Goal: Task Accomplishment & Management: Complete application form

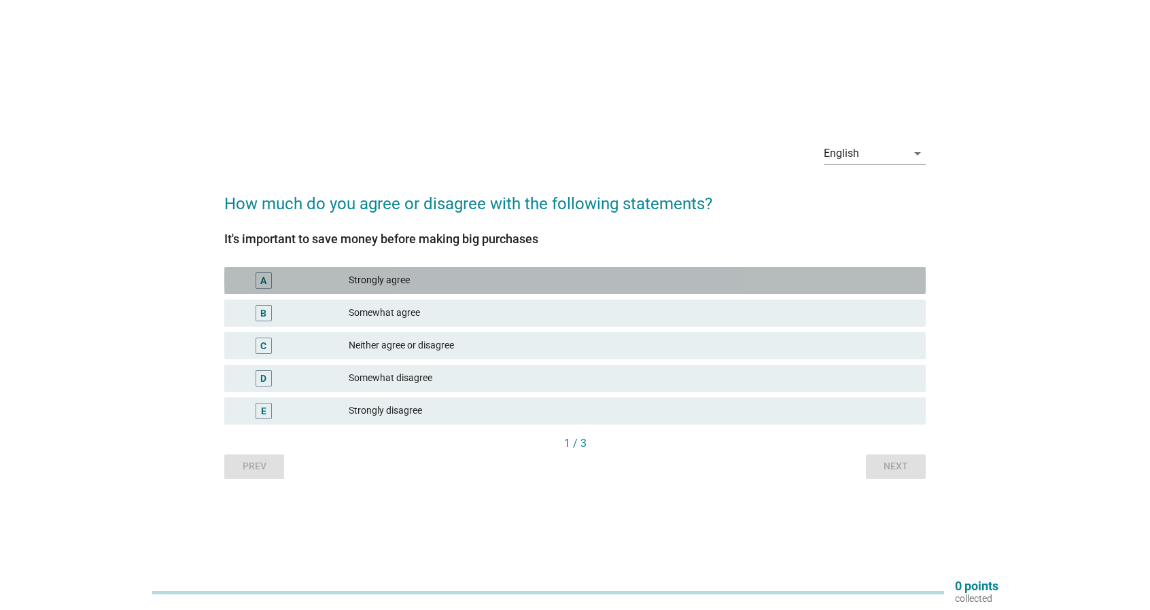
click at [440, 285] on div "Strongly agree" at bounding box center [632, 281] width 566 height 16
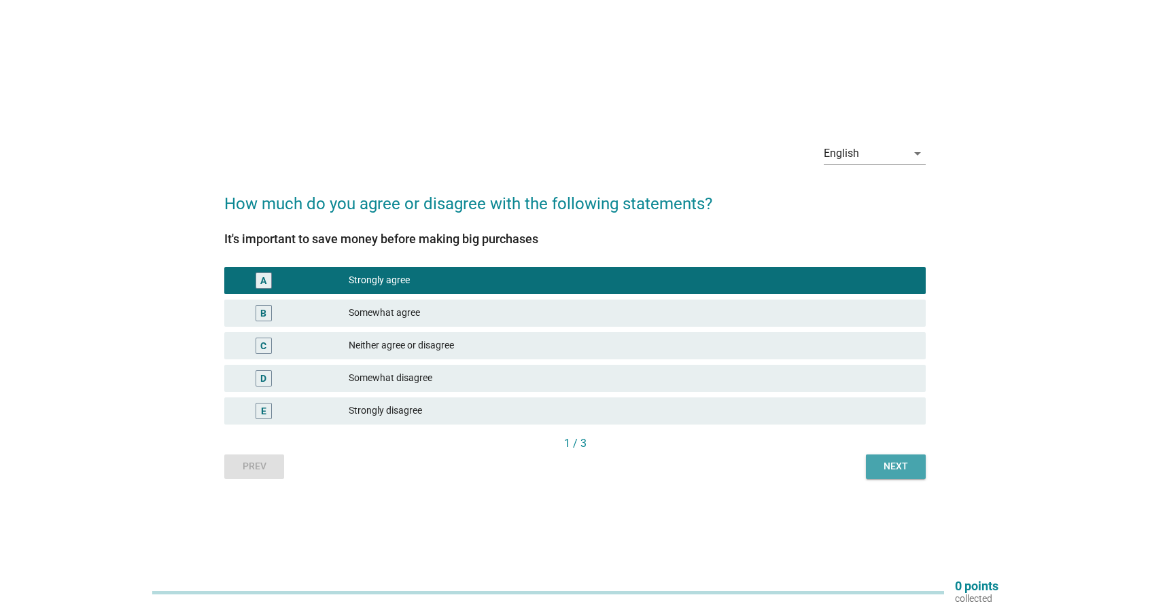
click at [888, 470] on div "Next" at bounding box center [896, 466] width 38 height 14
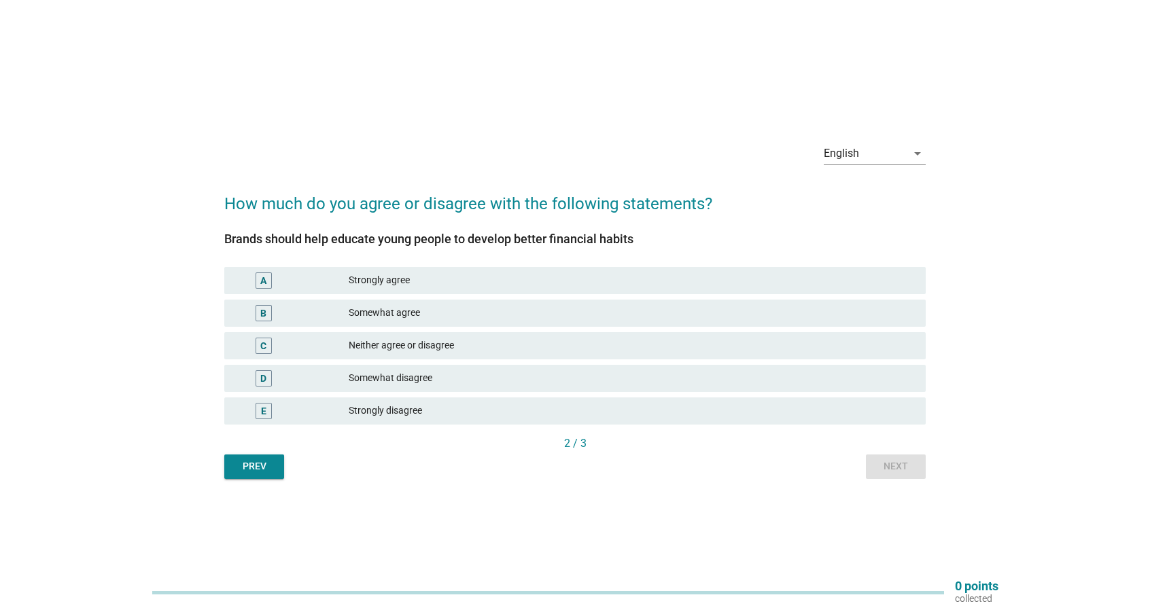
click at [580, 351] on div "Neither agree or disagree" at bounding box center [632, 346] width 566 height 16
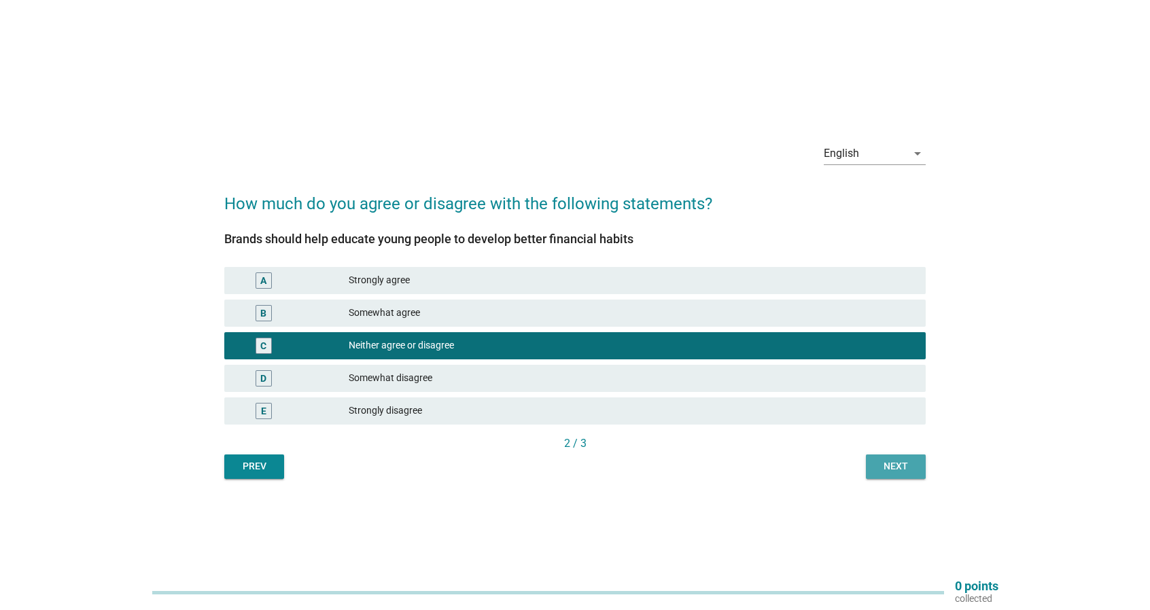
click at [871, 471] on button "Next" at bounding box center [896, 467] width 60 height 24
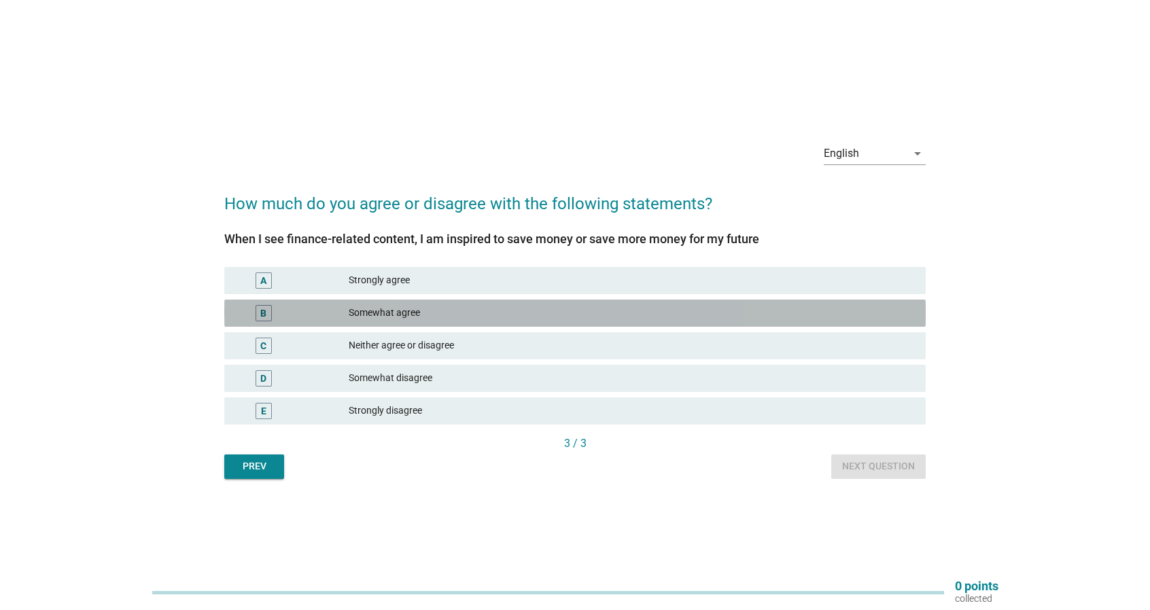
click at [537, 317] on div "Somewhat agree" at bounding box center [632, 313] width 566 height 16
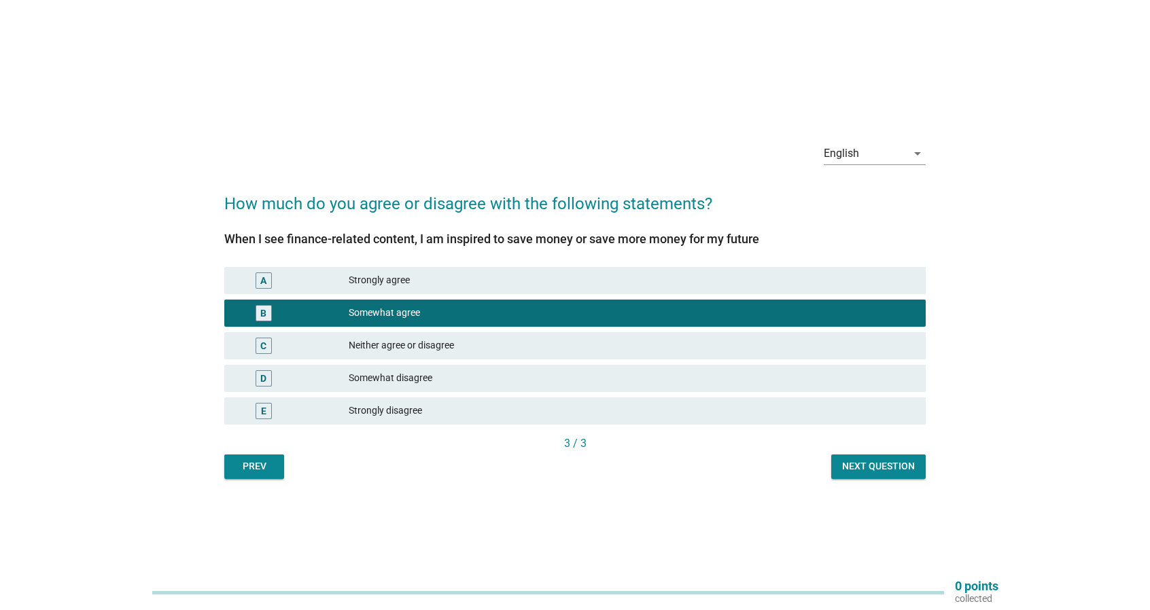
click at [844, 462] on div "Next question" at bounding box center [878, 466] width 73 height 14
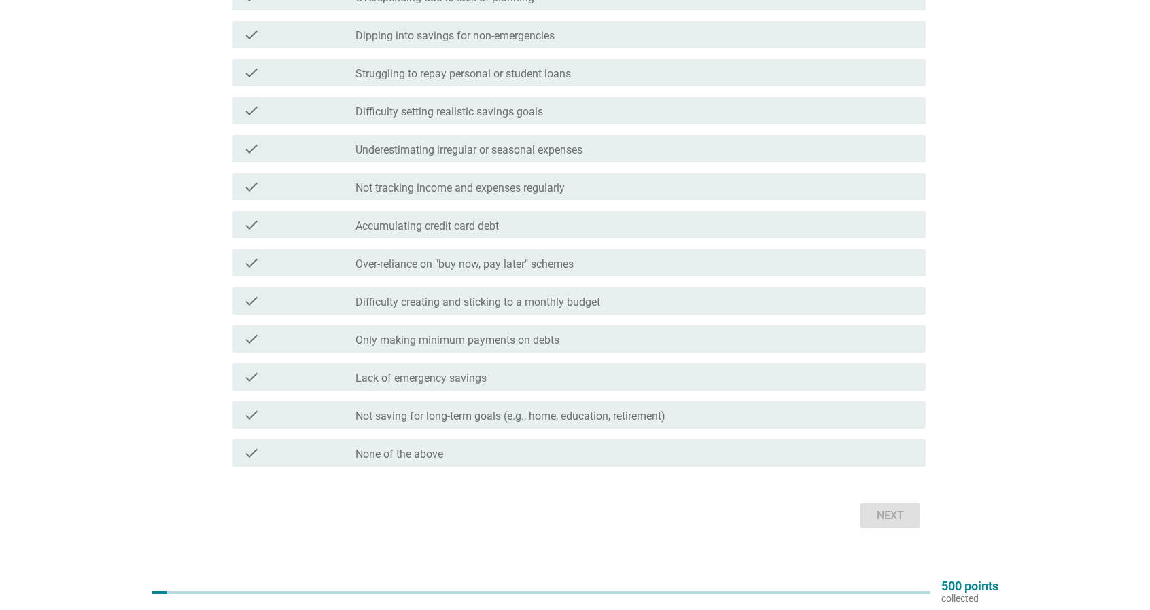
scroll to position [222, 0]
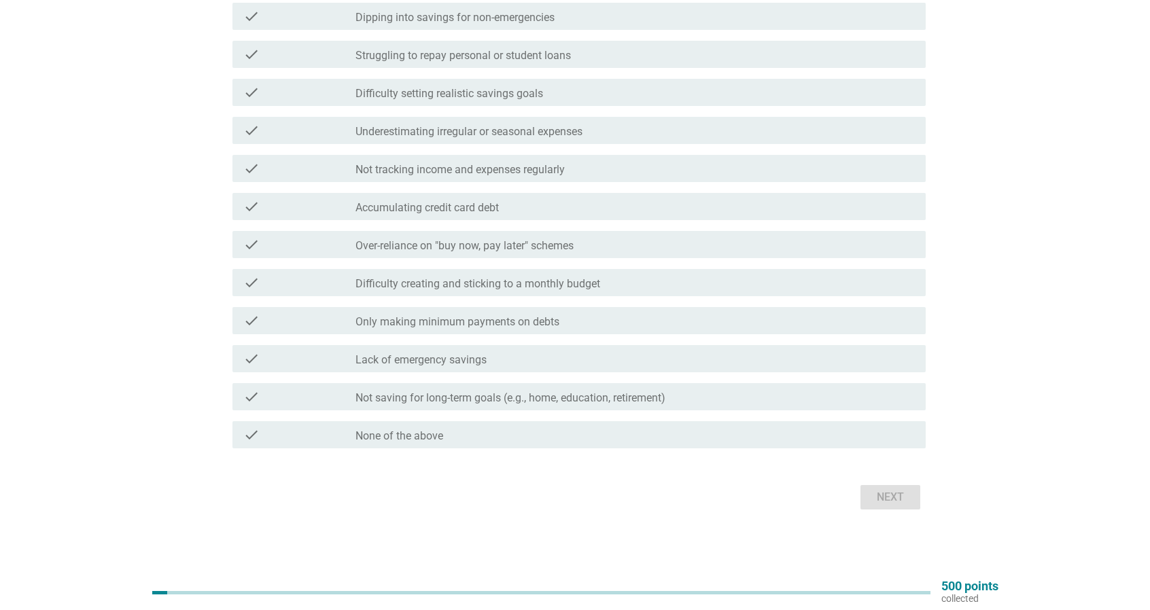
click at [484, 428] on div "check_box_outline_blank None of the above" at bounding box center [634, 435] width 559 height 16
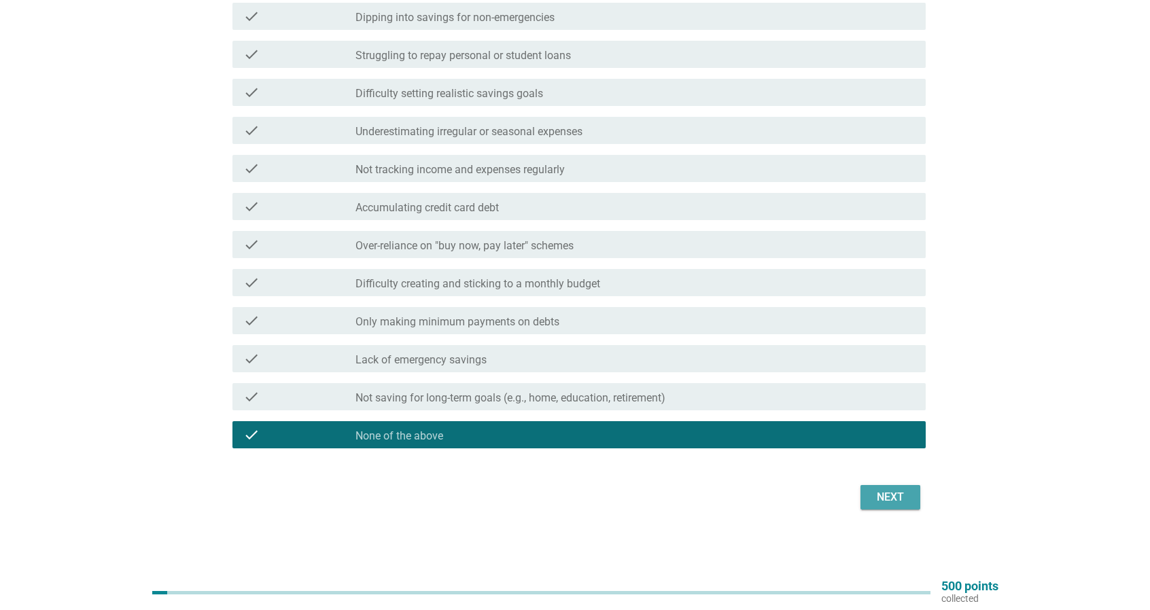
click at [867, 501] on button "Next" at bounding box center [891, 497] width 60 height 24
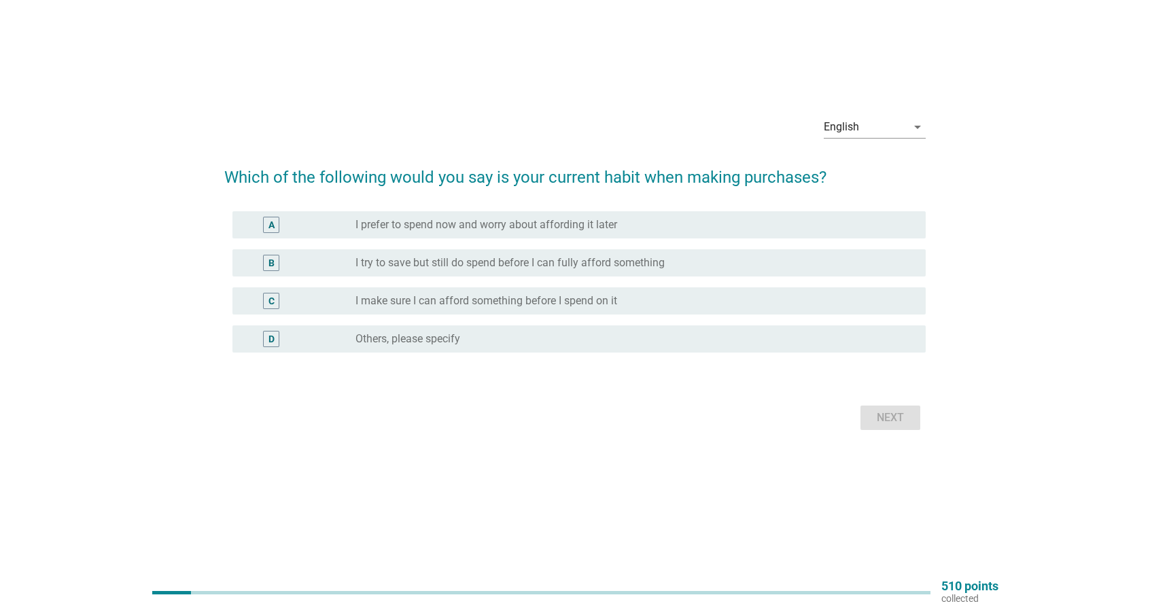
scroll to position [0, 0]
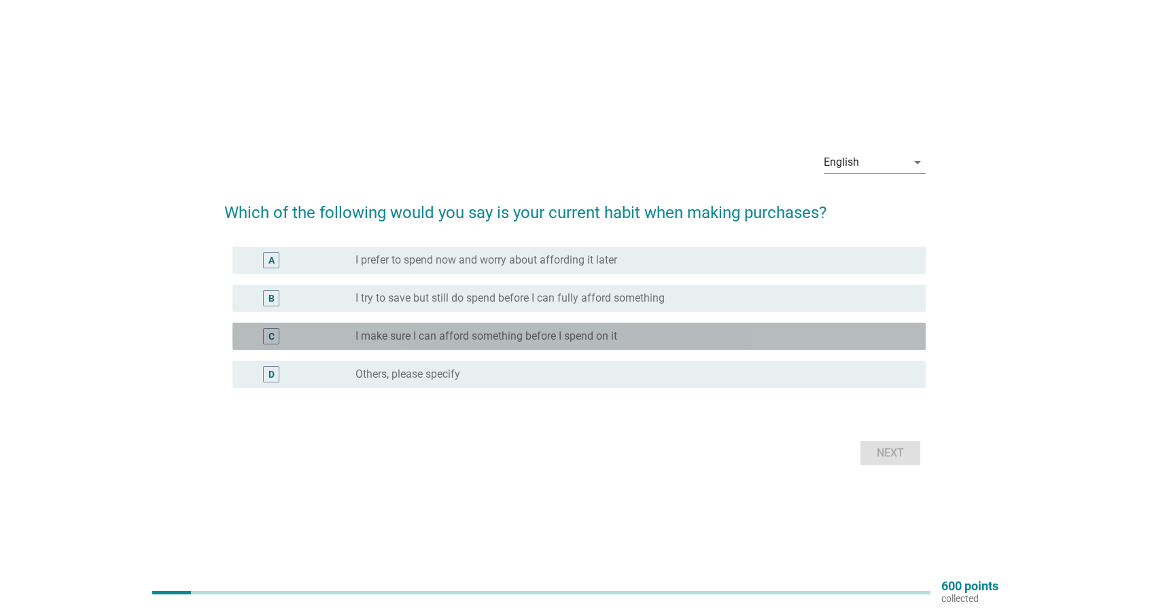
click at [672, 340] on div "radio_button_unchecked I make sure I can afford something before I spend on it" at bounding box center [629, 337] width 549 height 14
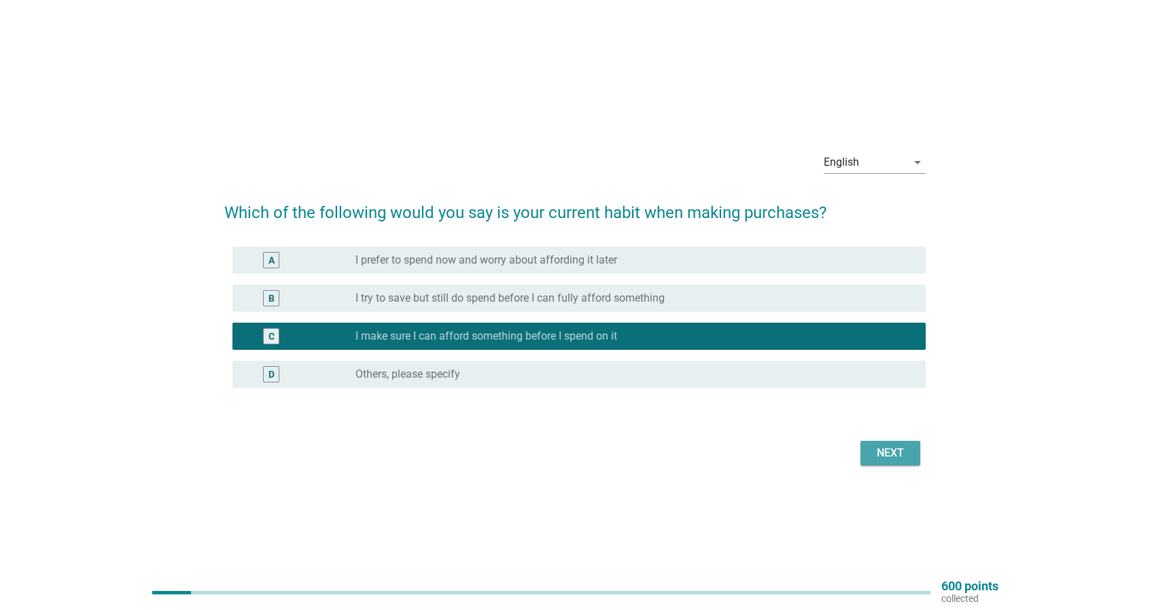
click at [897, 460] on div "Next" at bounding box center [890, 453] width 38 height 16
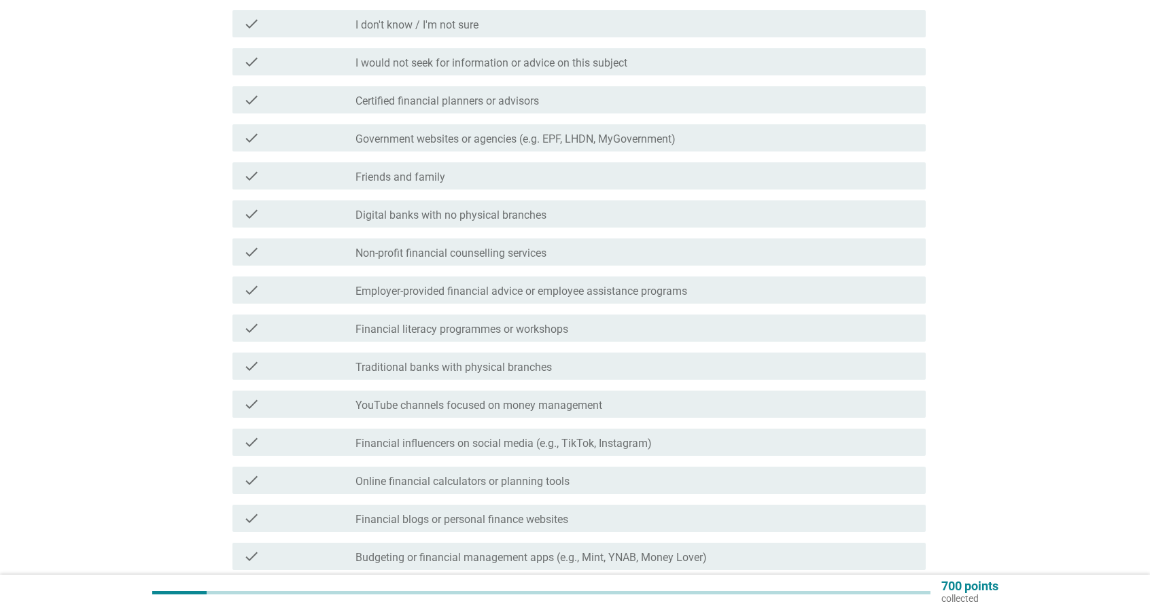
scroll to position [204, 0]
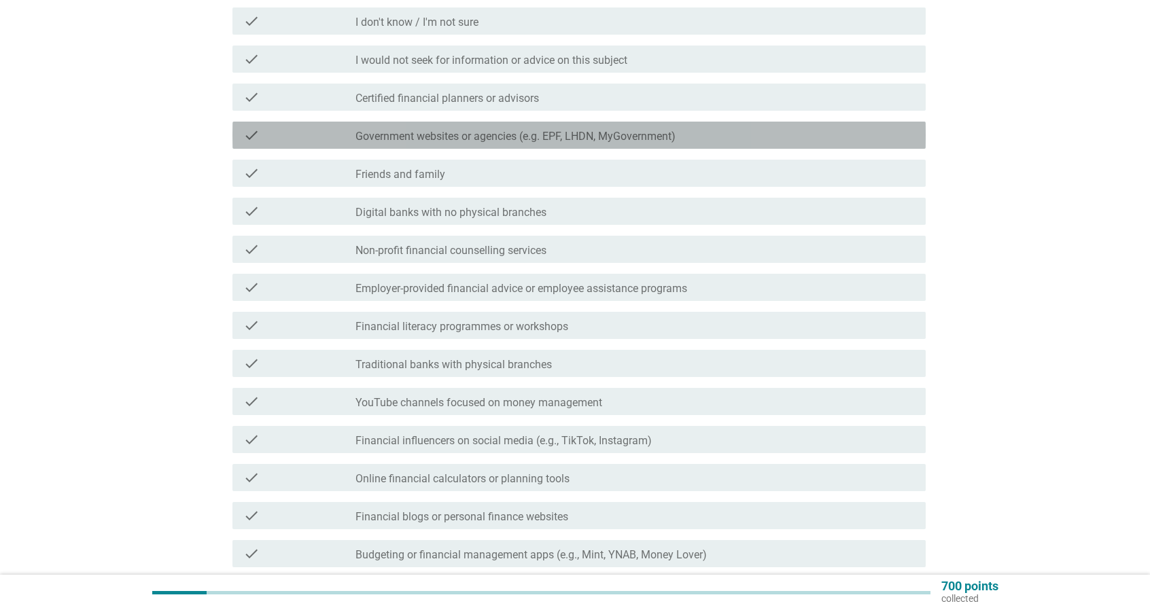
click at [567, 138] on label "Government websites or agencies (e.g. EPF, LHDN, MyGovernment)" at bounding box center [515, 137] width 320 height 14
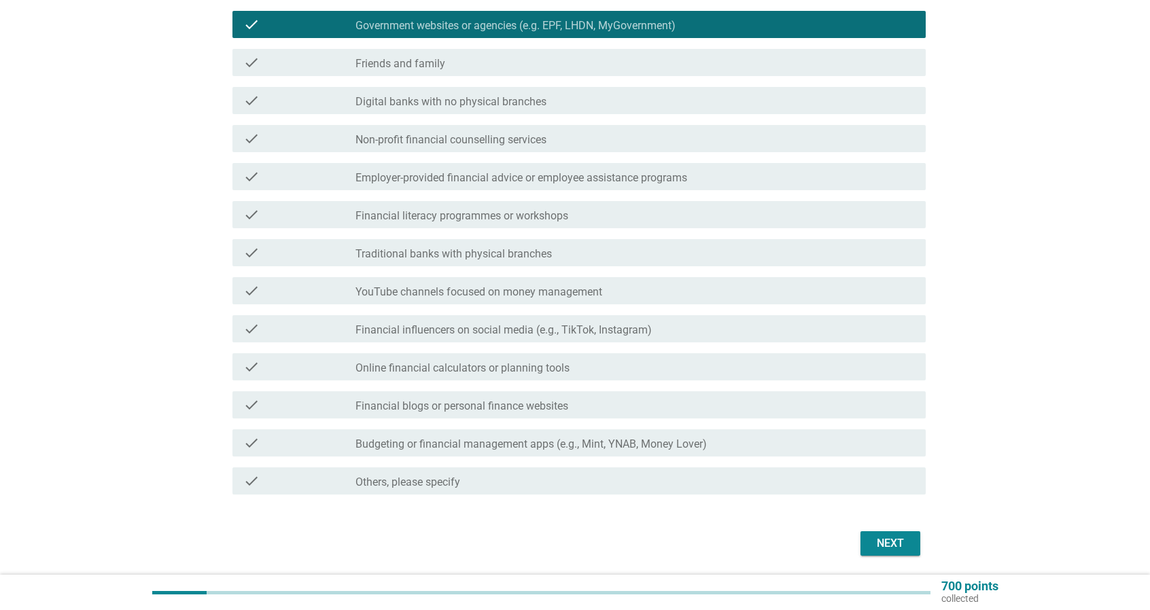
scroll to position [340, 0]
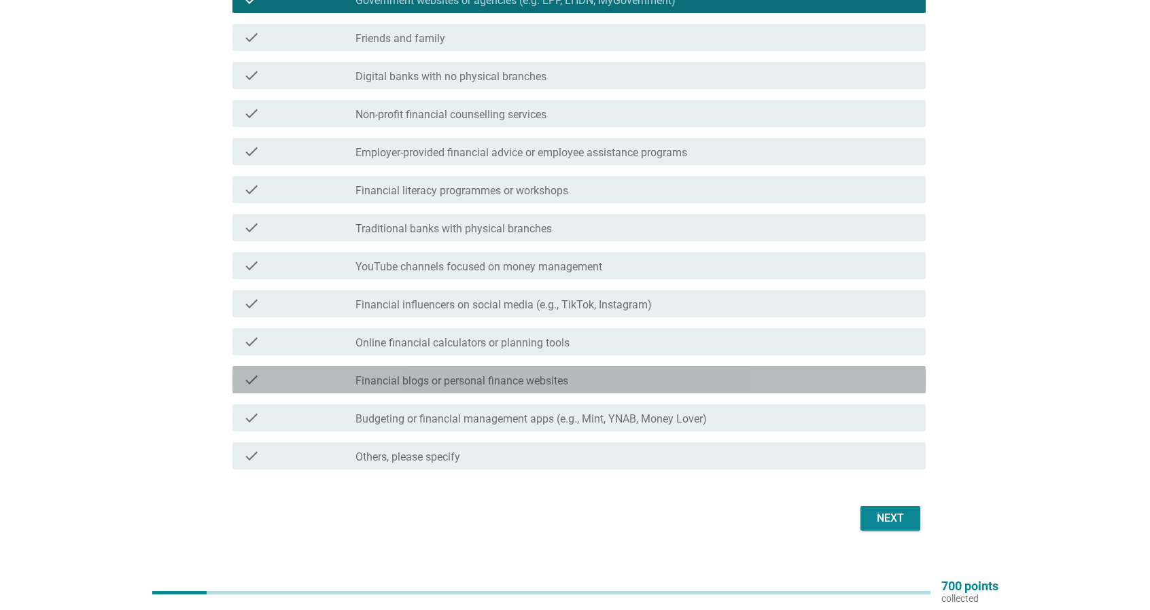
click at [517, 379] on label "Financial blogs or personal finance websites" at bounding box center [461, 382] width 213 height 14
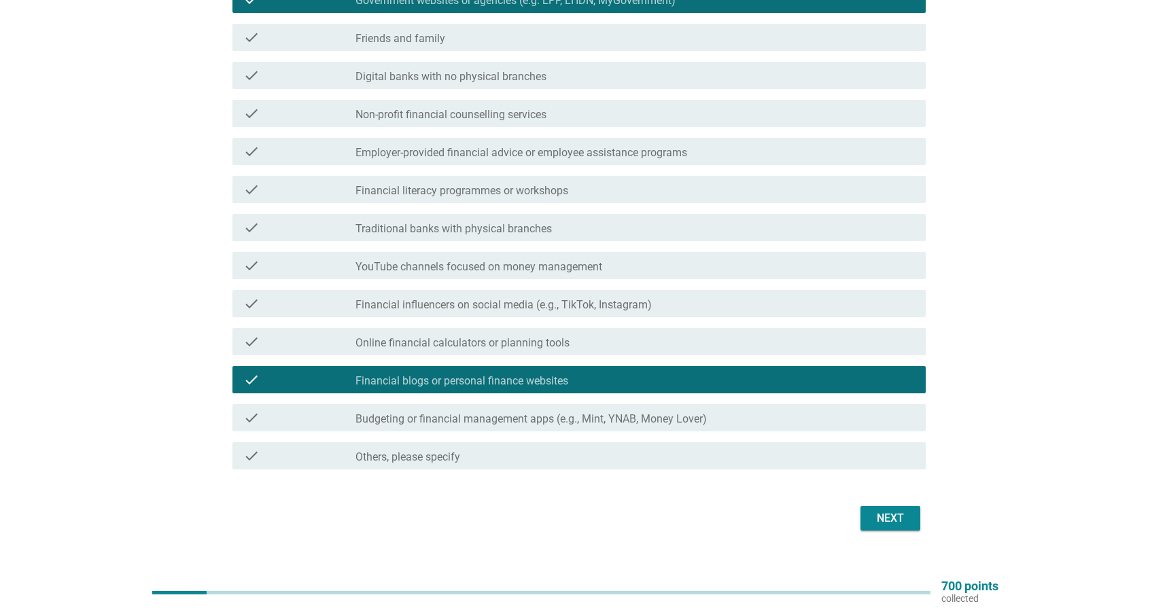
click at [548, 415] on label "Budgeting or financial management apps (e.g., Mint, YNAB, Money Lover)" at bounding box center [530, 420] width 351 height 14
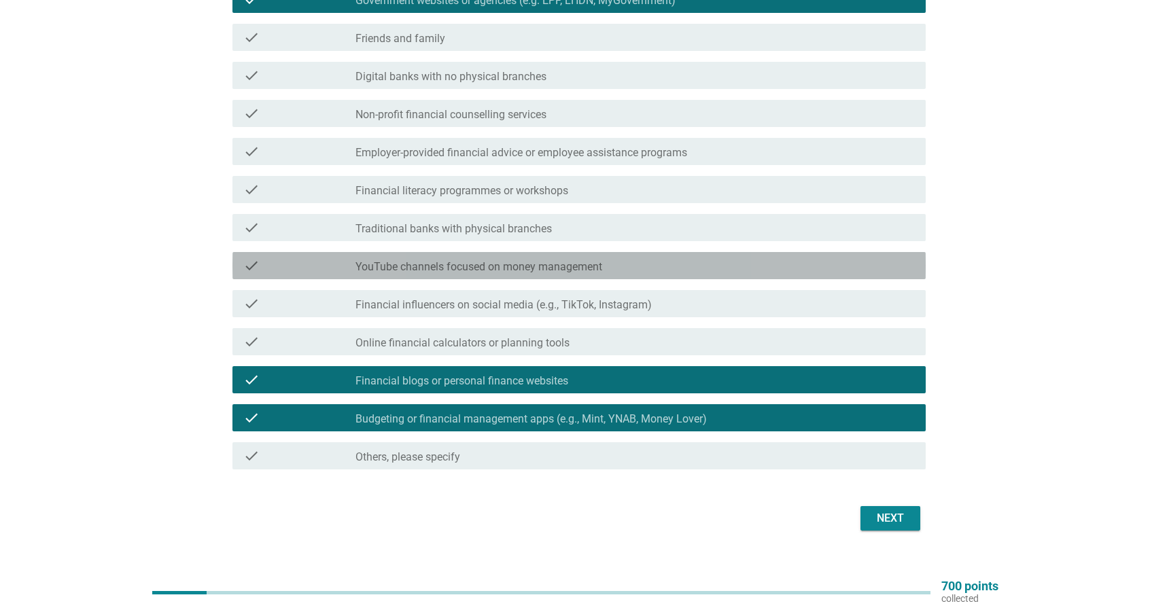
click at [537, 265] on label "YouTube channels focused on money management" at bounding box center [478, 267] width 247 height 14
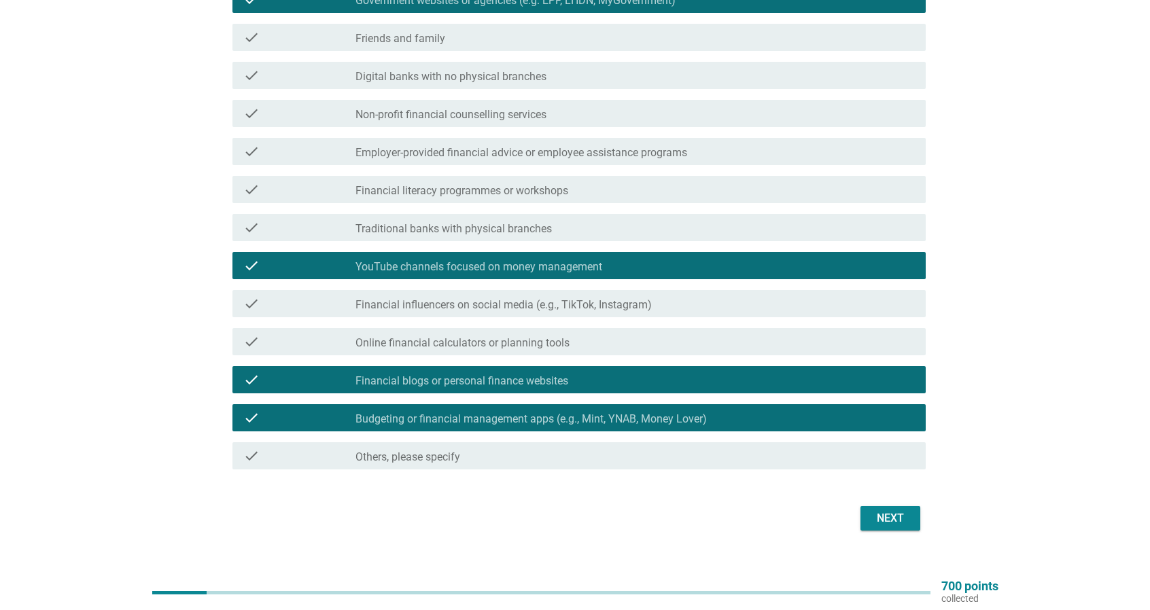
click at [882, 516] on div "Next" at bounding box center [890, 518] width 38 height 16
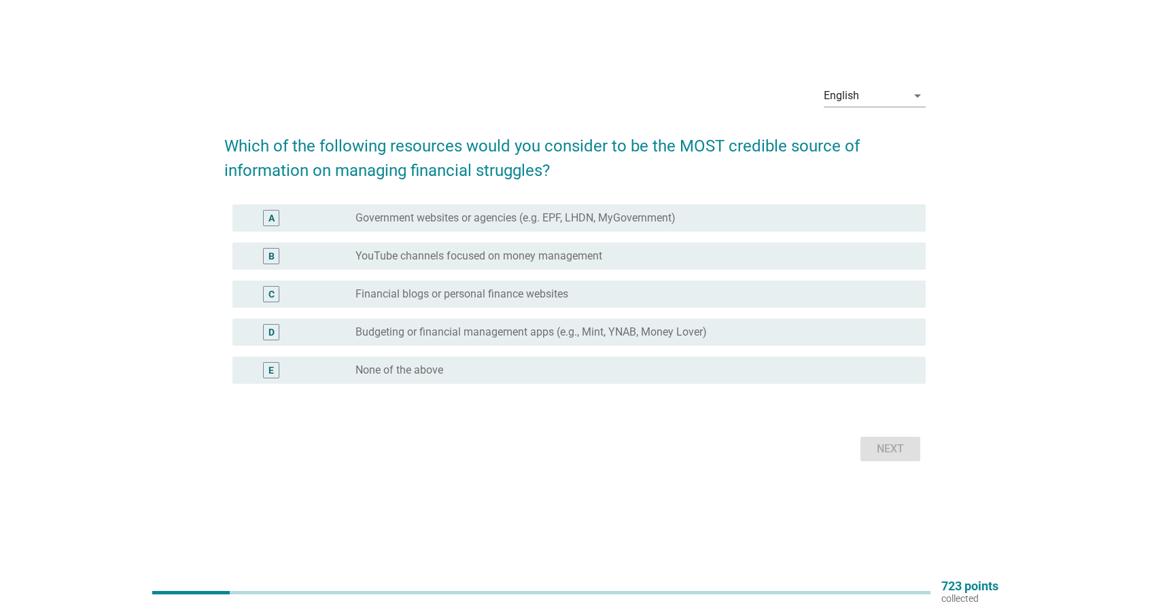
scroll to position [0, 0]
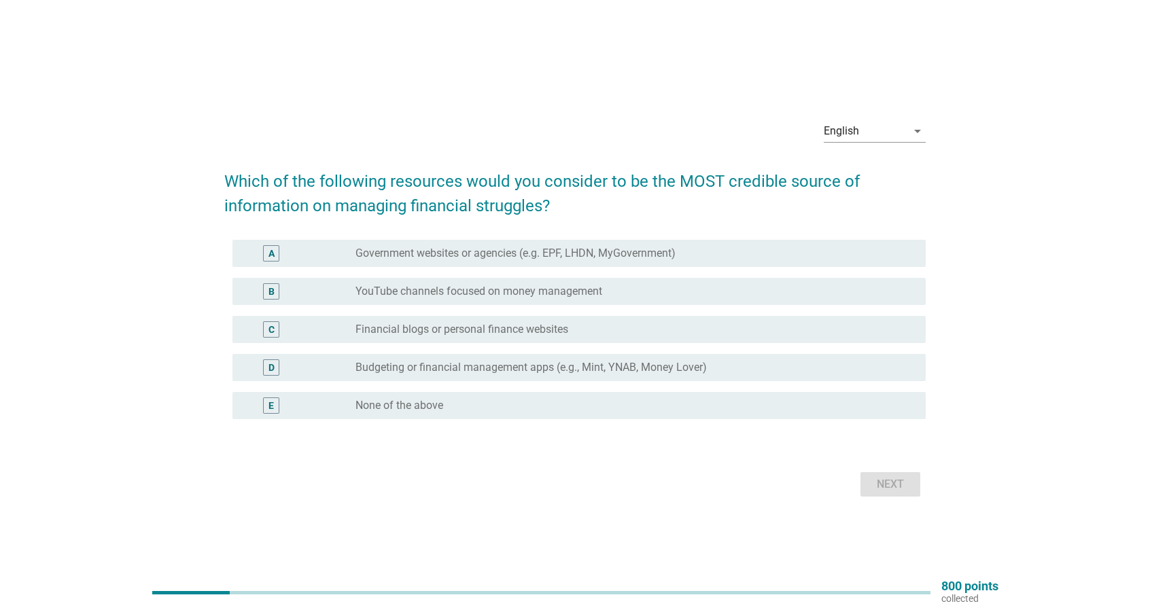
click at [674, 324] on div "radio_button_unchecked Financial blogs or personal finance websites" at bounding box center [629, 330] width 549 height 14
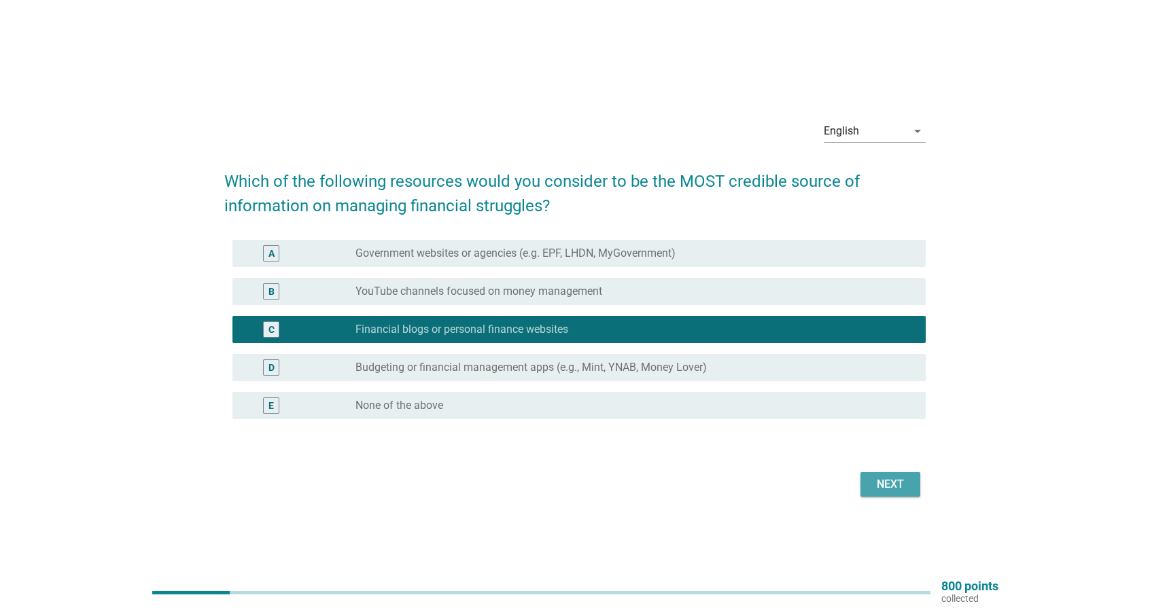
click at [887, 487] on div "Next" at bounding box center [890, 484] width 38 height 16
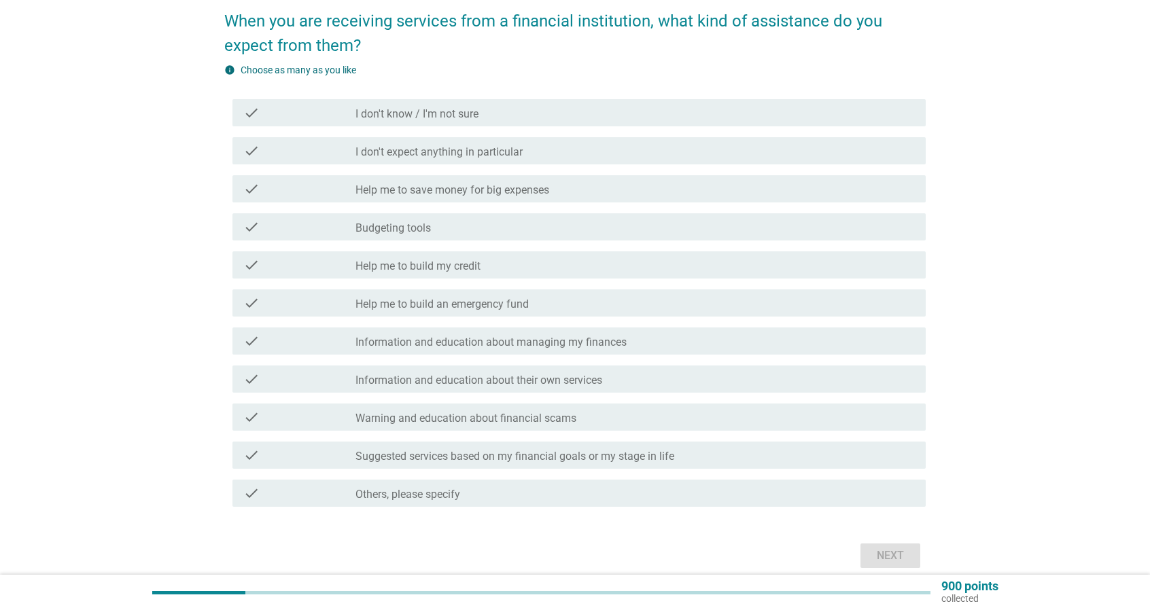
scroll to position [136, 0]
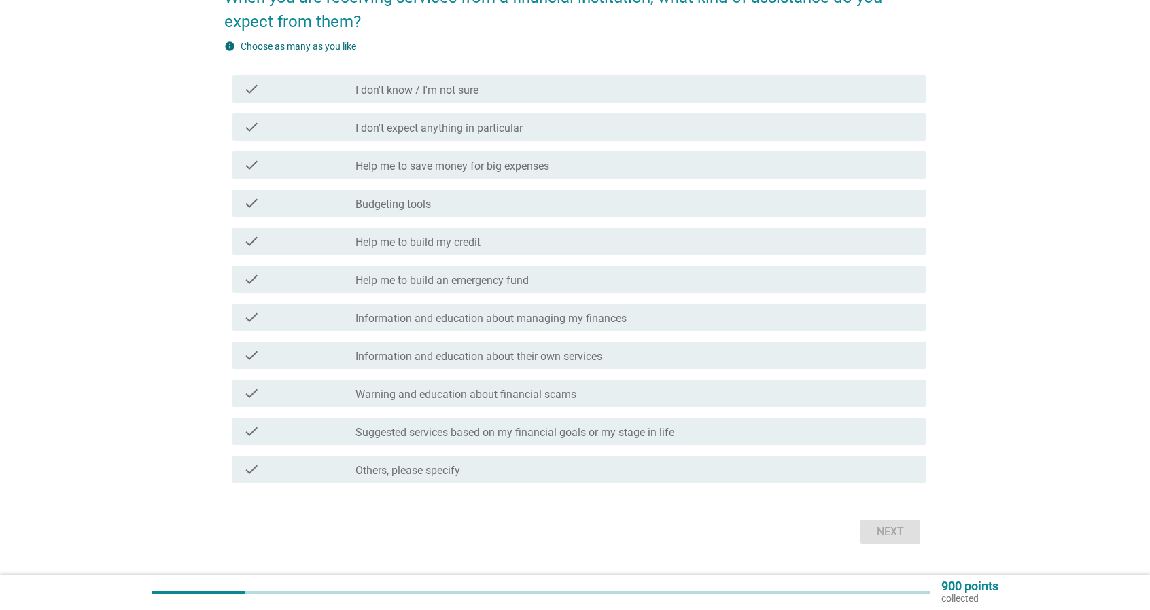
click at [625, 358] on div "check_box_outline_blank Information and education about their own services" at bounding box center [634, 355] width 559 height 16
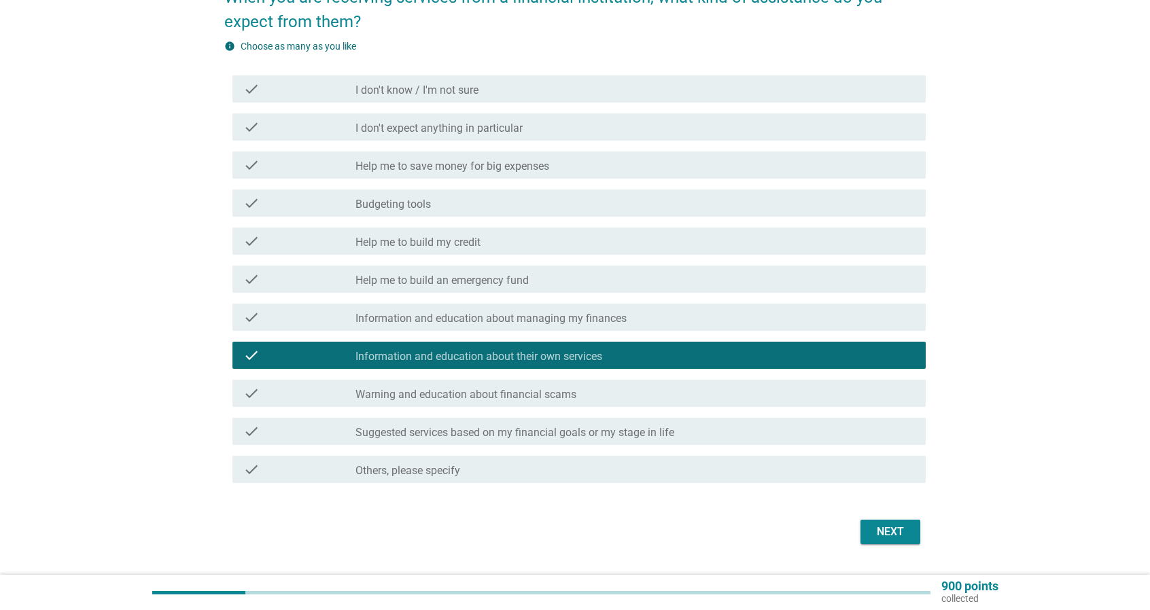
click at [868, 535] on button "Next" at bounding box center [891, 532] width 60 height 24
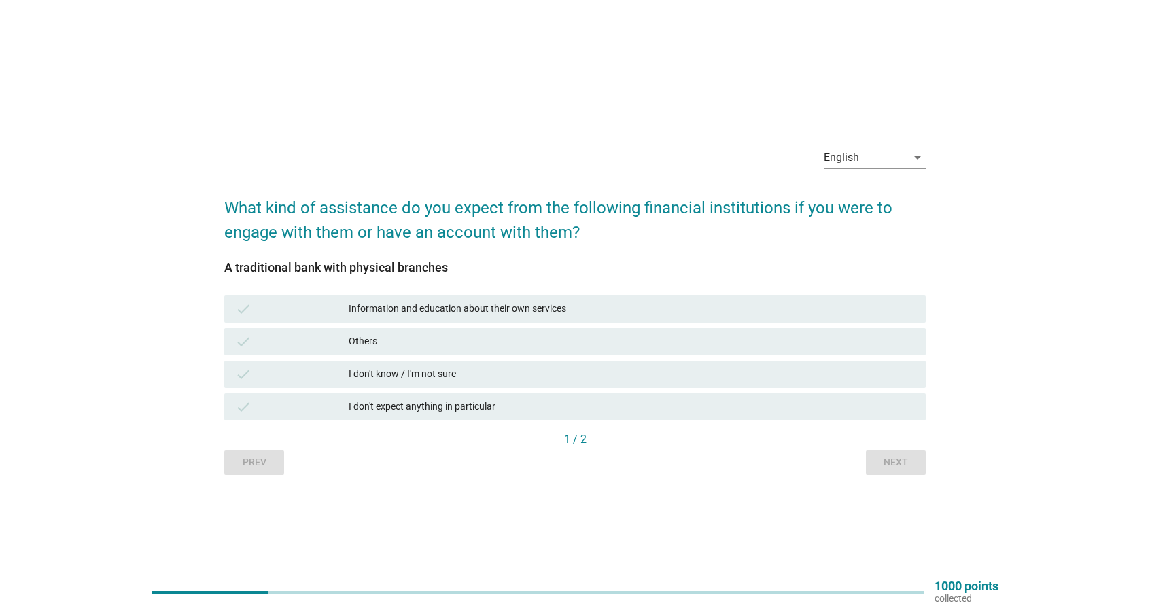
click at [659, 315] on div "Information and education about their own services" at bounding box center [632, 309] width 566 height 16
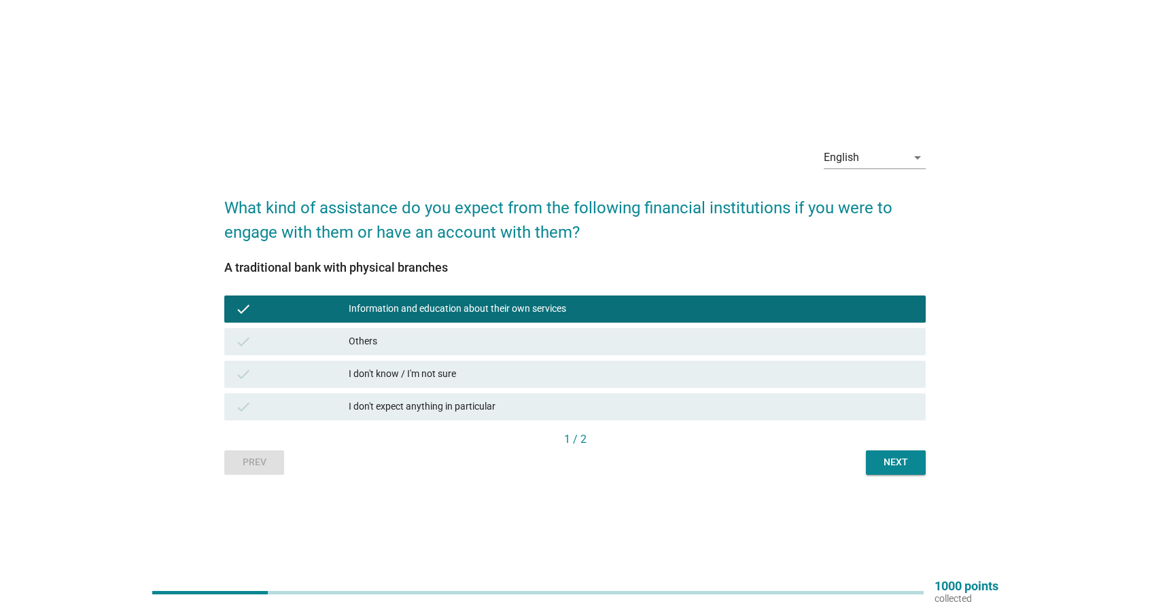
click at [889, 458] on div "Next" at bounding box center [896, 462] width 38 height 14
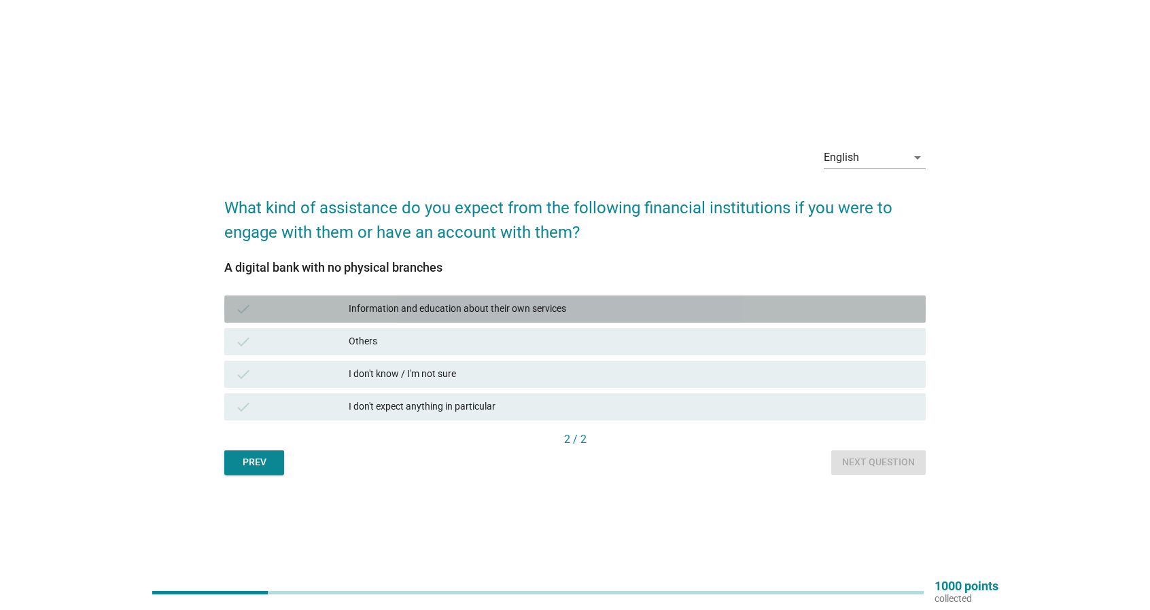
click at [605, 313] on div "Information and education about their own services" at bounding box center [632, 309] width 566 height 16
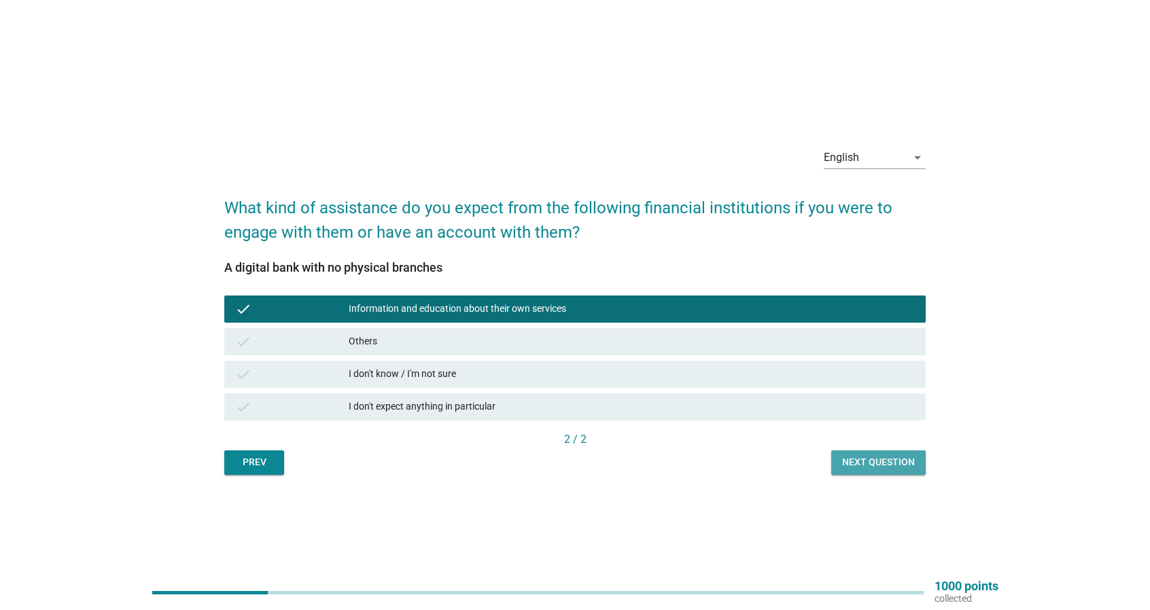
click at [856, 466] on div "Next question" at bounding box center [878, 462] width 73 height 14
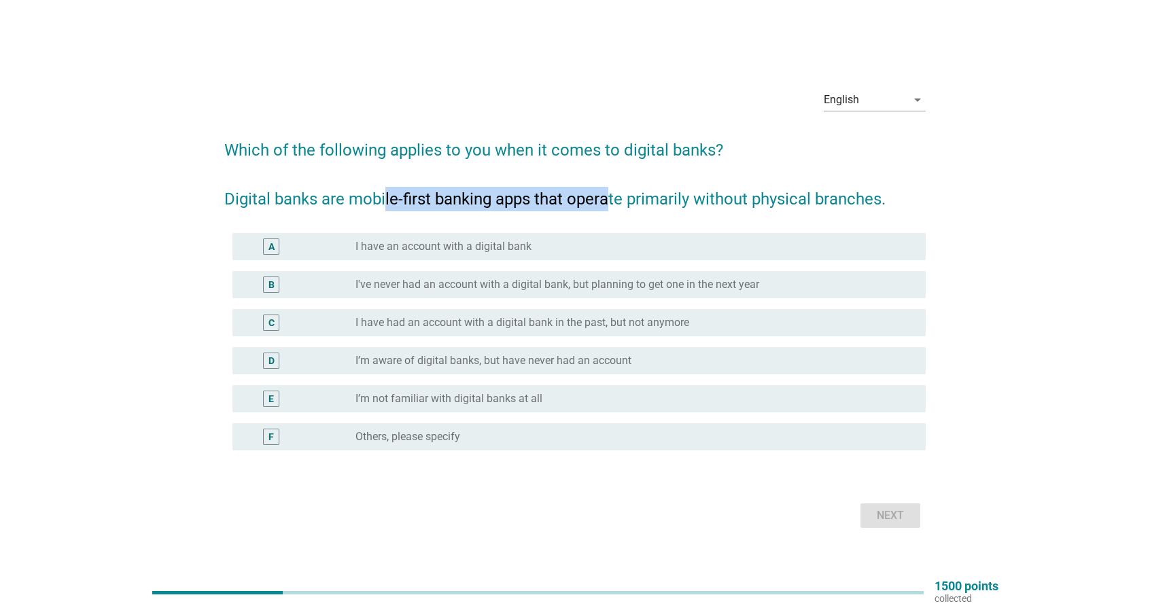
drag, startPoint x: 385, startPoint y: 198, endPoint x: 610, endPoint y: 211, distance: 226.0
click at [610, 211] on h2 "Which of the following applies to you when it comes to digital banks? Digital b…" at bounding box center [574, 167] width 701 height 87
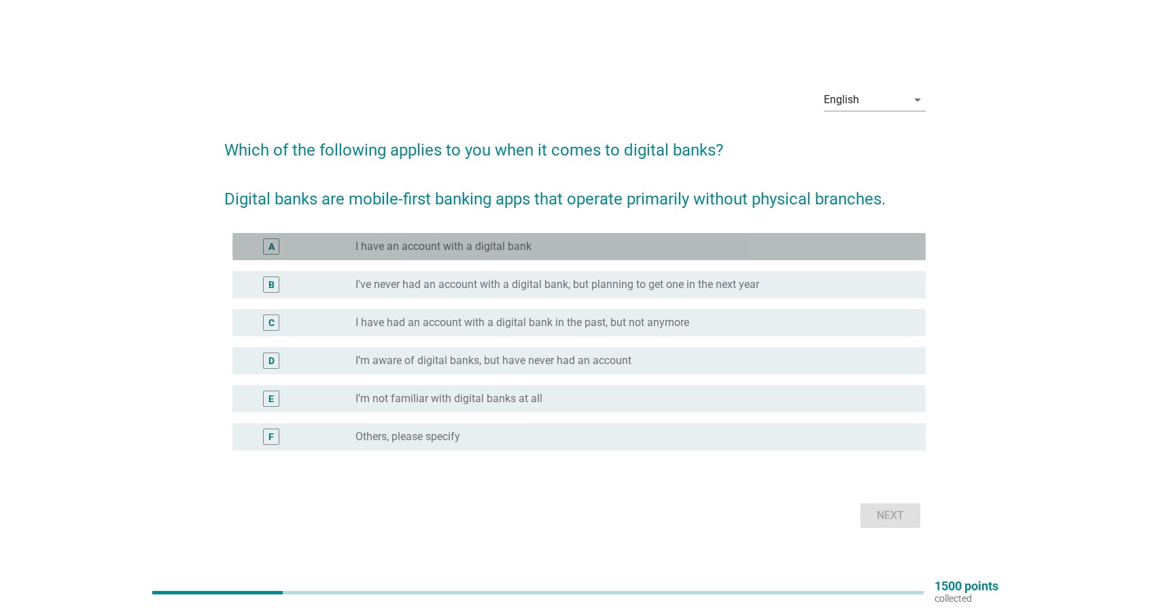
click at [534, 249] on div "radio_button_unchecked I have an account with a digital bank" at bounding box center [629, 247] width 549 height 14
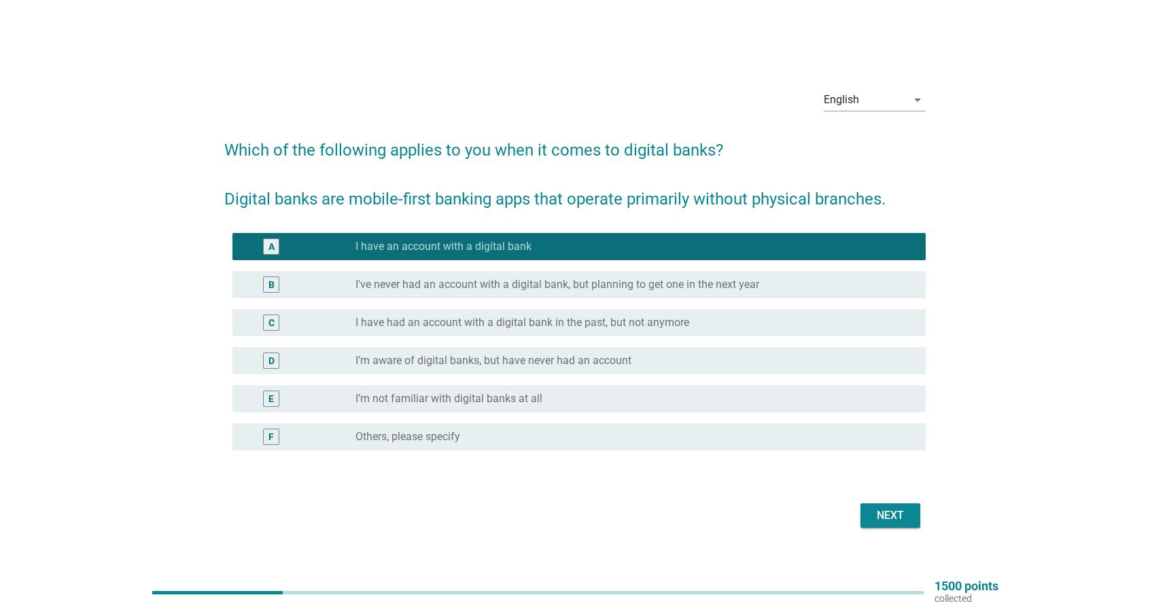
click at [875, 506] on button "Next" at bounding box center [891, 516] width 60 height 24
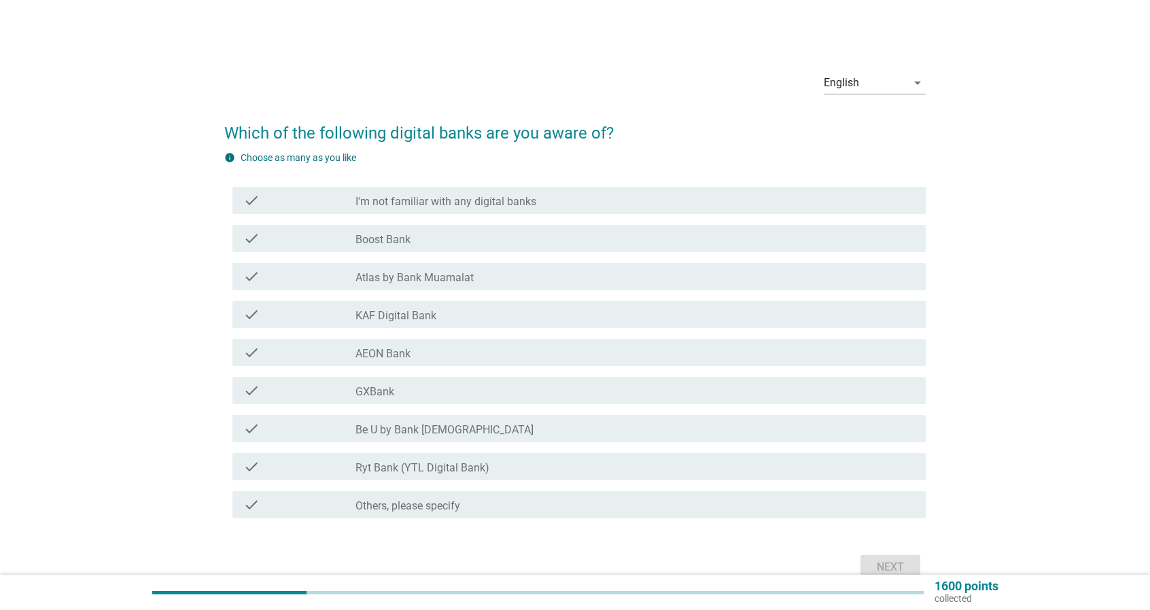
click at [502, 241] on div "check_box_outline_blank Boost Bank" at bounding box center [634, 238] width 559 height 16
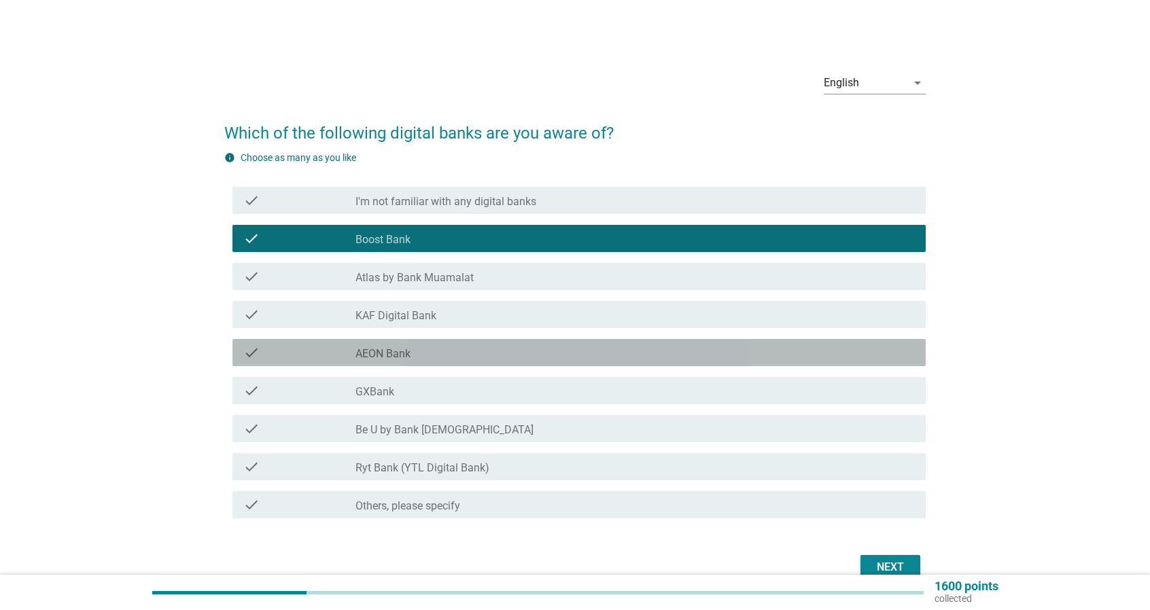
click at [495, 351] on div "check_box_outline_blank AEON Bank" at bounding box center [634, 353] width 559 height 16
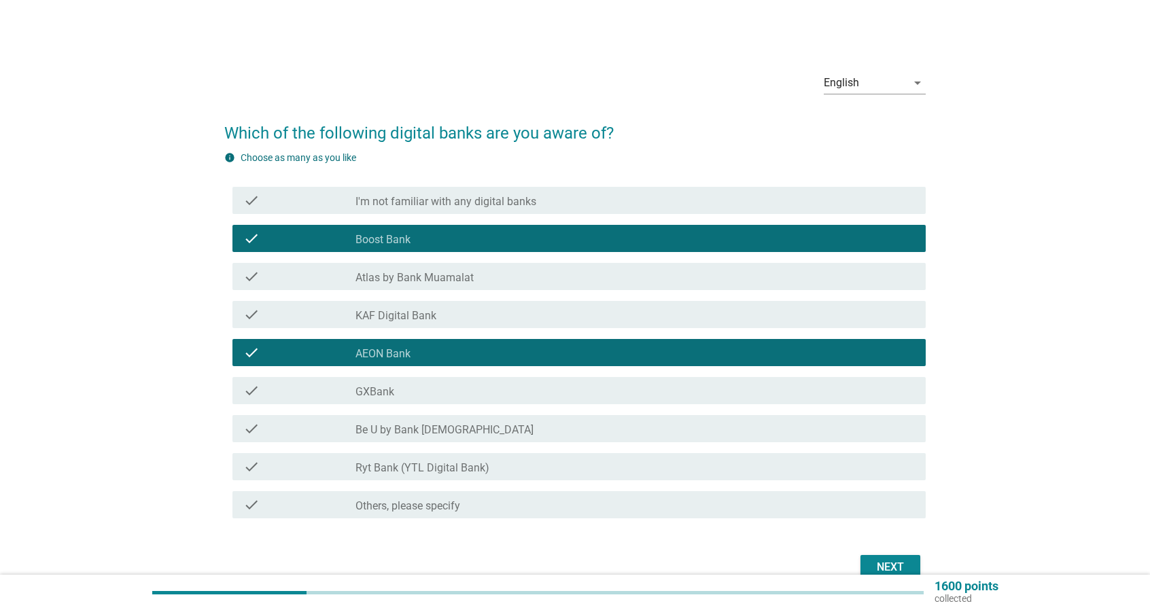
click at [495, 351] on div "check_box_outline_blank AEON Bank" at bounding box center [634, 353] width 559 height 16
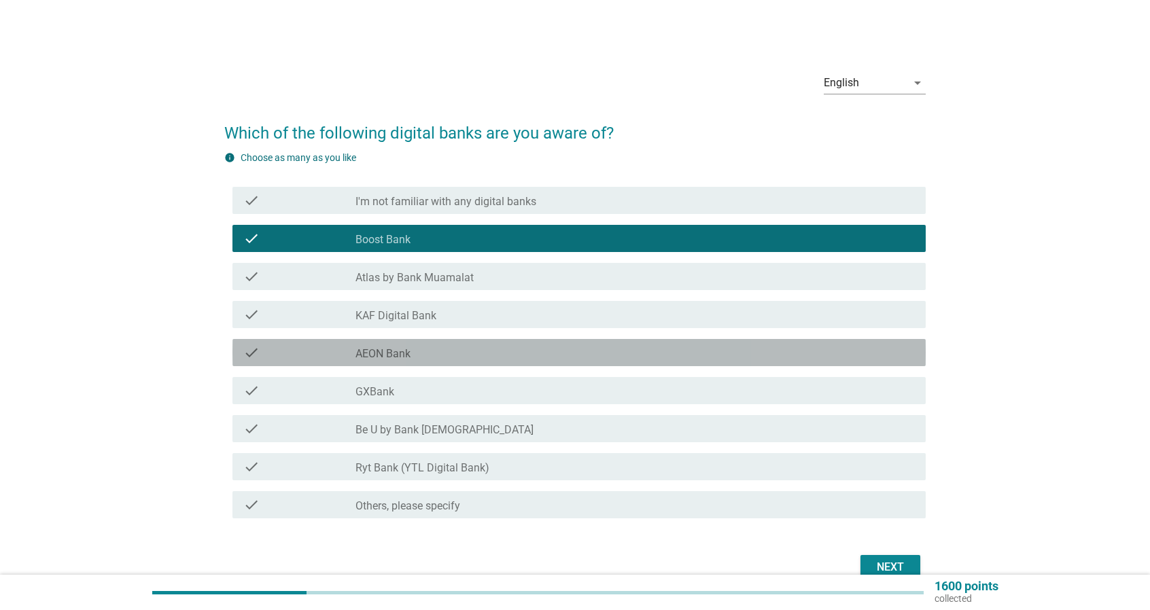
click at [495, 351] on div "check_box_outline_blank AEON Bank" at bounding box center [634, 353] width 559 height 16
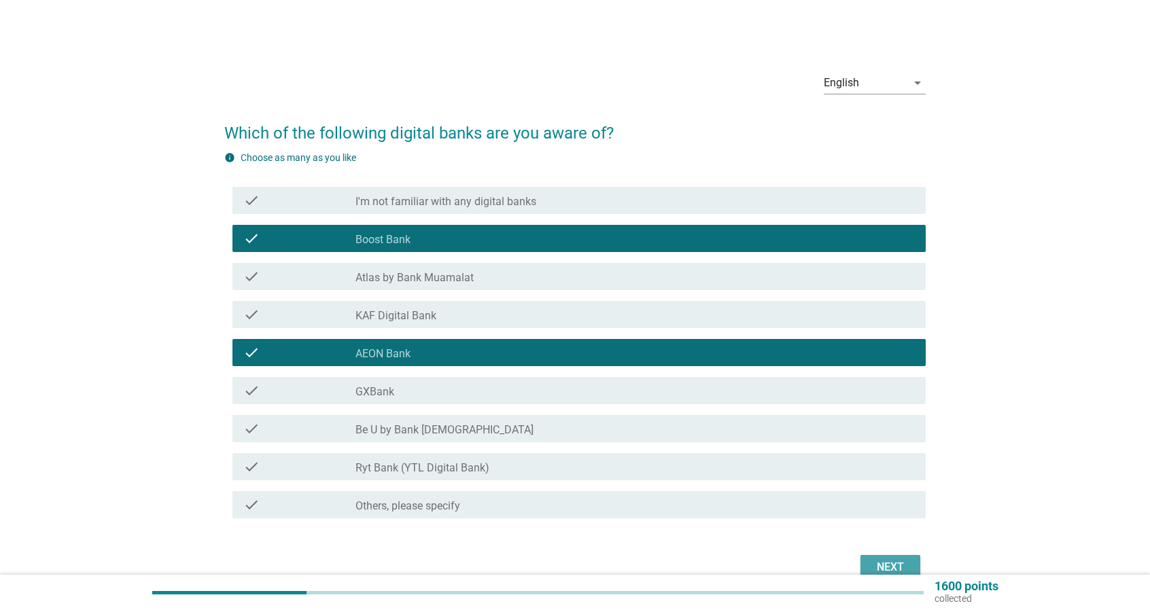
click at [869, 561] on button "Next" at bounding box center [891, 567] width 60 height 24
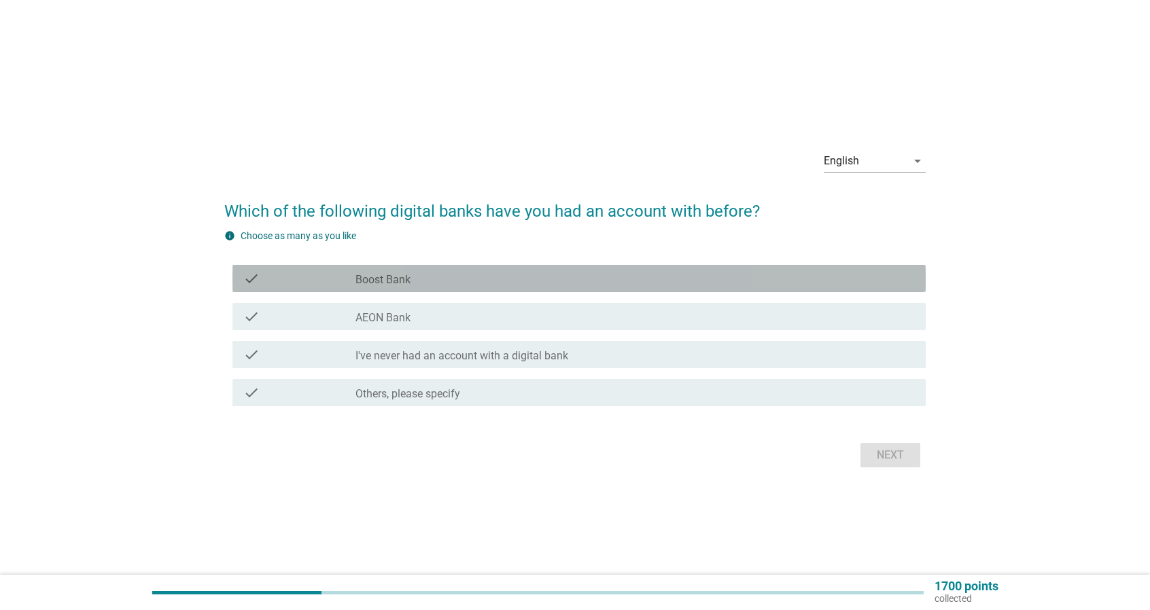
click at [544, 282] on div "check_box_outline_blank Boost Bank" at bounding box center [634, 279] width 559 height 16
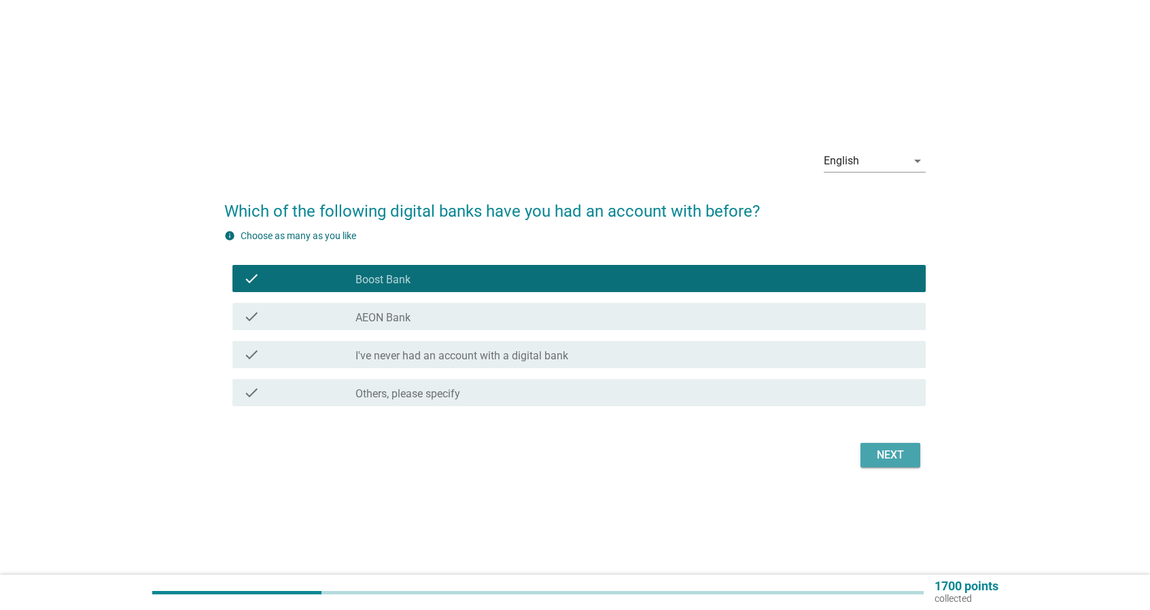
click at [878, 453] on div "Next" at bounding box center [890, 455] width 38 height 16
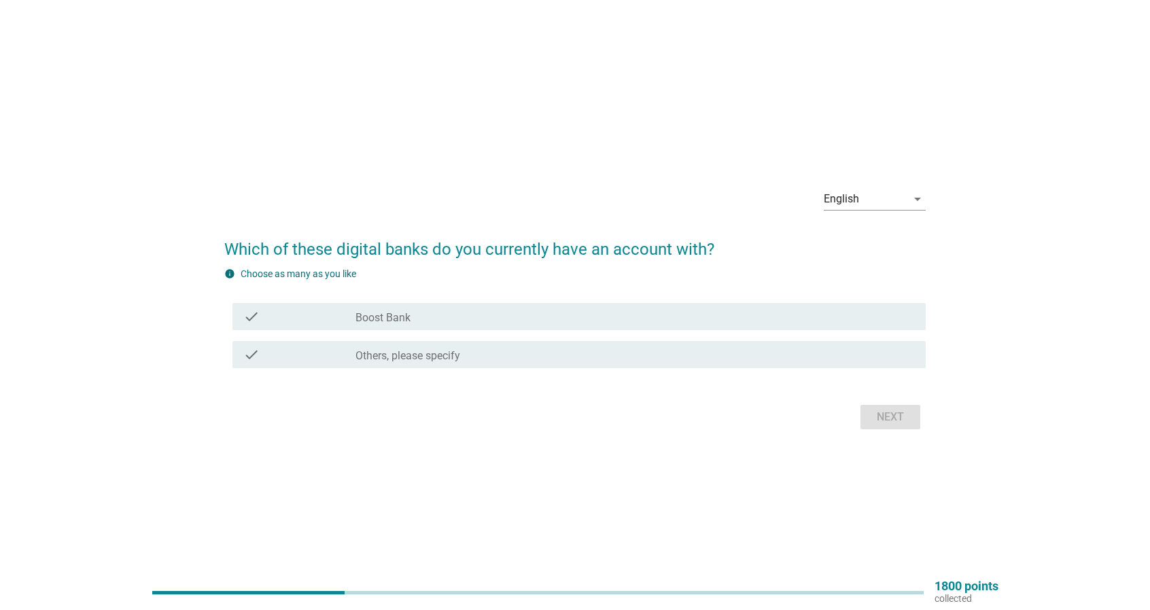
click at [646, 322] on div "check_box_outline_blank Boost Bank" at bounding box center [634, 317] width 559 height 16
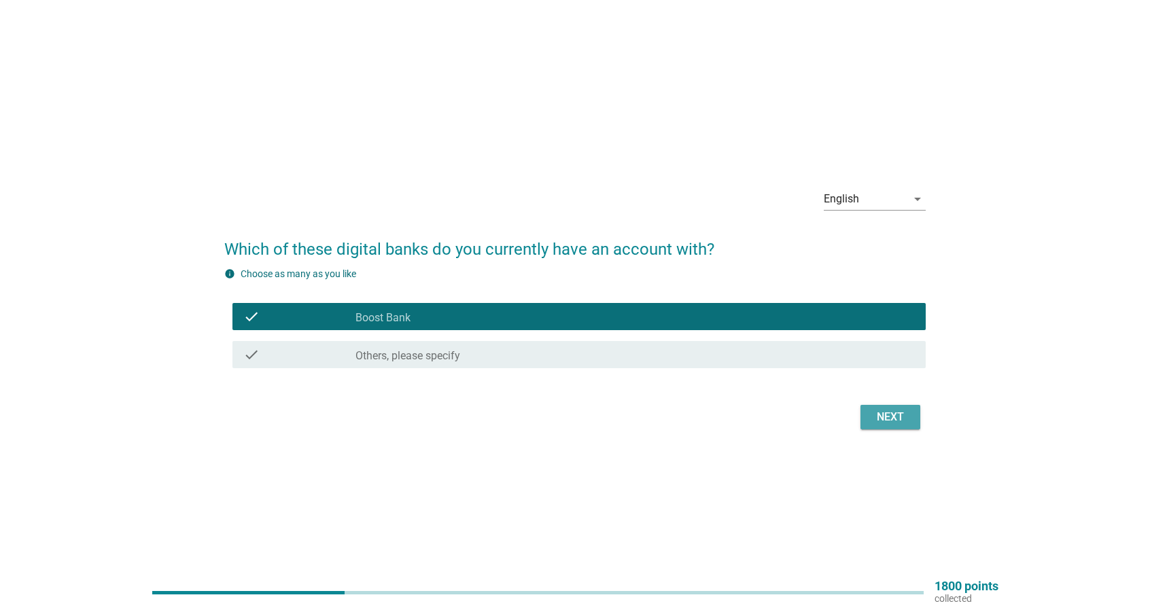
click at [888, 417] on div "Next" at bounding box center [890, 417] width 38 height 16
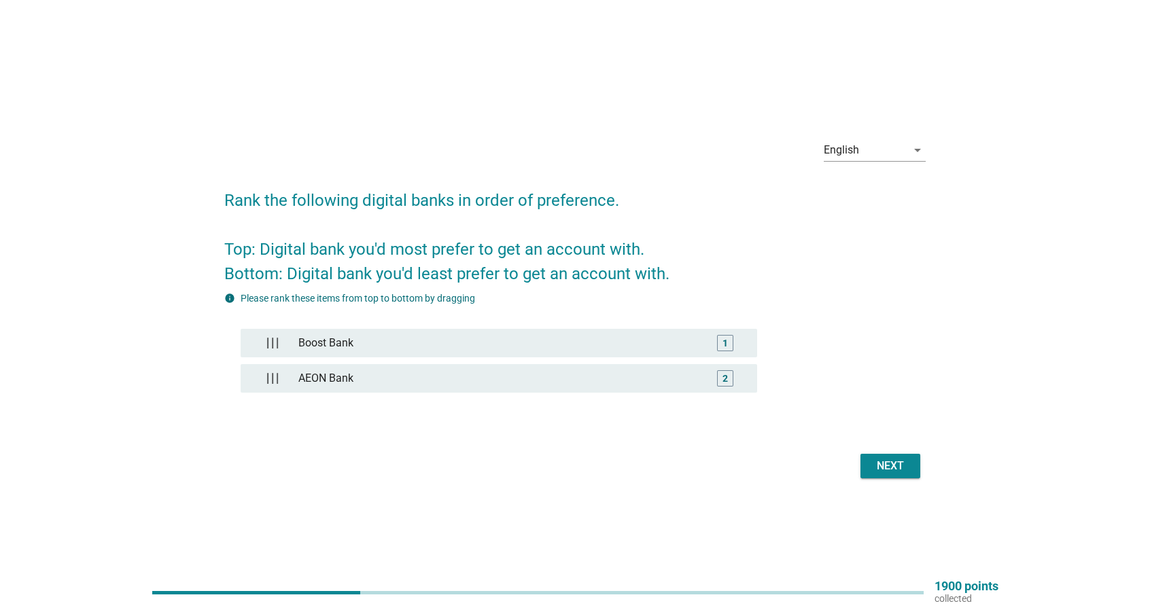
click at [878, 462] on div "Next" at bounding box center [890, 466] width 38 height 16
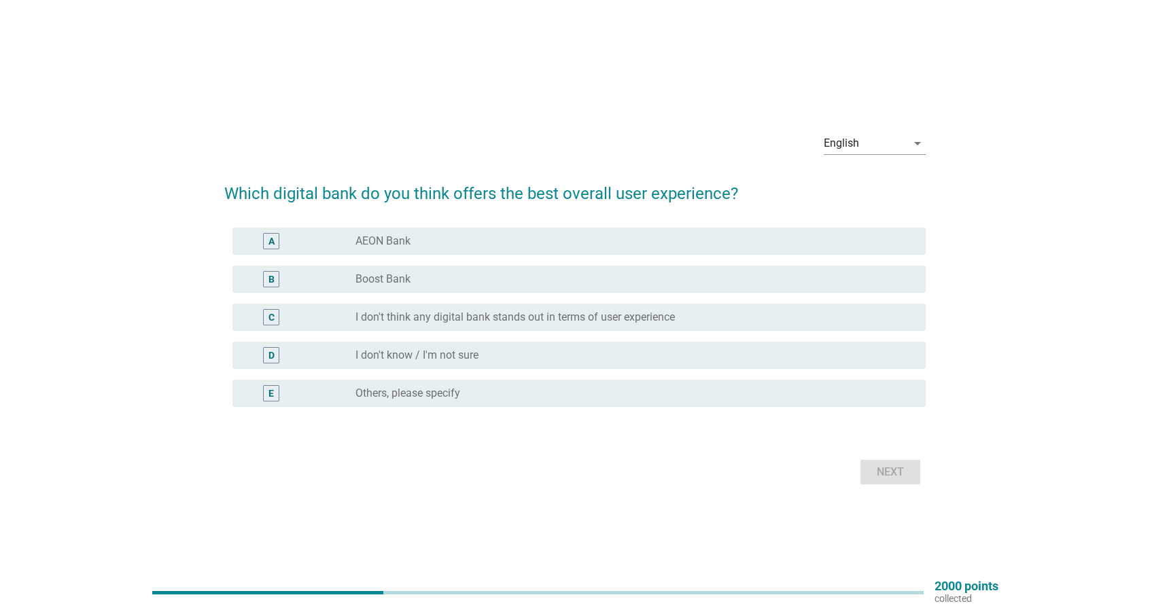
click at [476, 322] on label "I don't think any digital bank stands out in terms of user experience" at bounding box center [514, 318] width 319 height 14
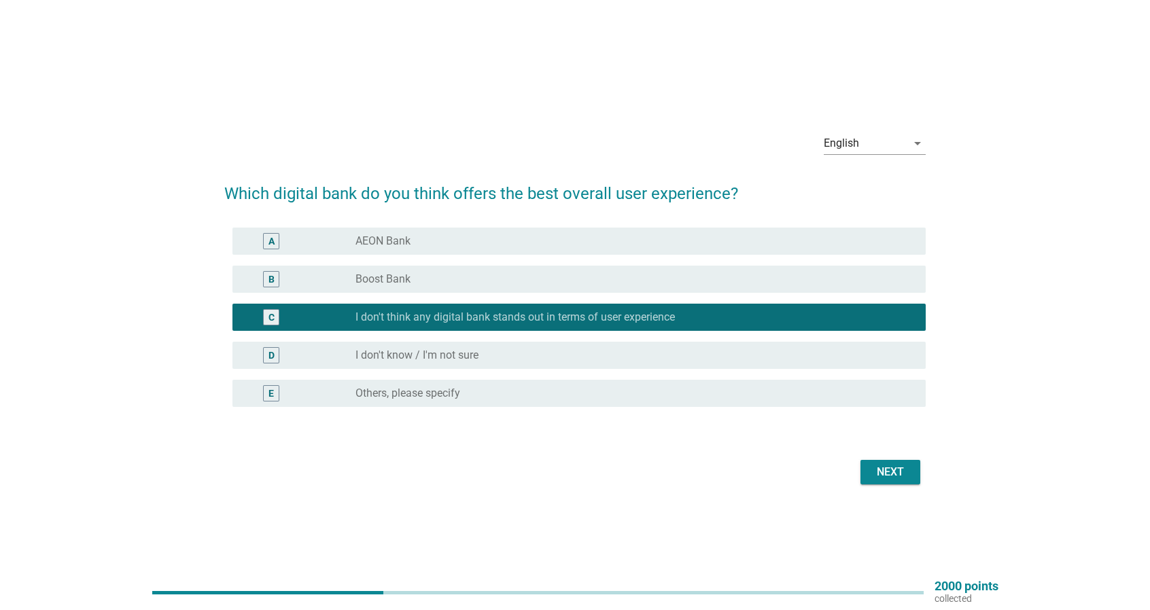
click at [880, 471] on div "Next" at bounding box center [890, 472] width 38 height 16
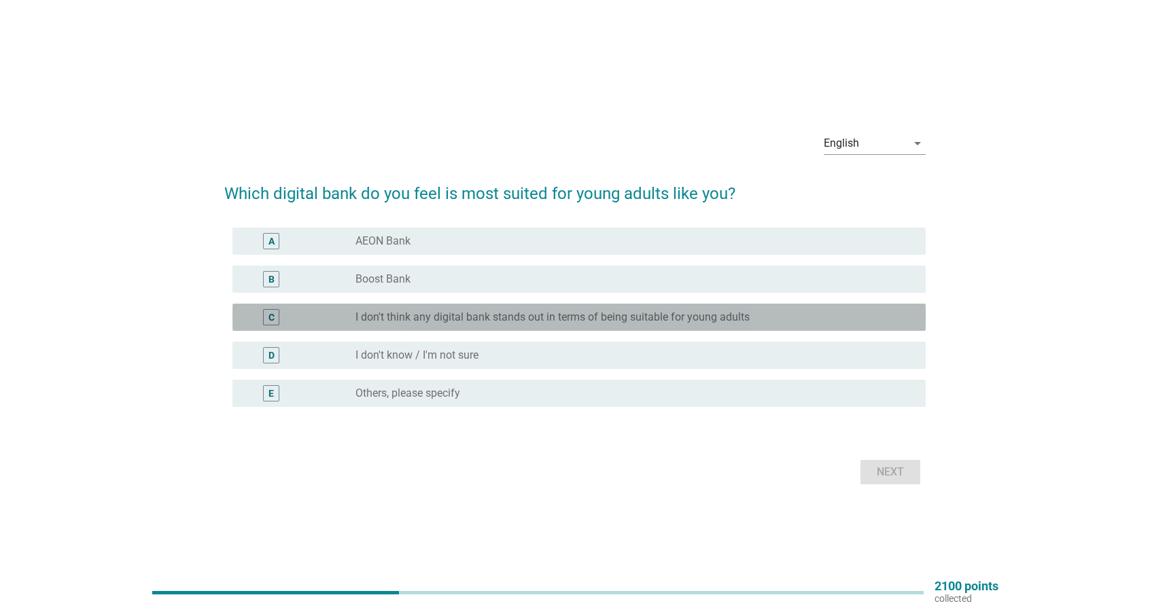
click at [600, 324] on div "radio_button_unchecked I don't think any digital bank stands out in terms of be…" at bounding box center [634, 317] width 559 height 16
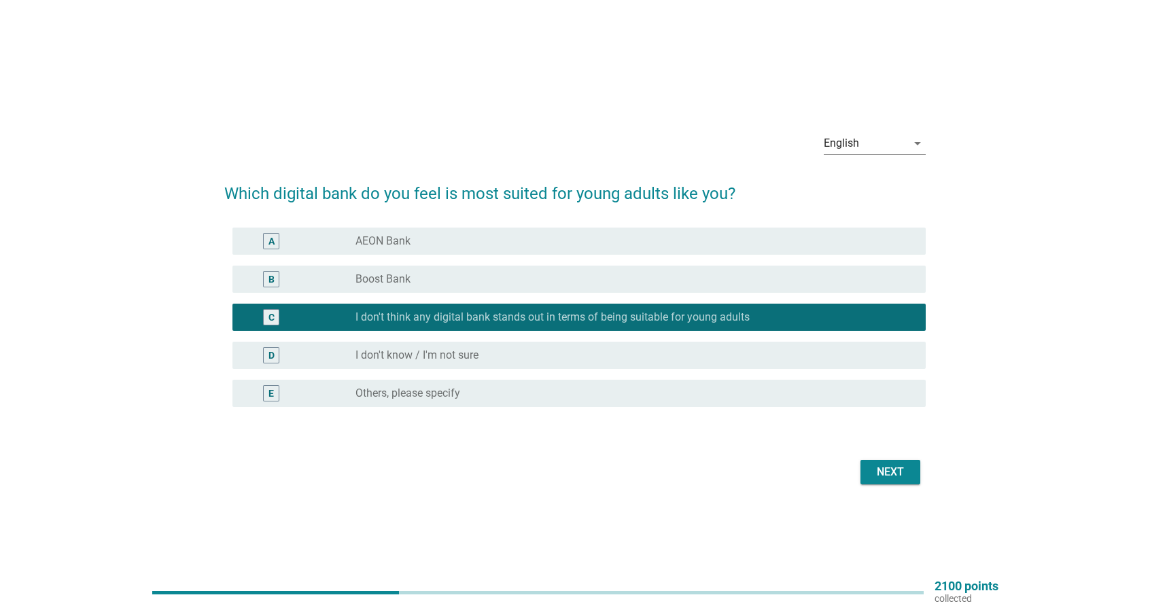
click at [618, 351] on div "radio_button_unchecked I don't know / I'm not sure" at bounding box center [629, 356] width 549 height 14
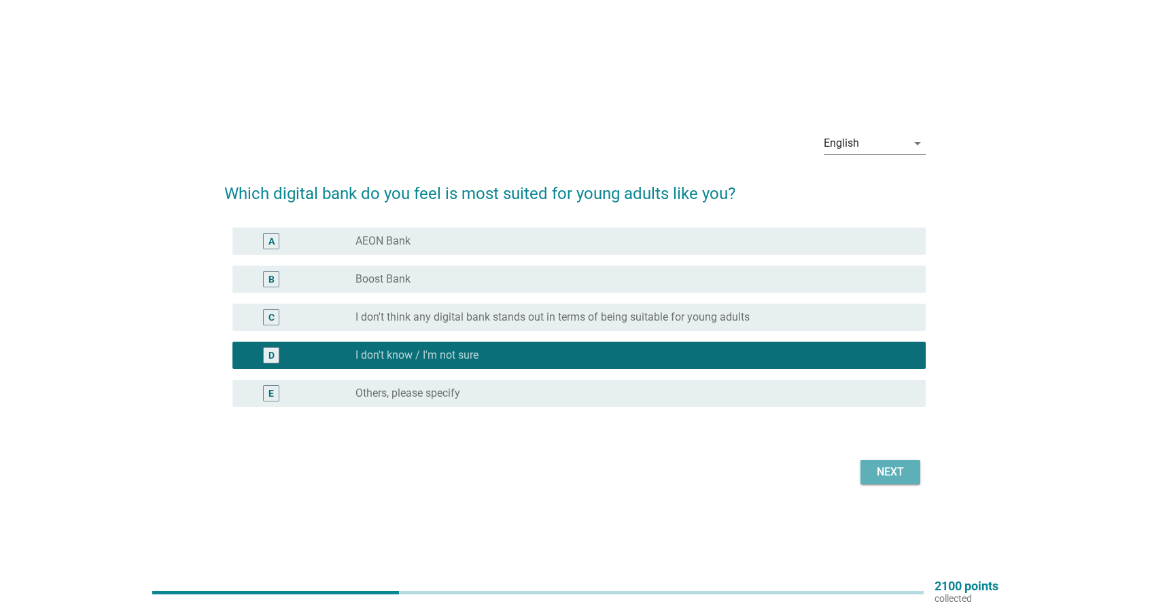
click at [884, 470] on div "Next" at bounding box center [890, 472] width 38 height 16
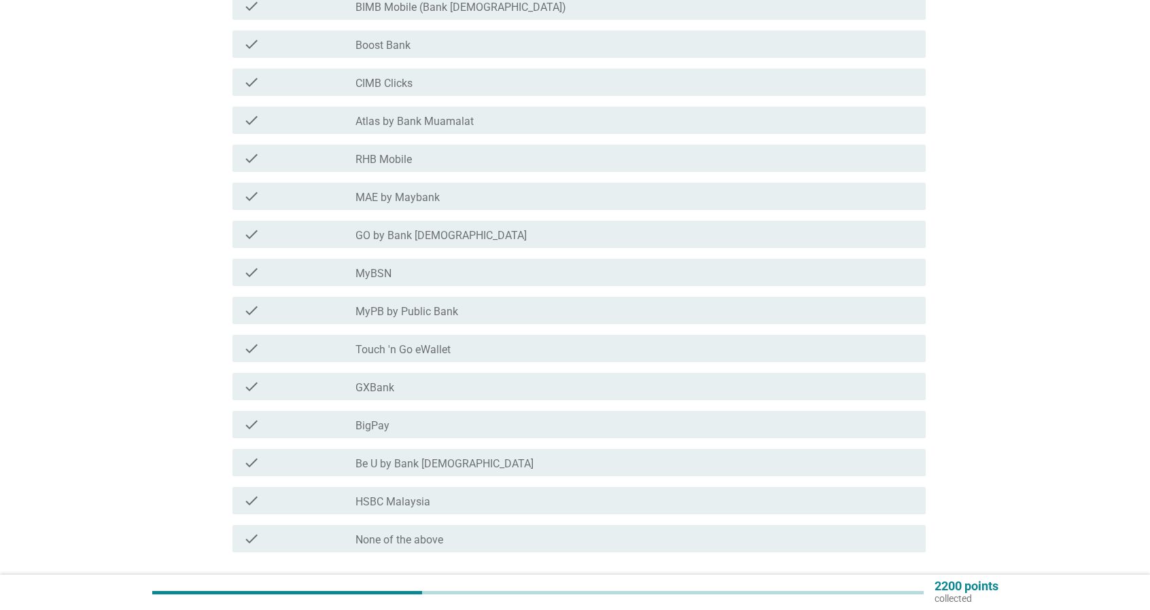
scroll to position [272, 0]
click at [449, 277] on div "check_box_outline_blank MyBSN" at bounding box center [634, 271] width 559 height 16
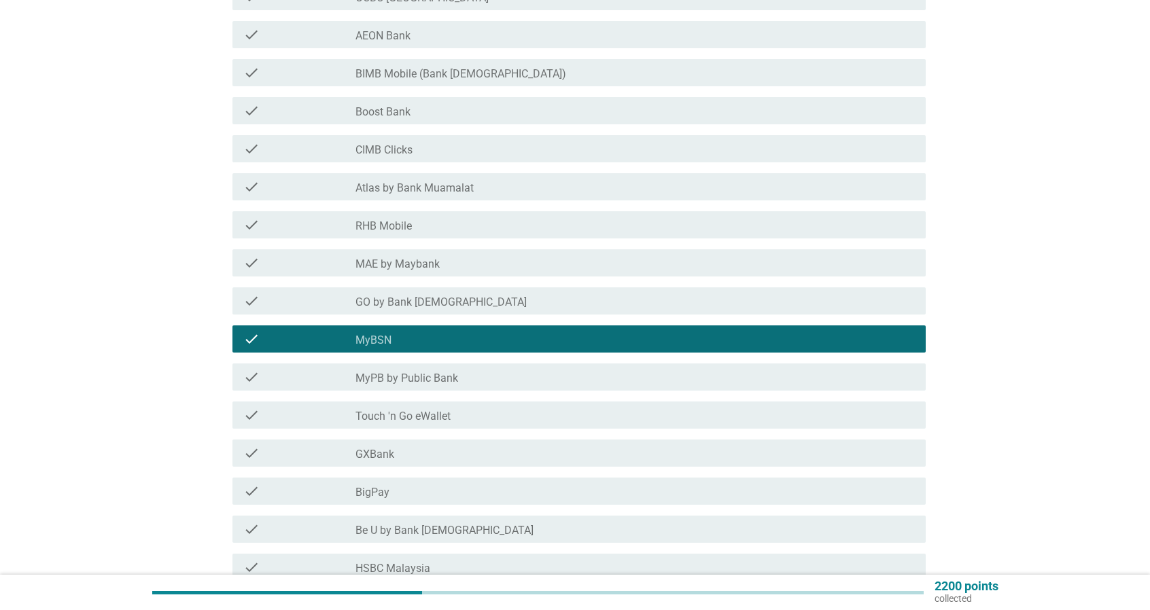
click at [493, 154] on div "check_box_outline_blank CIMB Clicks" at bounding box center [634, 149] width 559 height 16
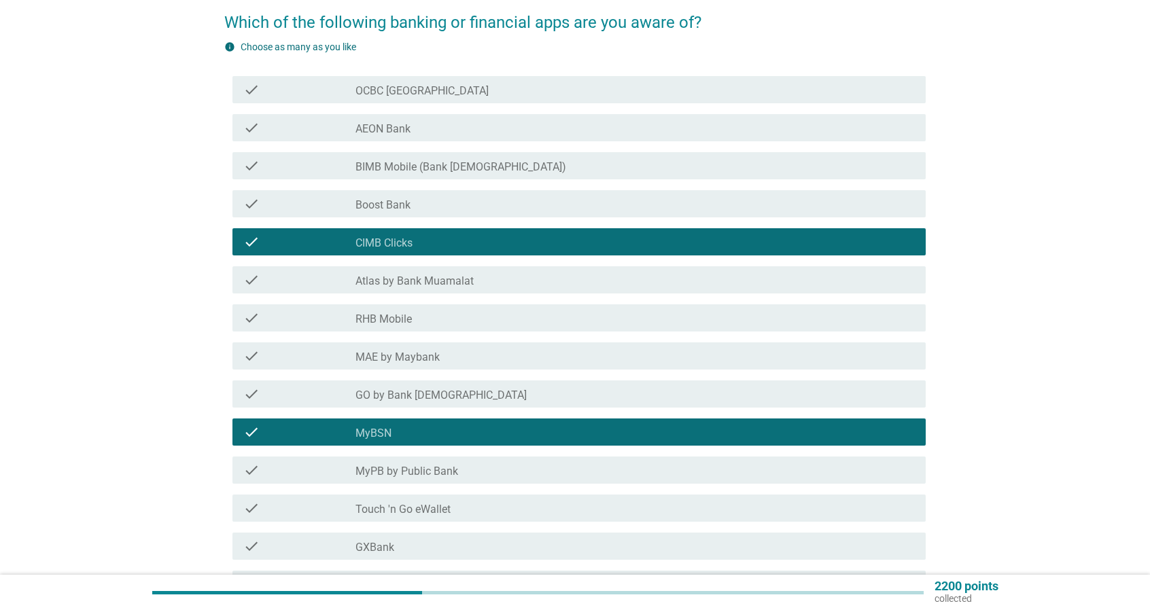
scroll to position [68, 0]
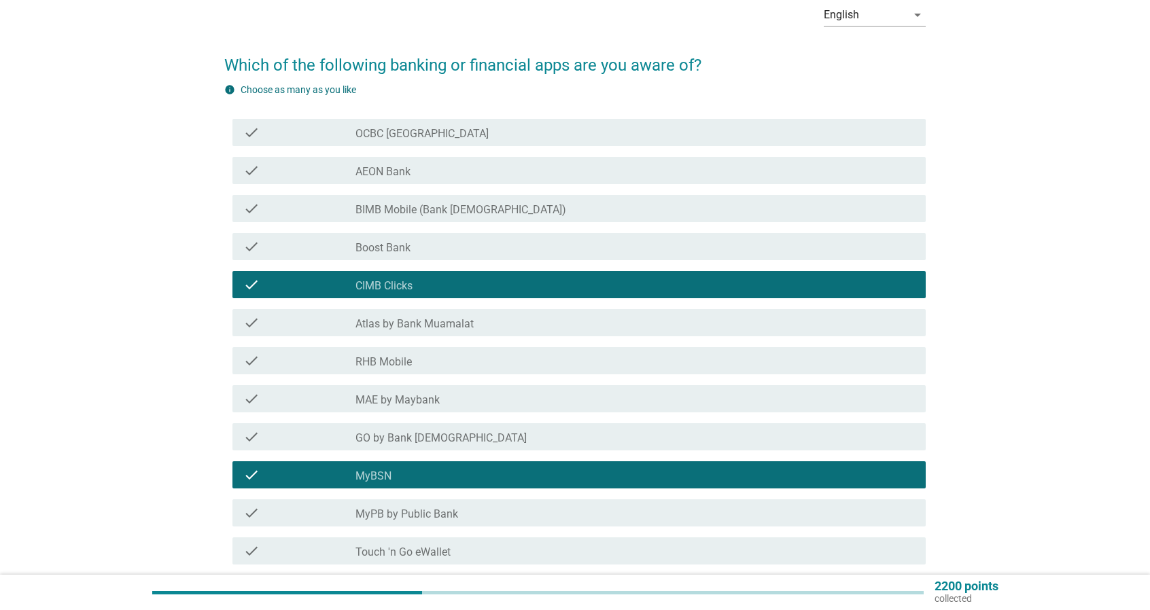
click at [491, 251] on div "check_box_outline_blank Boost Bank" at bounding box center [634, 247] width 559 height 16
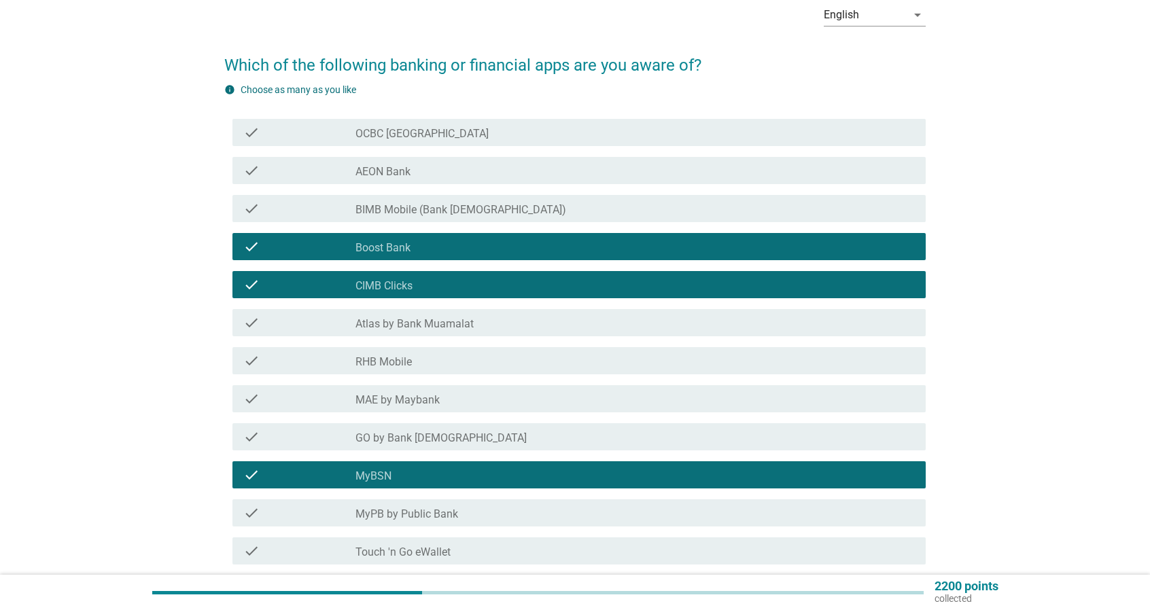
click at [511, 178] on div "check_box_outline_blank AEON Bank" at bounding box center [634, 170] width 559 height 16
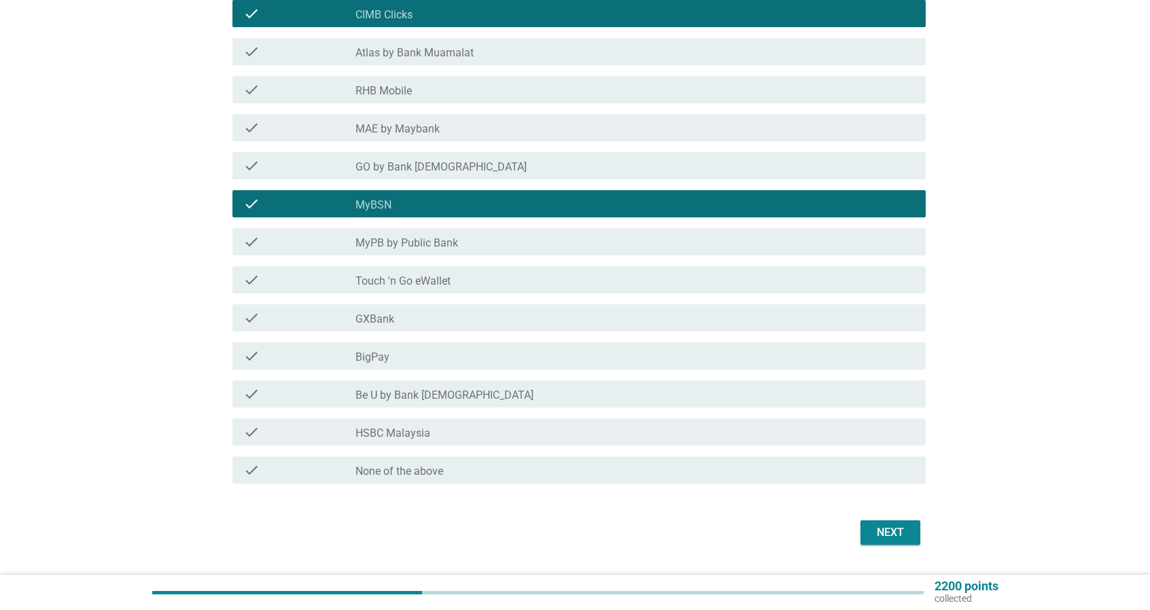
scroll to position [340, 0]
click at [488, 358] on div "check_box_outline_blank BigPay" at bounding box center [634, 355] width 559 height 16
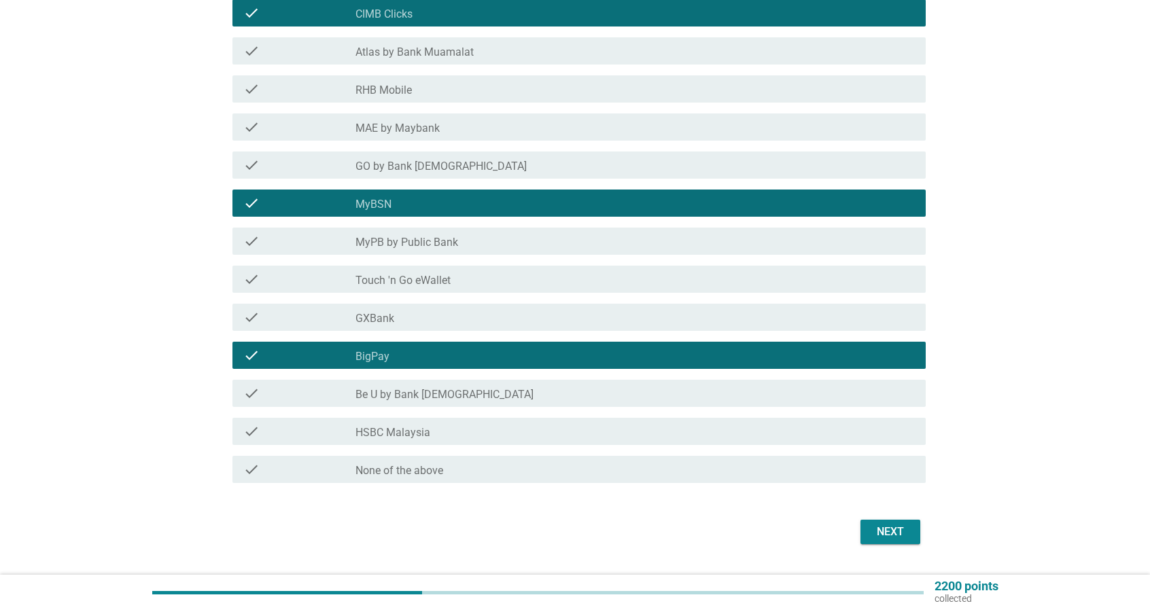
click at [514, 288] on div "check check_box_outline_blank Touch 'n Go eWallet" at bounding box center [578, 279] width 693 height 27
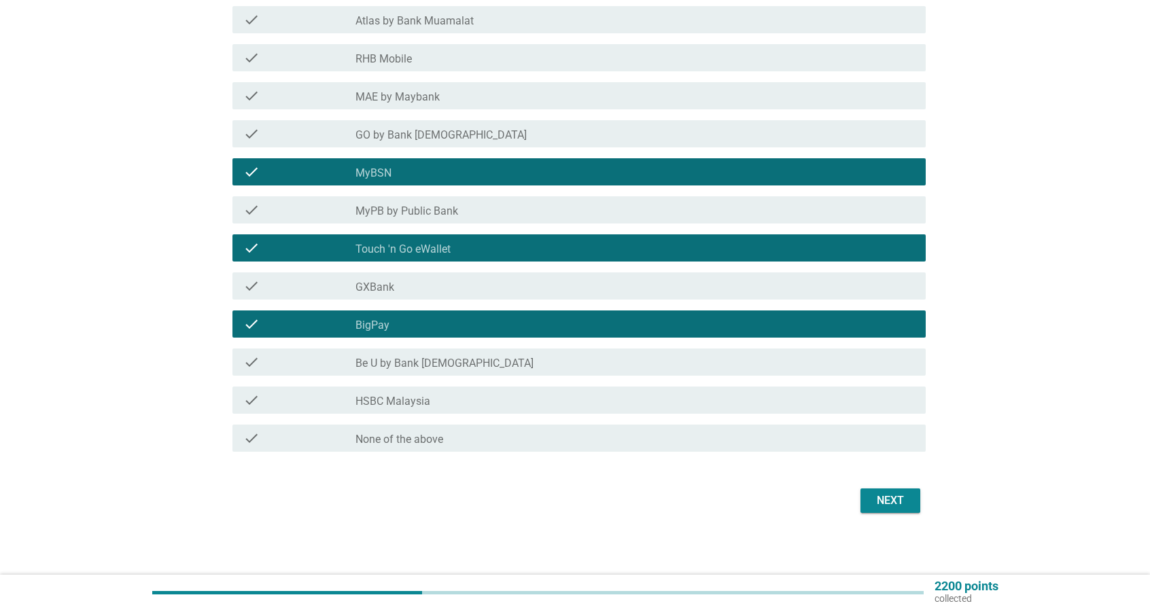
scroll to position [375, 0]
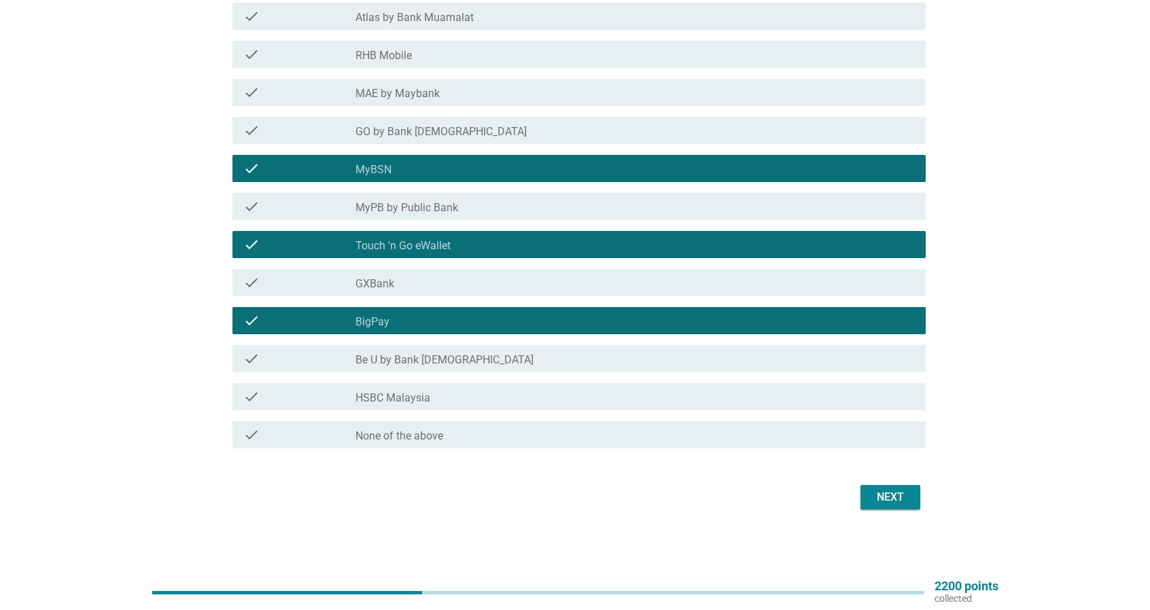
click at [880, 501] on div "Next" at bounding box center [890, 497] width 38 height 16
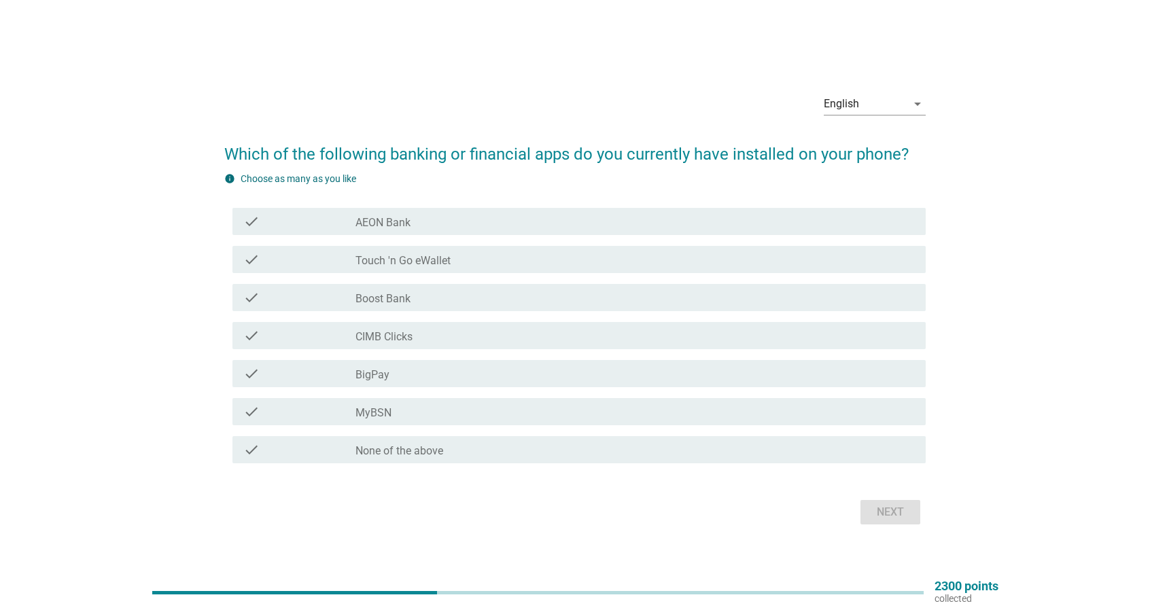
click at [476, 256] on div "check_box_outline_blank Touch 'n Go eWallet" at bounding box center [634, 259] width 559 height 16
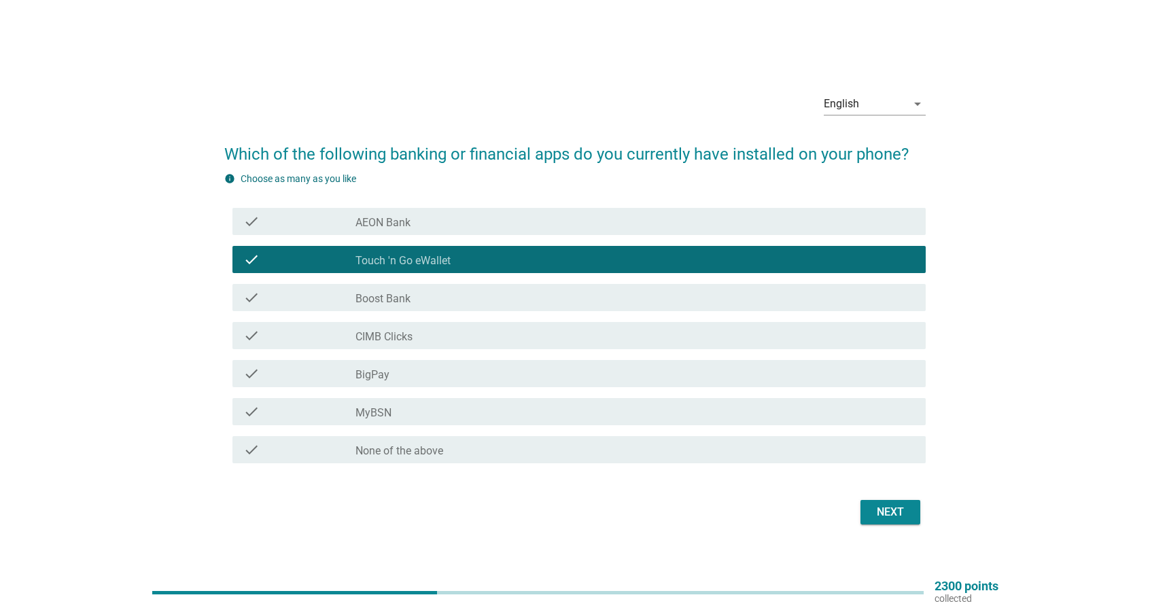
click at [479, 307] on div "check check_box_outline_blank Boost Bank" at bounding box center [578, 297] width 693 height 27
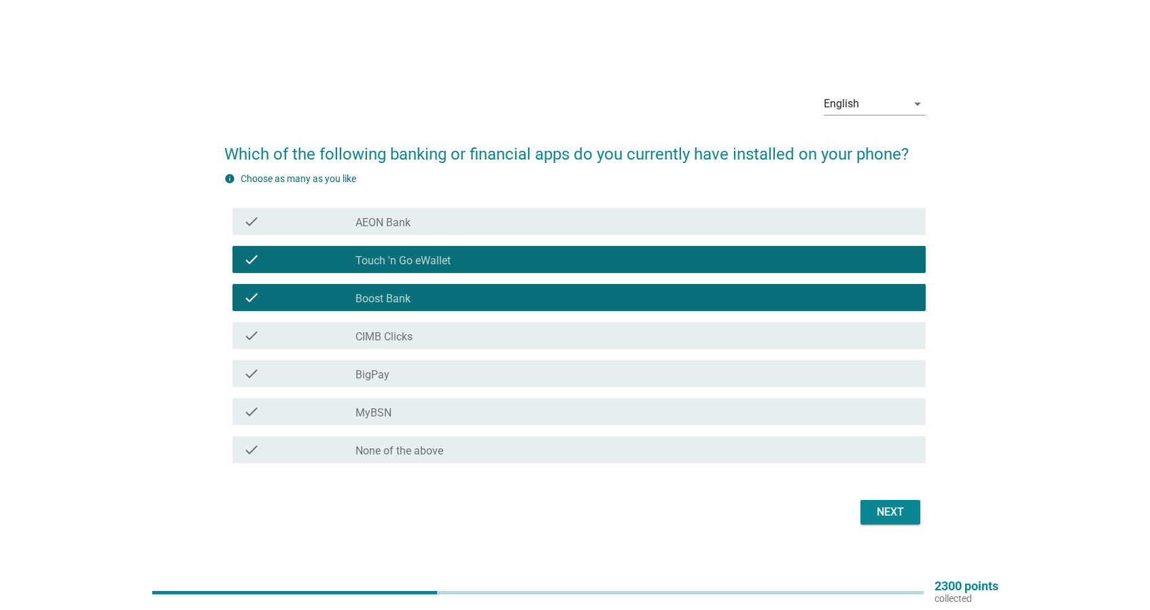
click at [454, 341] on div "check_box_outline_blank CIMB Clicks" at bounding box center [634, 336] width 559 height 16
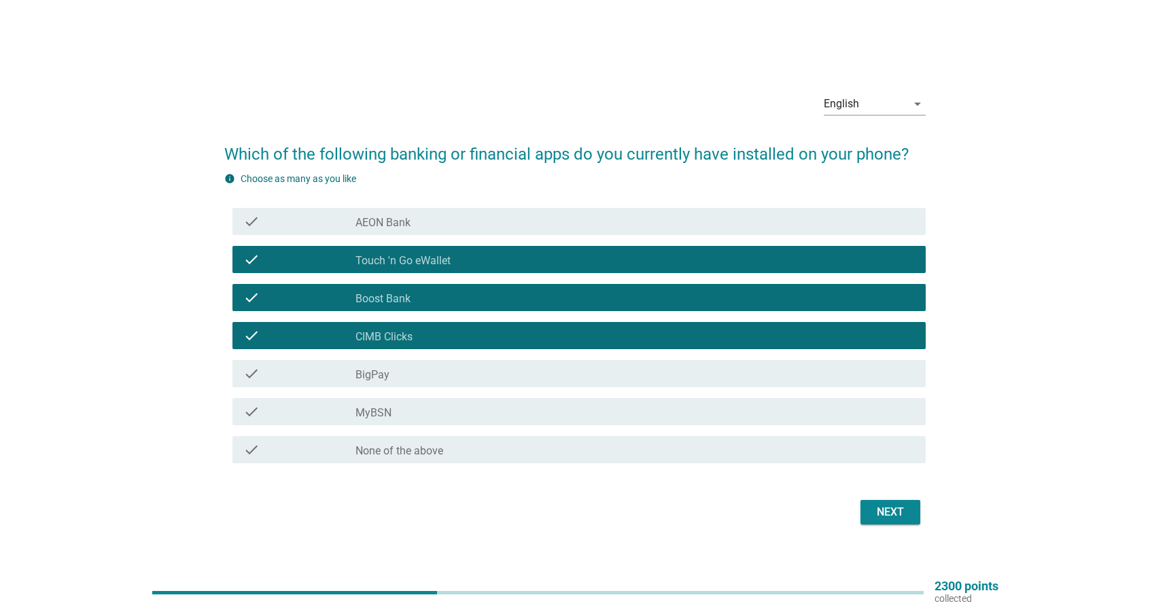
click at [439, 384] on div "check check_box_outline_blank BigPay" at bounding box center [578, 373] width 693 height 27
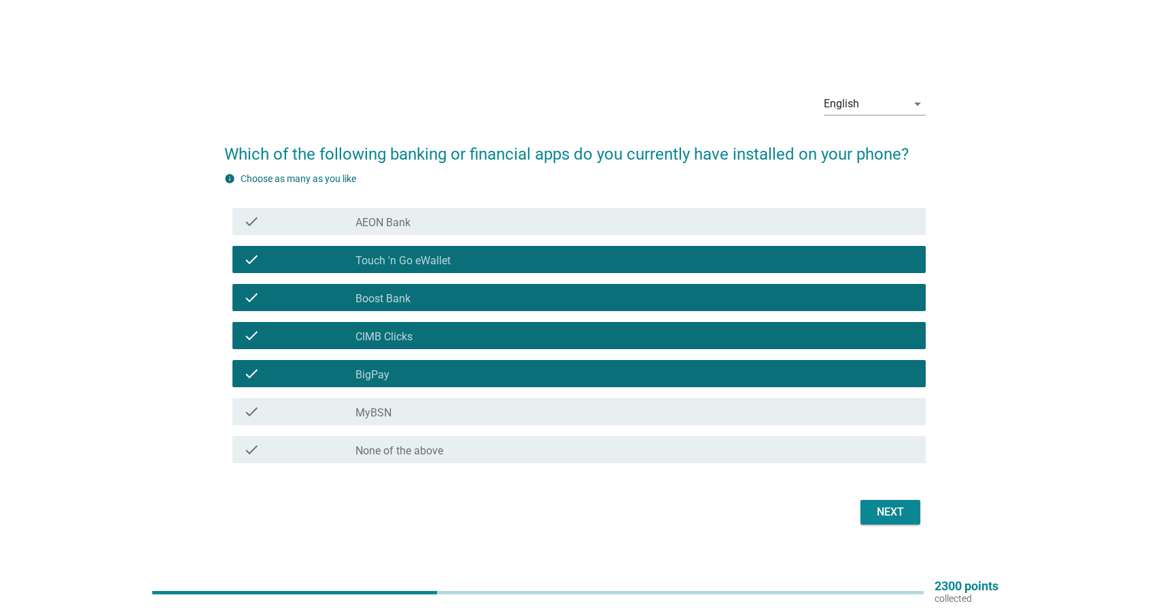
click at [414, 425] on div "check check_box_outline_blank MyBSN" at bounding box center [578, 411] width 693 height 27
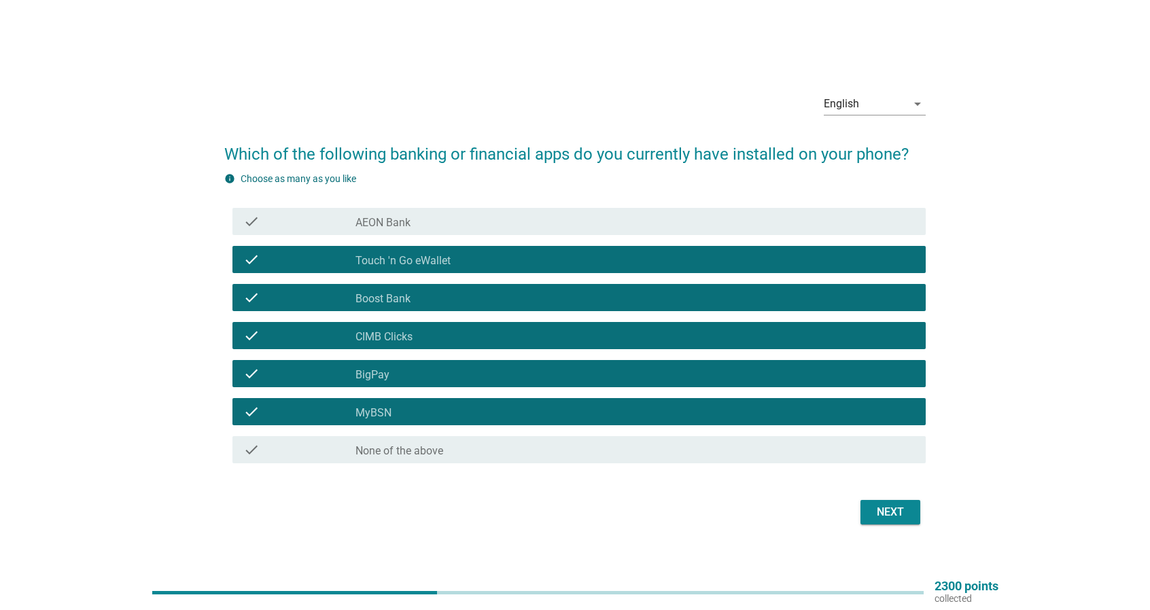
click at [418, 421] on div "check check_box_outline_blank MyBSN" at bounding box center [578, 411] width 693 height 27
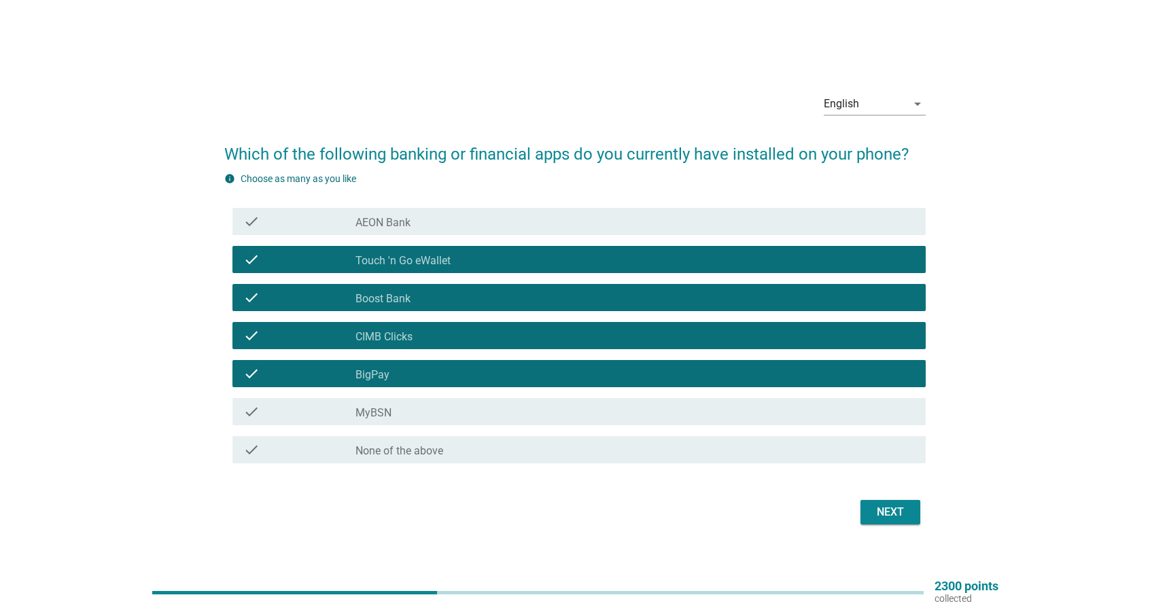
click at [655, 299] on div "check_box_outline_blank Boost Bank" at bounding box center [634, 298] width 559 height 16
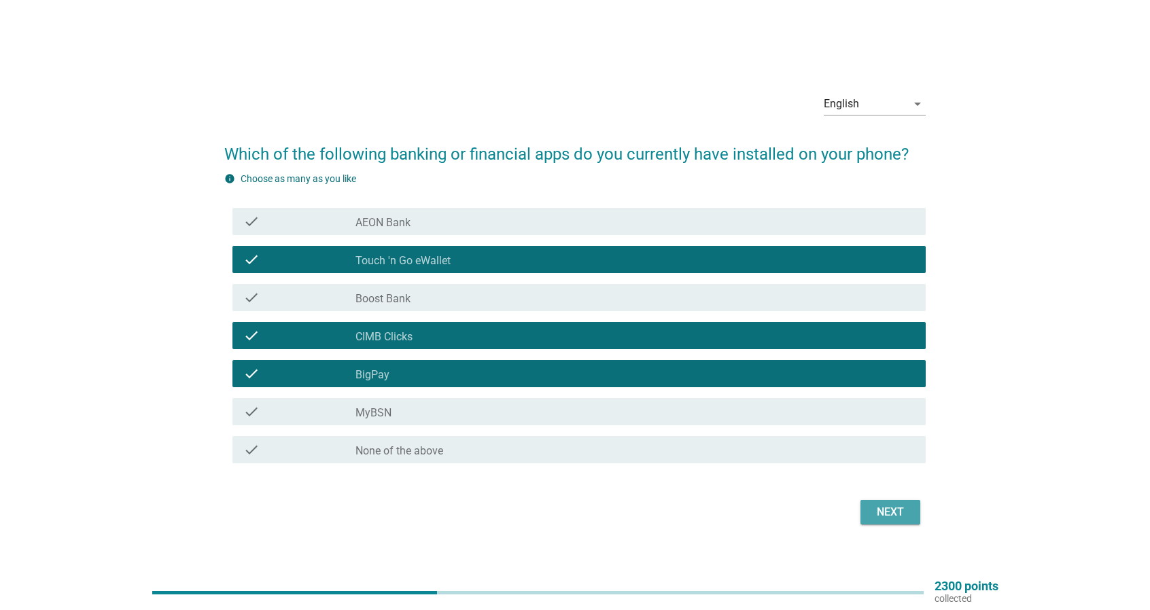
click at [875, 515] on div "Next" at bounding box center [890, 512] width 38 height 16
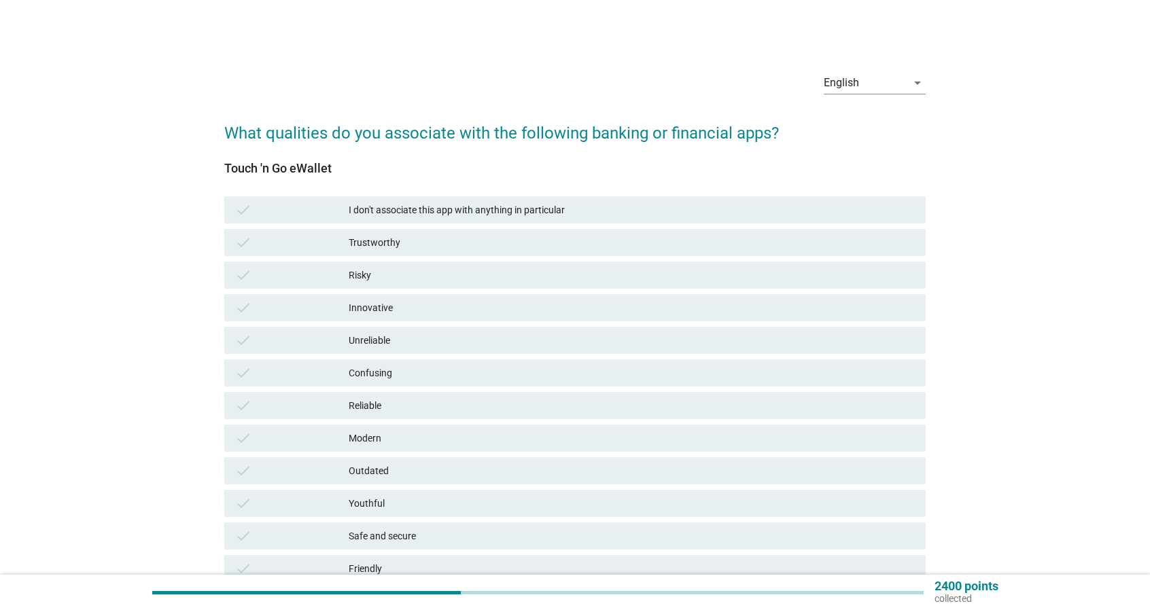
click at [441, 241] on div "Trustworthy" at bounding box center [632, 243] width 566 height 16
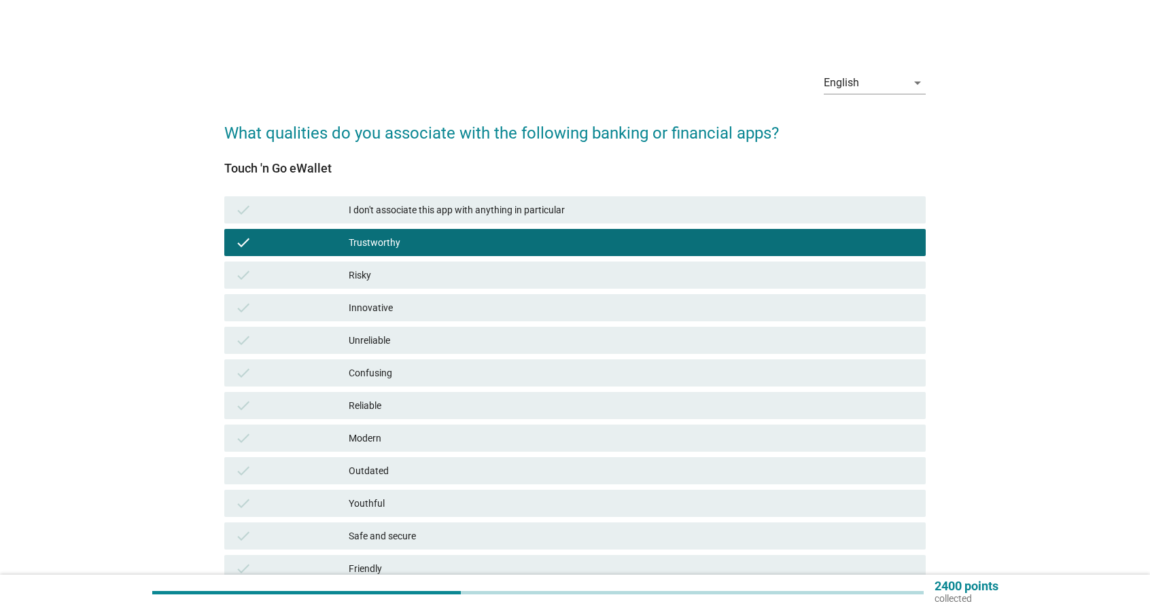
click at [441, 241] on div "Trustworthy" at bounding box center [632, 243] width 566 height 16
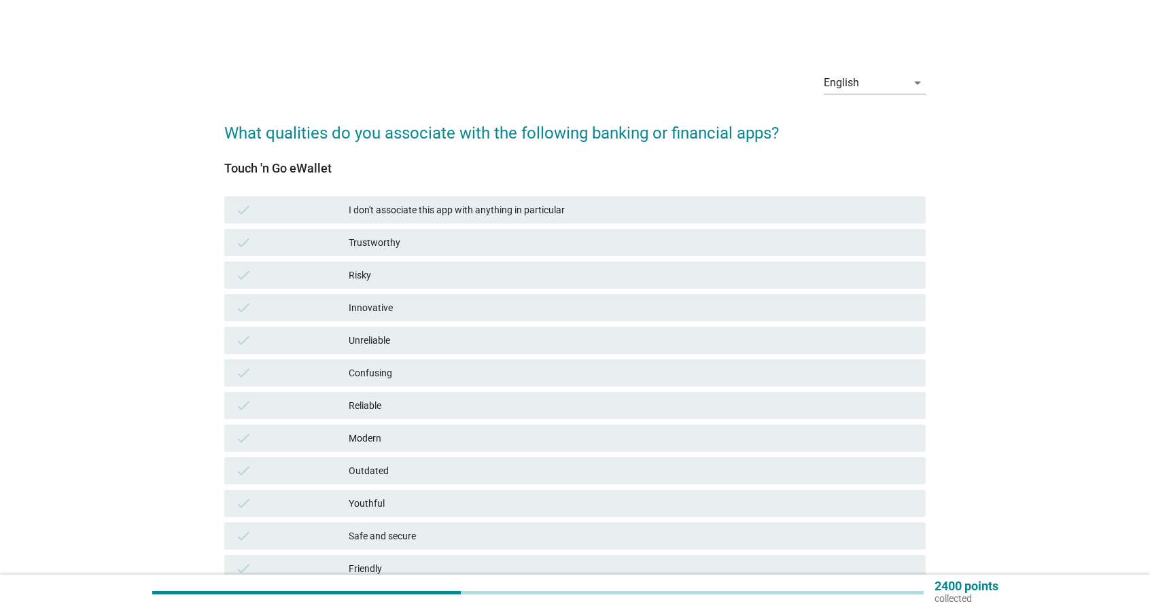
click at [412, 413] on div "Reliable" at bounding box center [632, 406] width 566 height 16
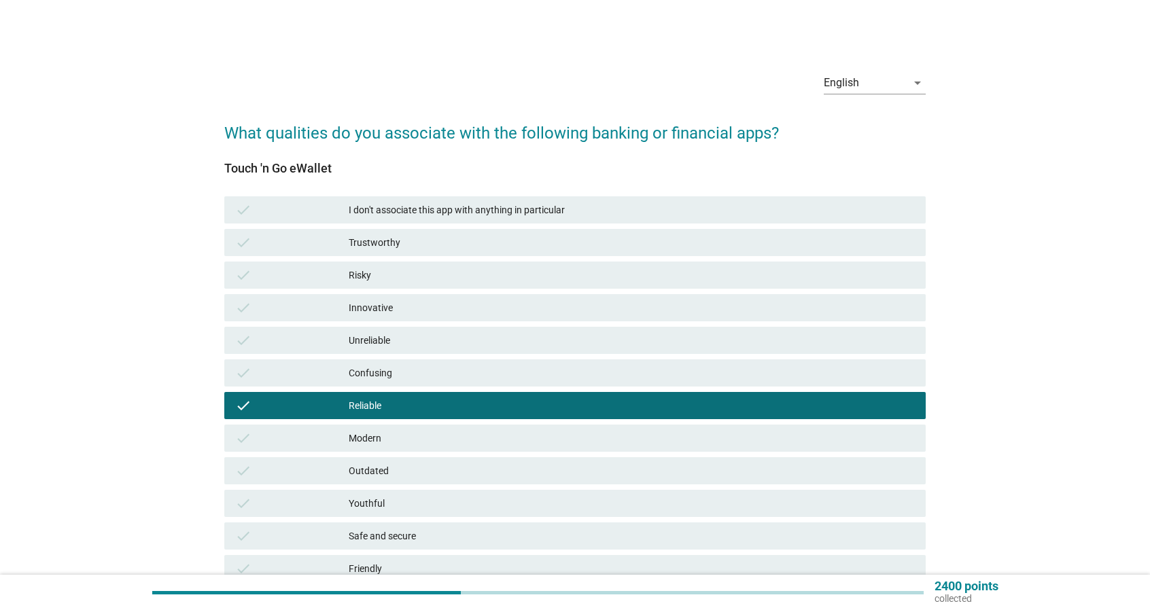
click at [410, 447] on div "check Modern" at bounding box center [574, 438] width 701 height 27
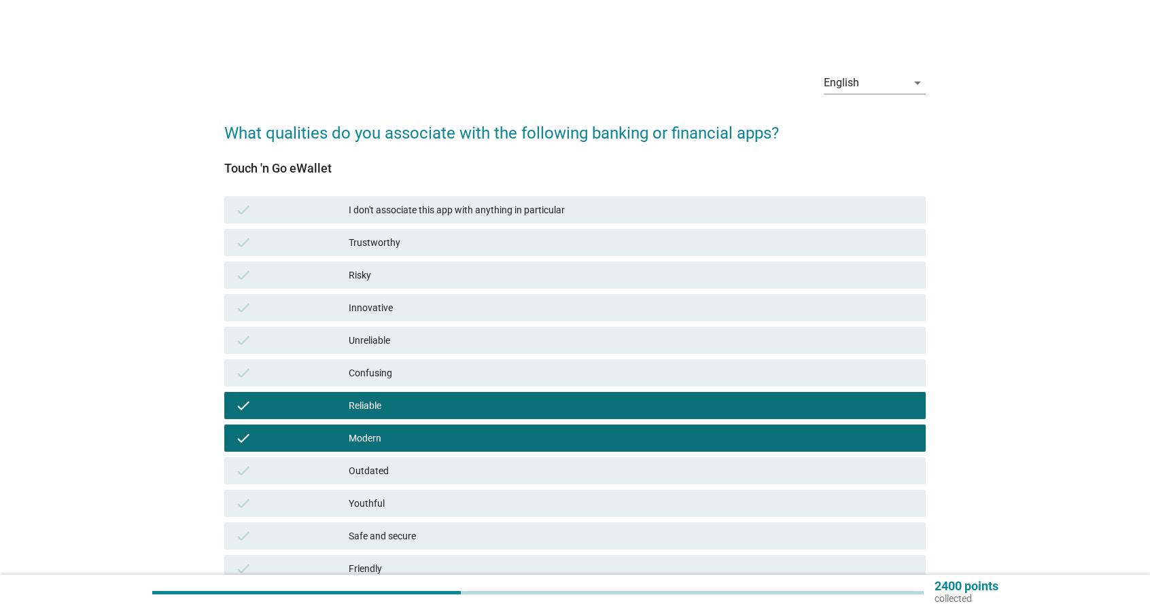
click at [409, 446] on div "Modern" at bounding box center [632, 438] width 566 height 16
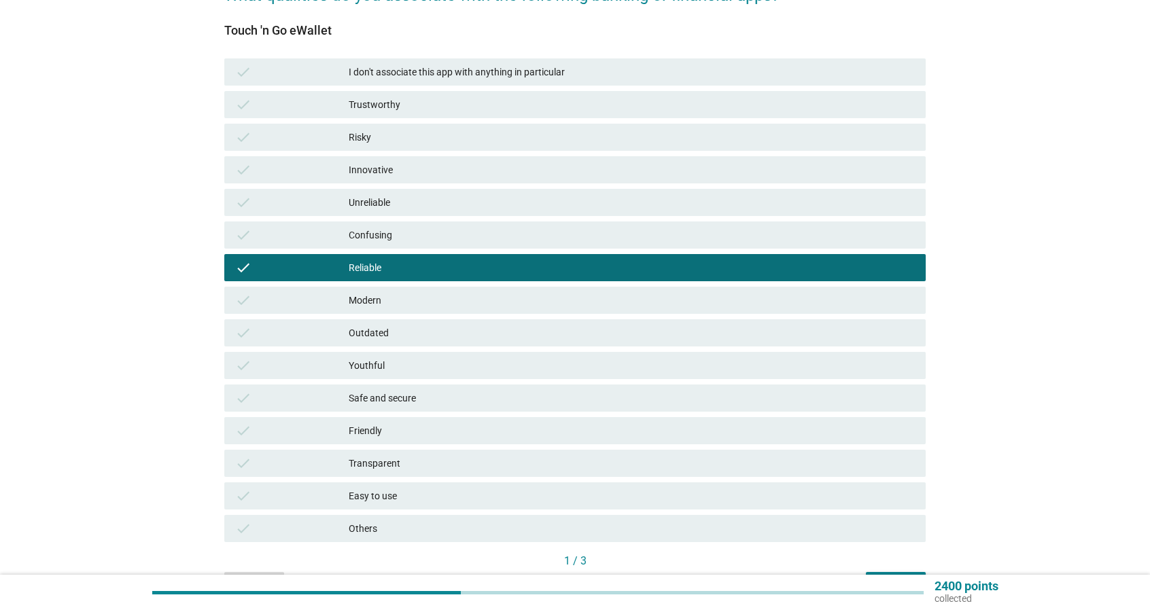
scroll to position [204, 0]
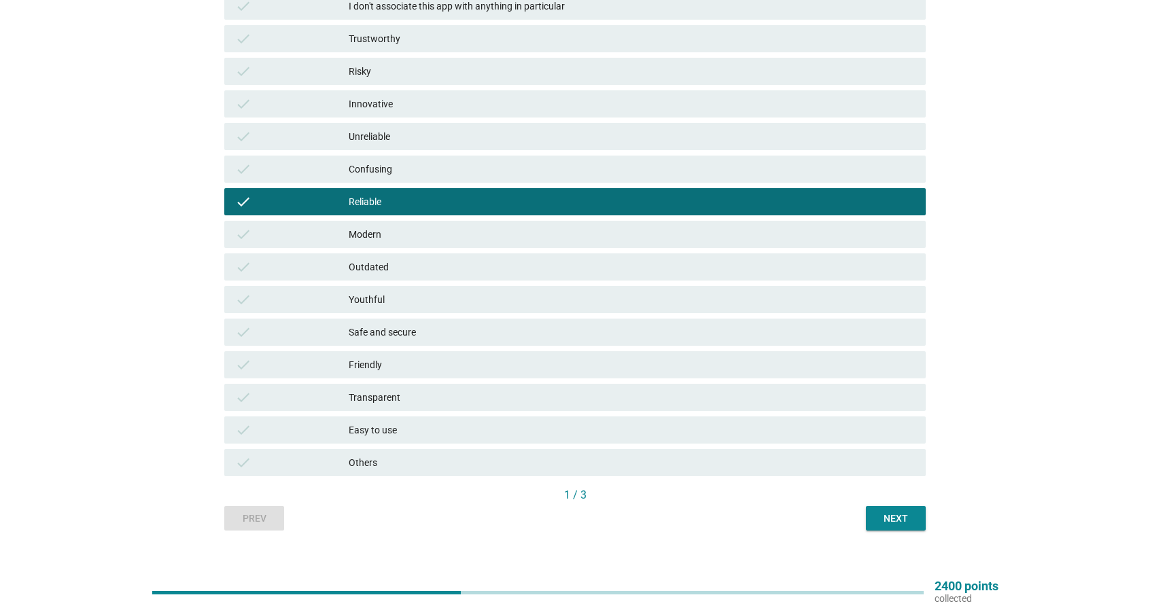
click at [421, 432] on div "Easy to use" at bounding box center [632, 430] width 566 height 16
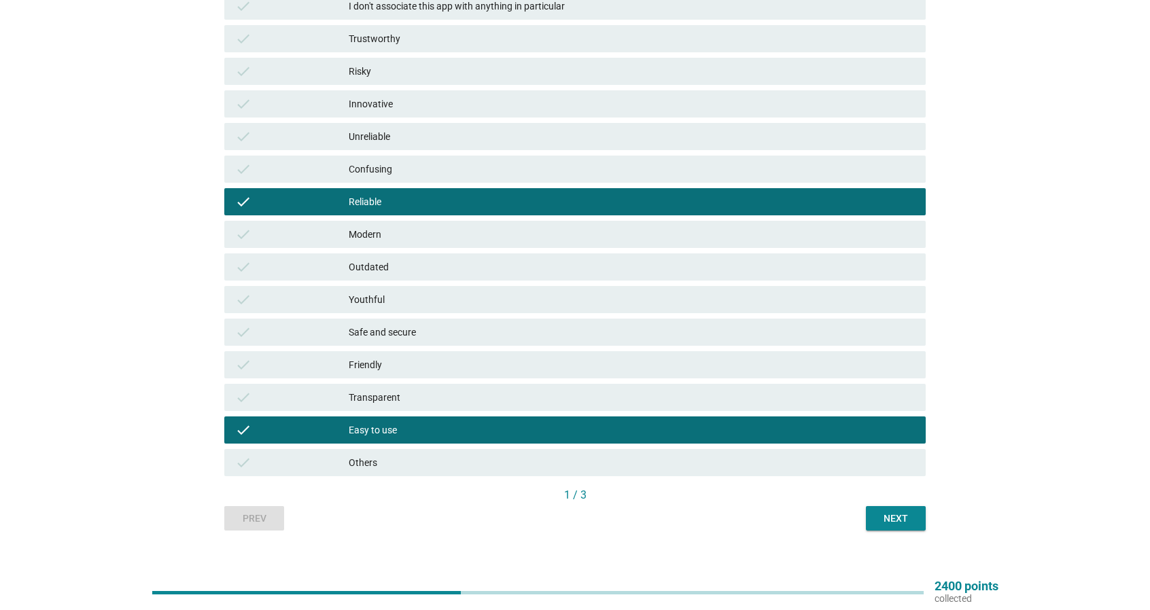
click at [883, 517] on div "Next" at bounding box center [896, 519] width 38 height 14
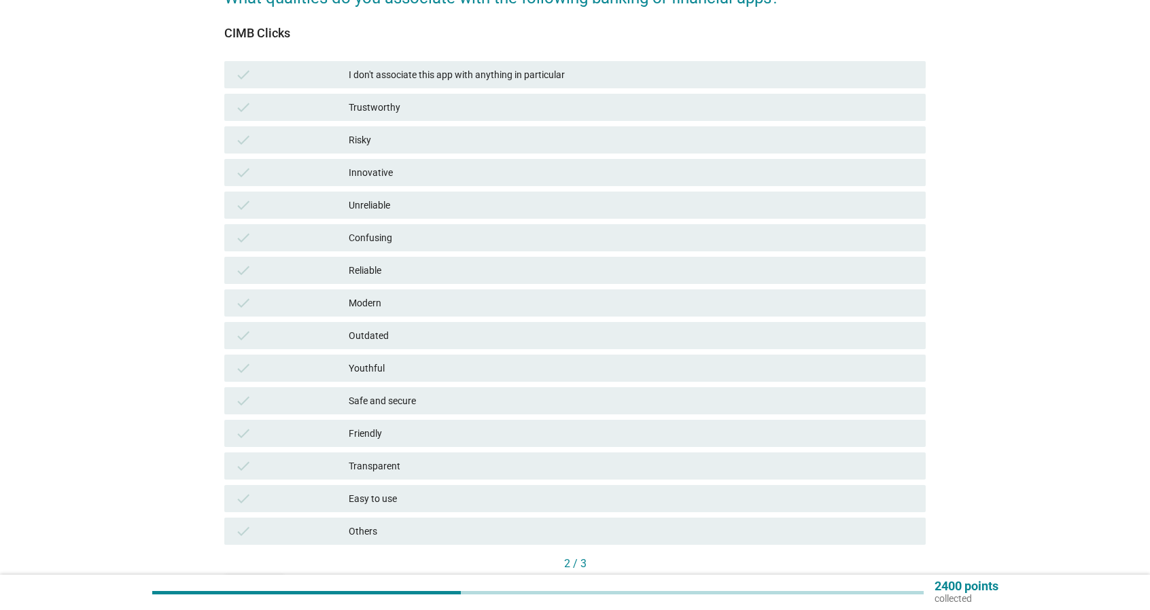
scroll to position [136, 0]
click at [415, 142] on div "Risky" at bounding box center [632, 139] width 566 height 16
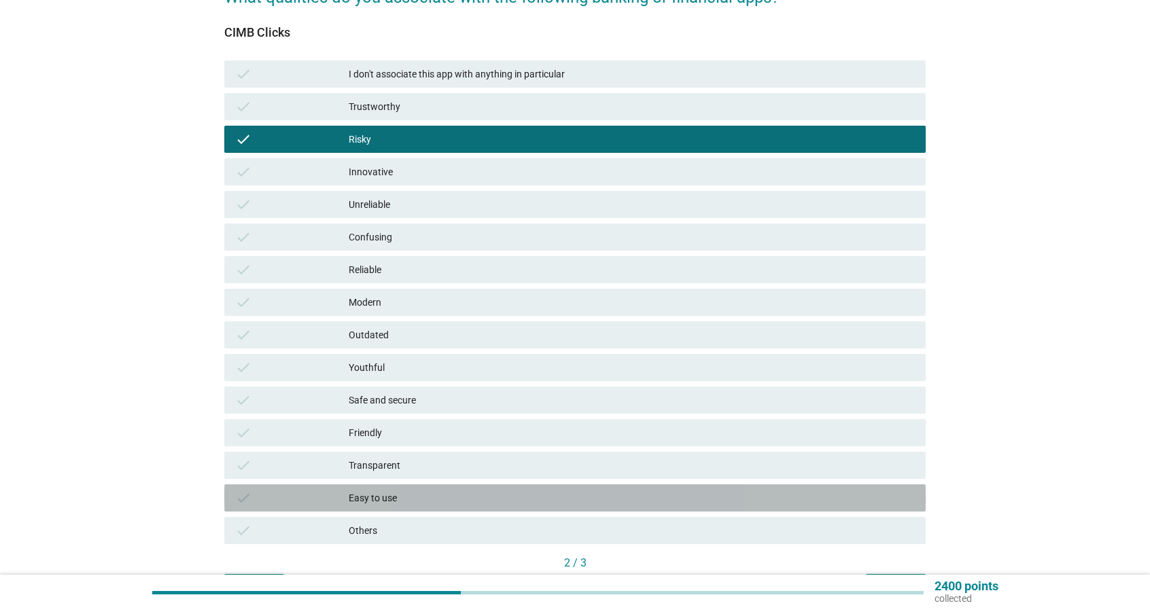
click at [413, 489] on div "check Easy to use" at bounding box center [574, 498] width 701 height 27
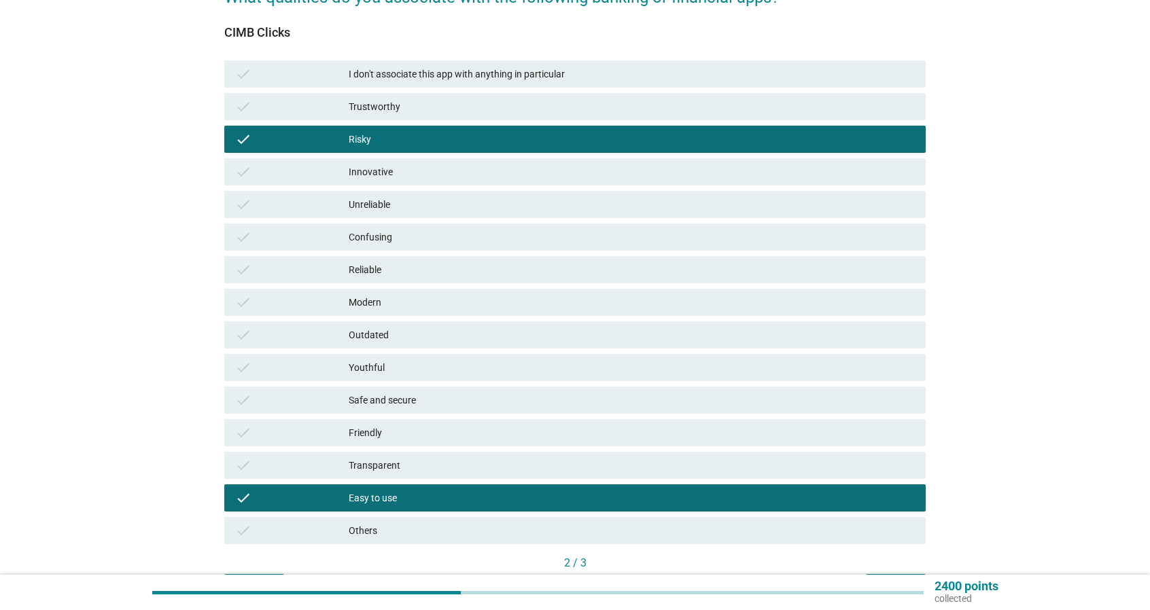
click at [469, 276] on div "Reliable" at bounding box center [632, 270] width 566 height 16
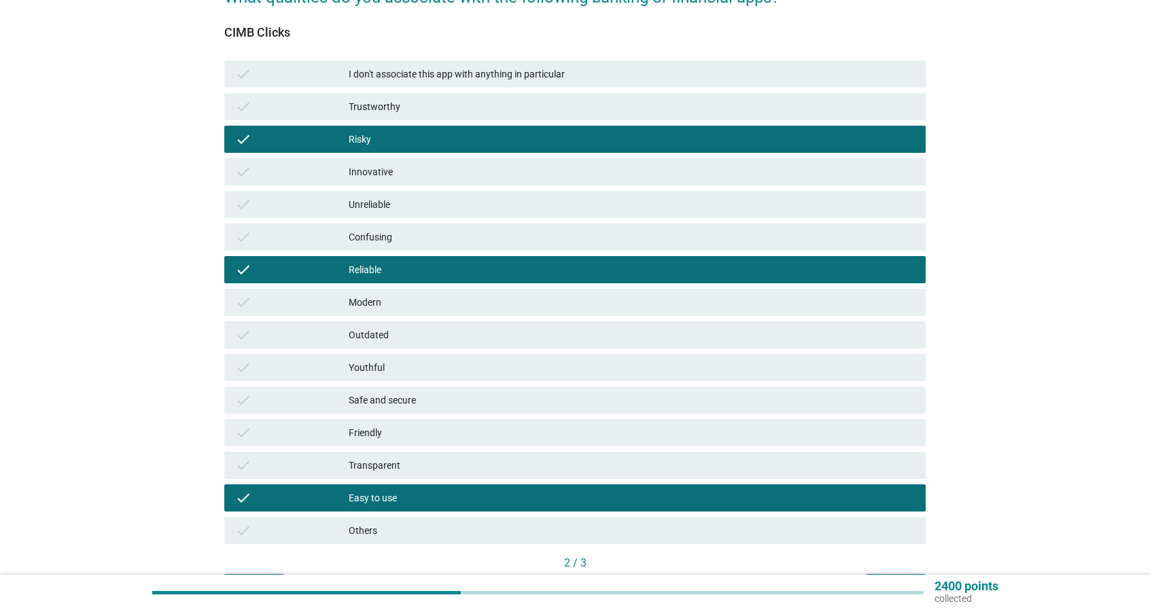
scroll to position [204, 0]
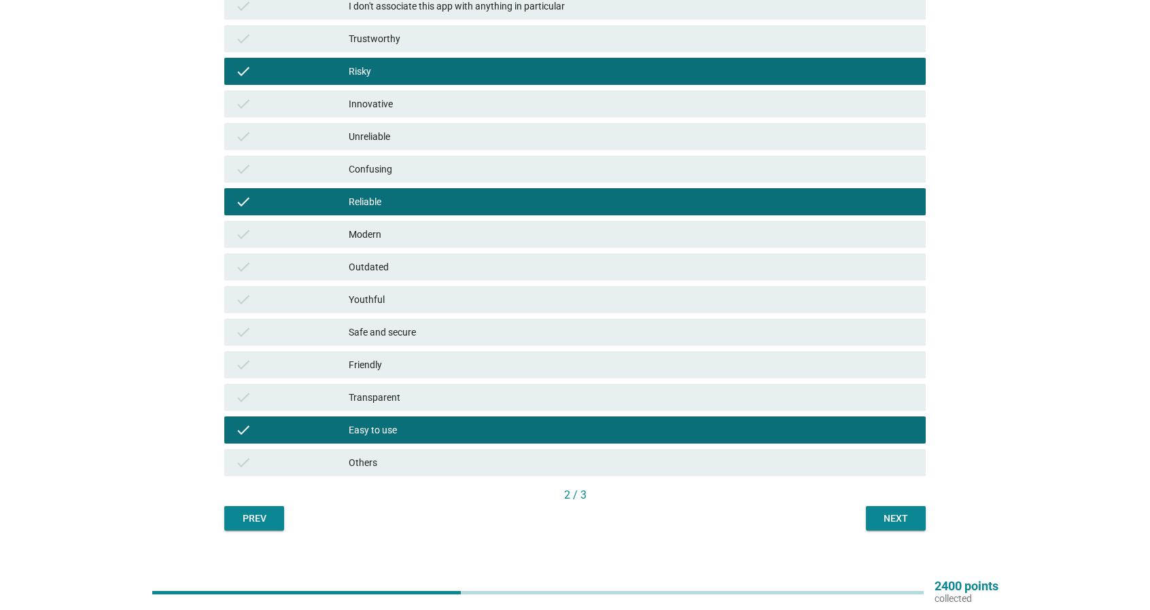
click at [881, 518] on div "Next" at bounding box center [896, 519] width 38 height 14
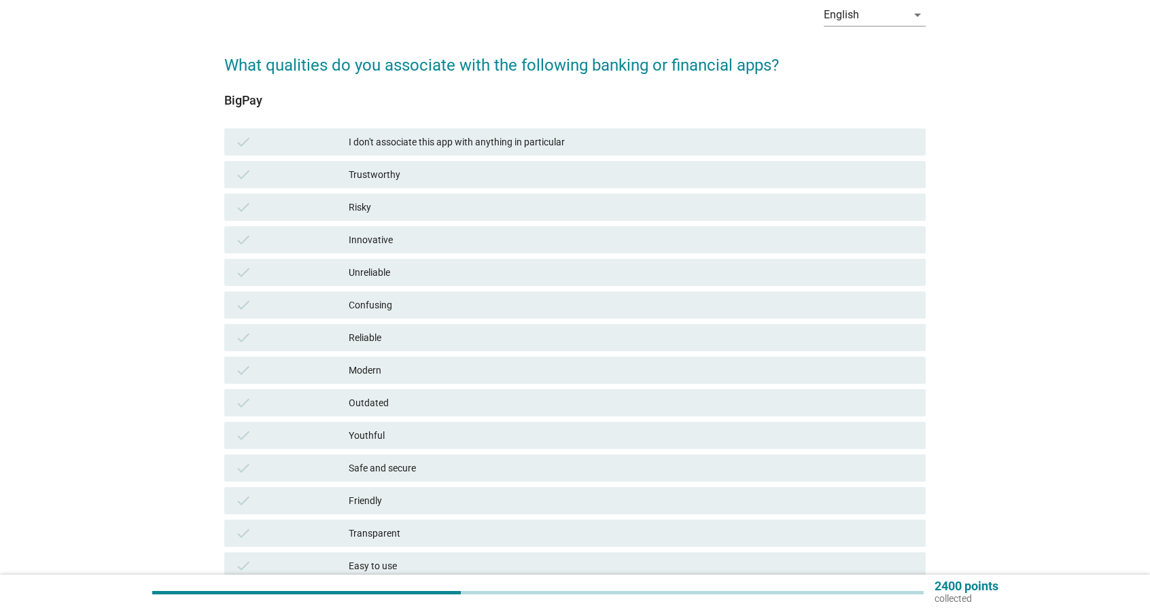
scroll to position [136, 0]
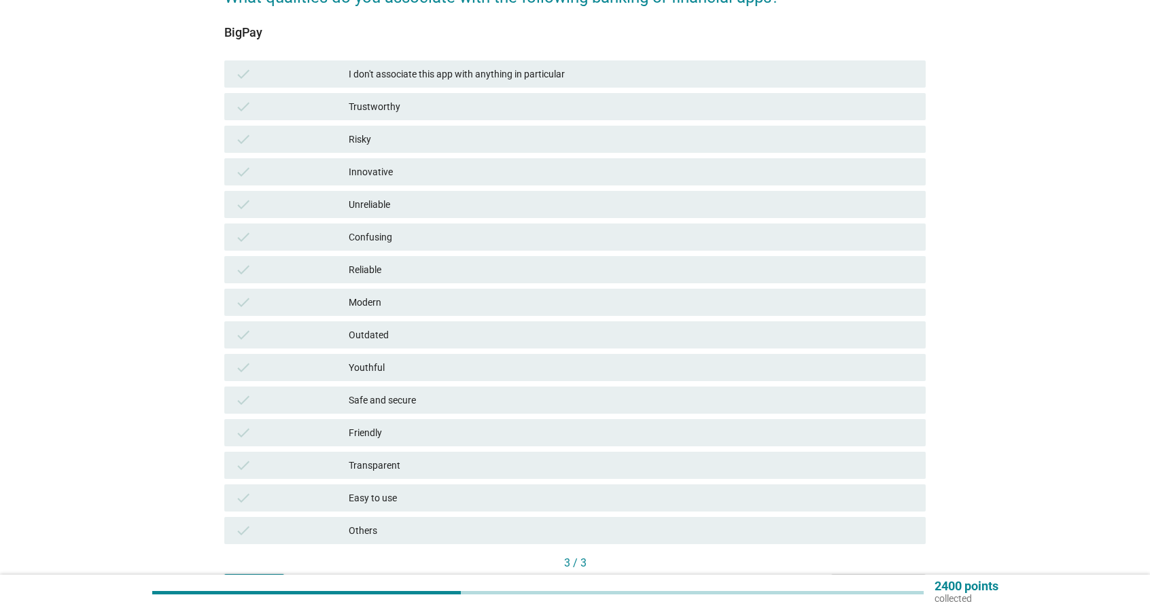
click at [433, 140] on div "Risky" at bounding box center [632, 139] width 566 height 16
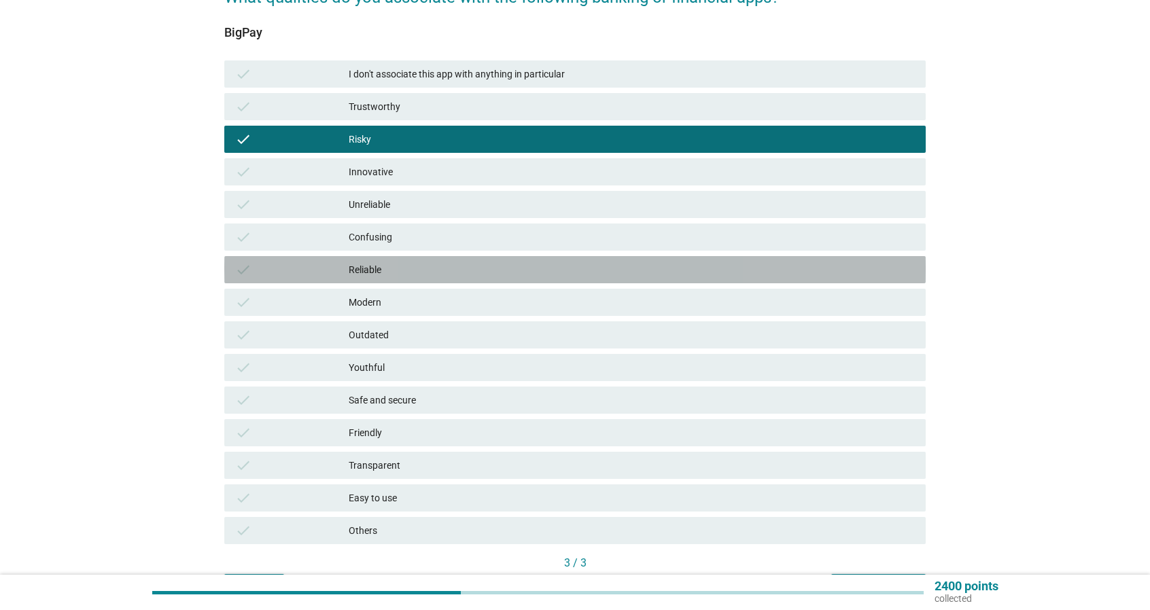
click at [415, 275] on div "Reliable" at bounding box center [632, 270] width 566 height 16
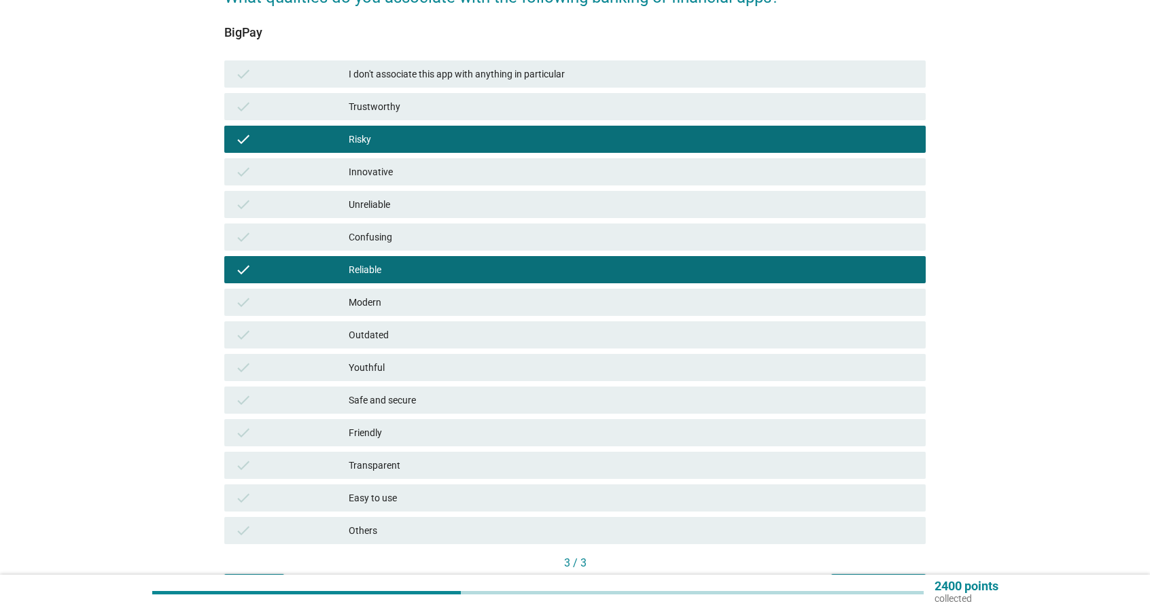
click at [427, 500] on div "Easy to use" at bounding box center [632, 498] width 566 height 16
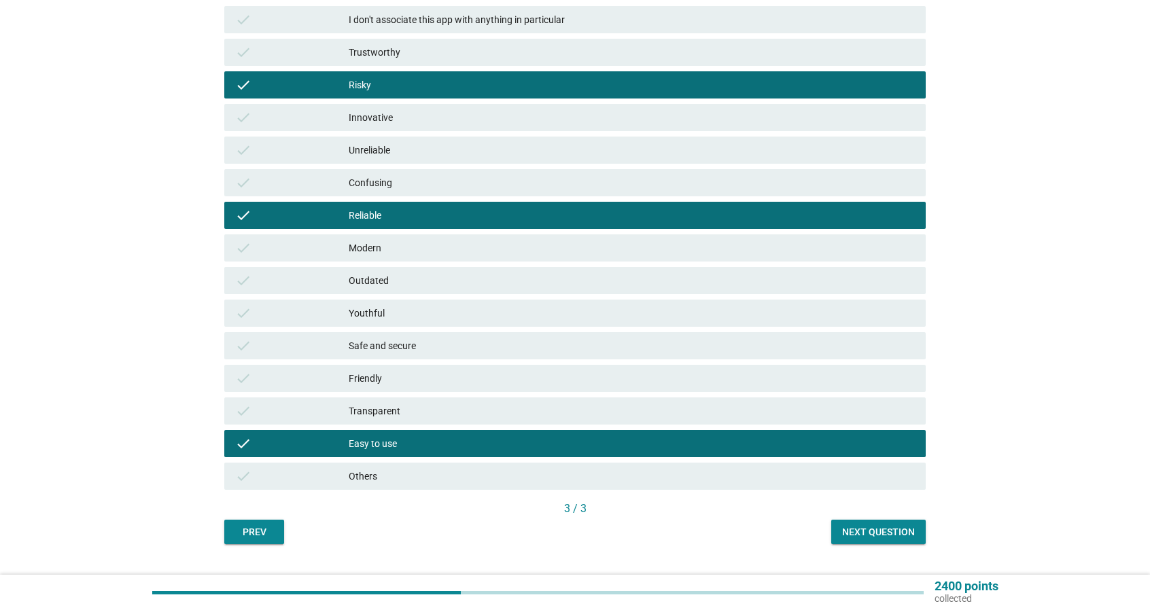
scroll to position [221, 0]
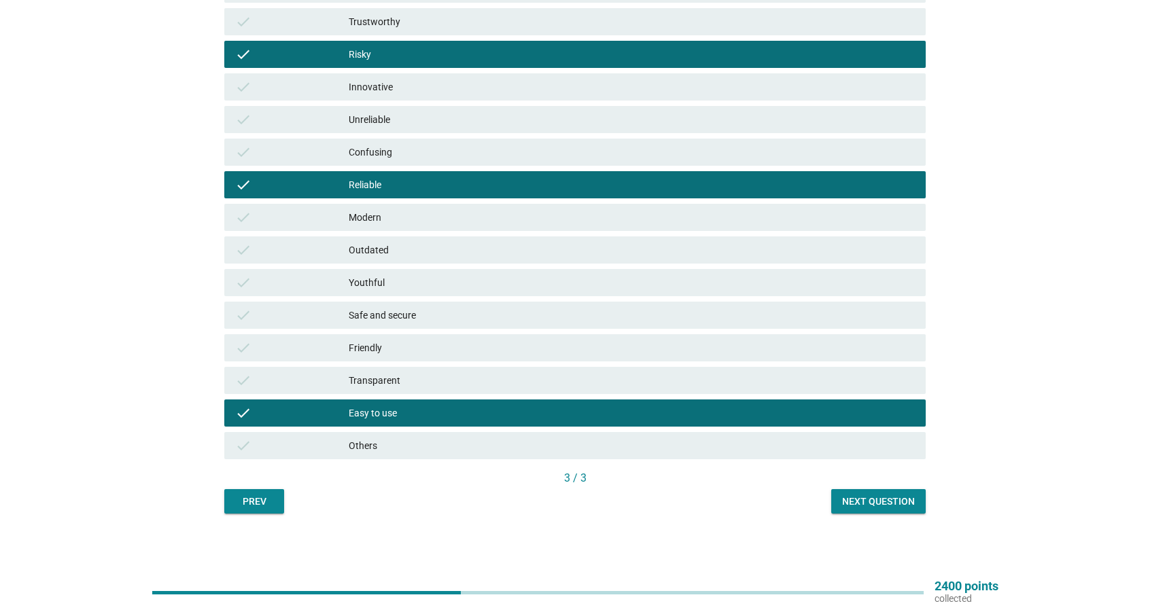
click at [877, 506] on div "Next question" at bounding box center [878, 502] width 73 height 14
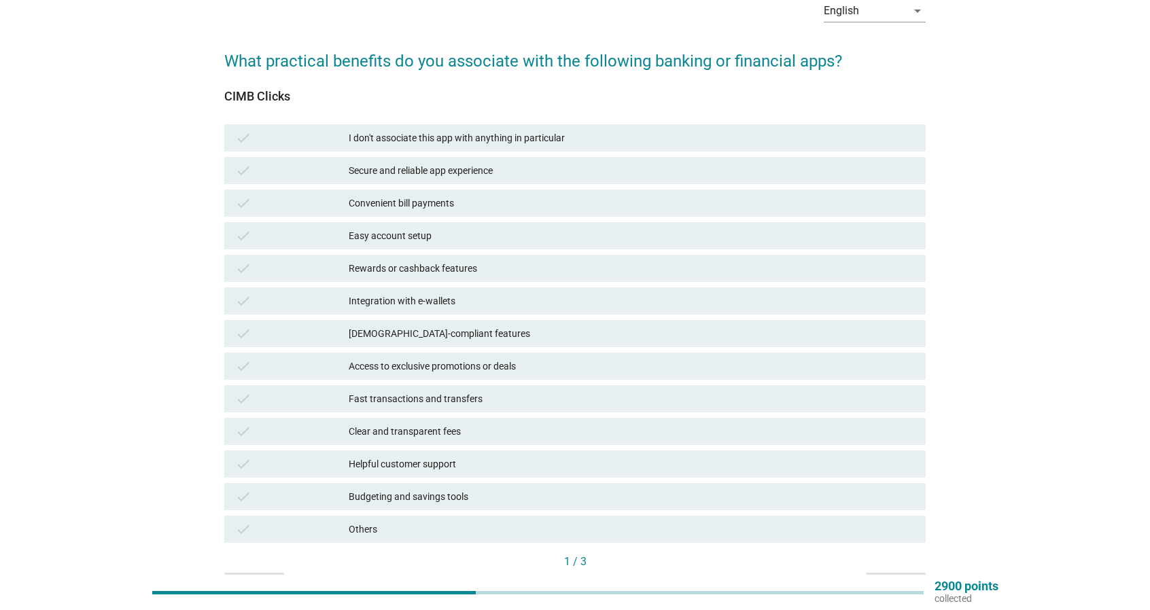
scroll to position [68, 0]
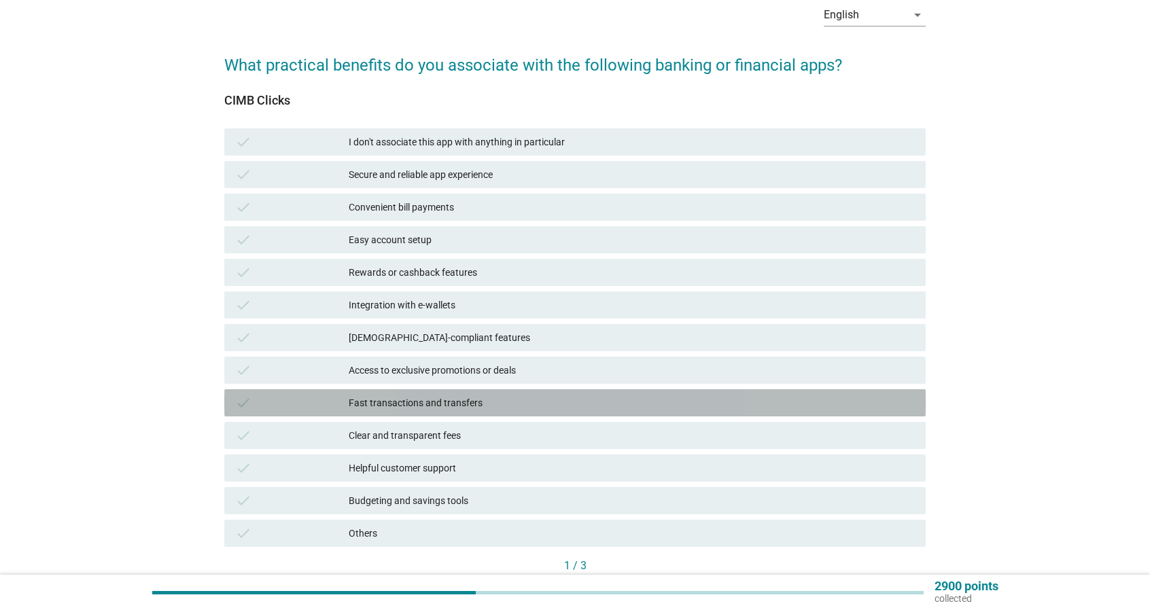
click at [488, 408] on div "Fast transactions and transfers" at bounding box center [632, 403] width 566 height 16
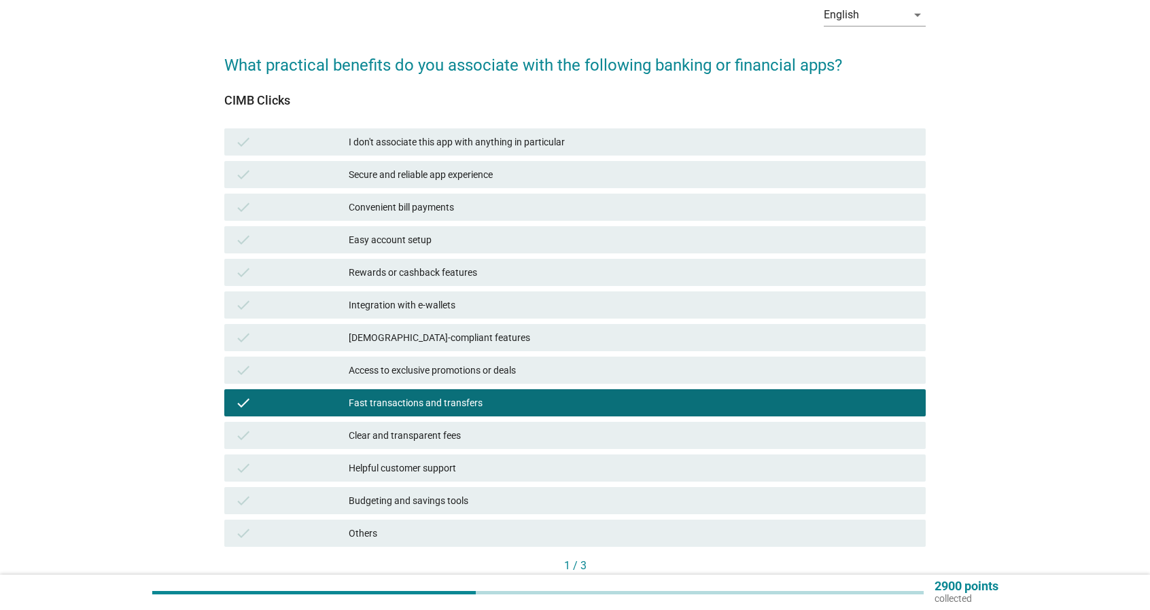
scroll to position [136, 0]
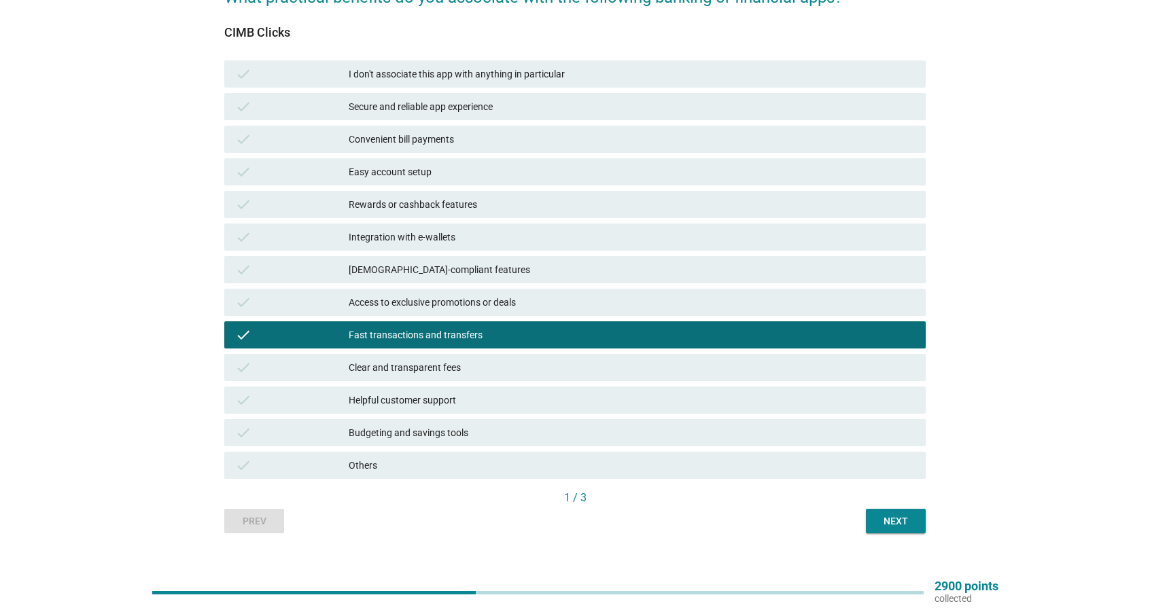
click at [895, 525] on div "Next" at bounding box center [896, 522] width 38 height 14
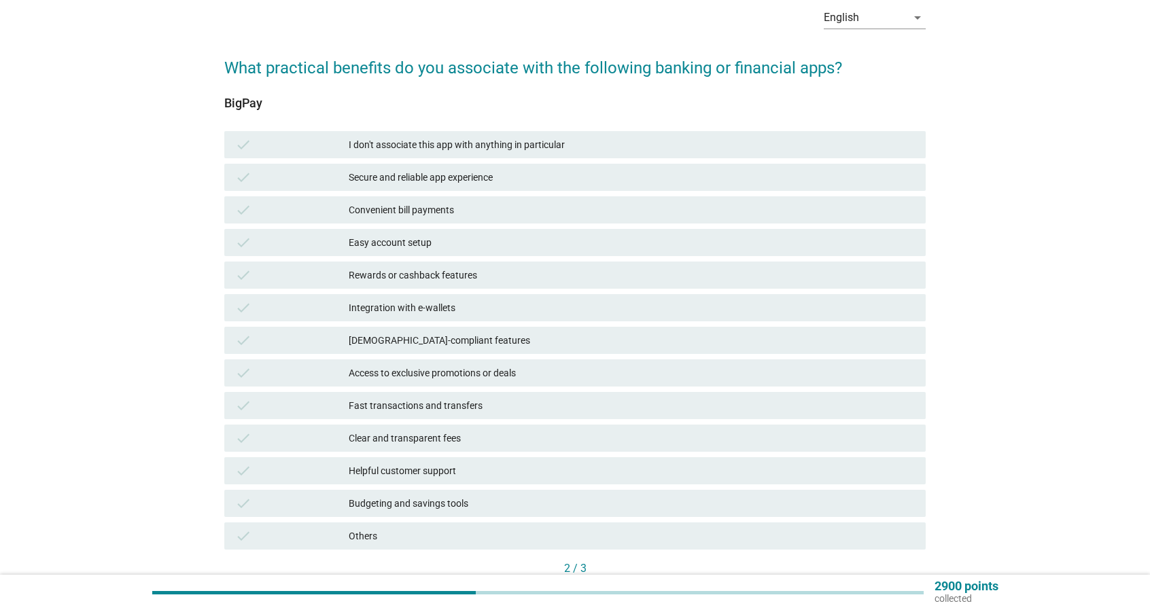
scroll to position [68, 0]
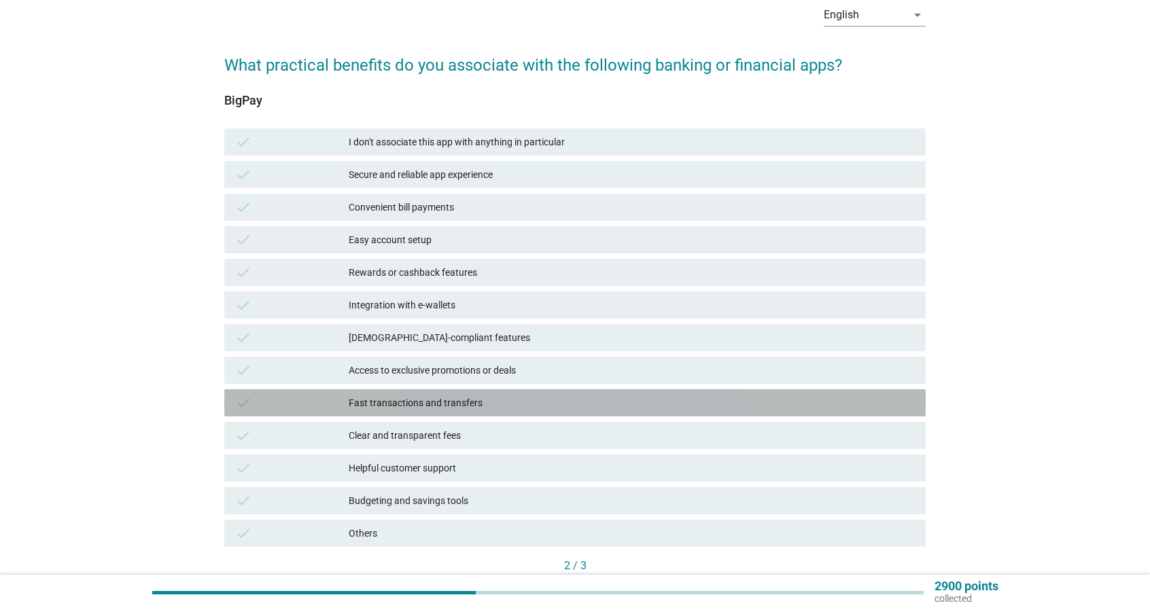
click at [419, 406] on div "Fast transactions and transfers" at bounding box center [632, 403] width 566 height 16
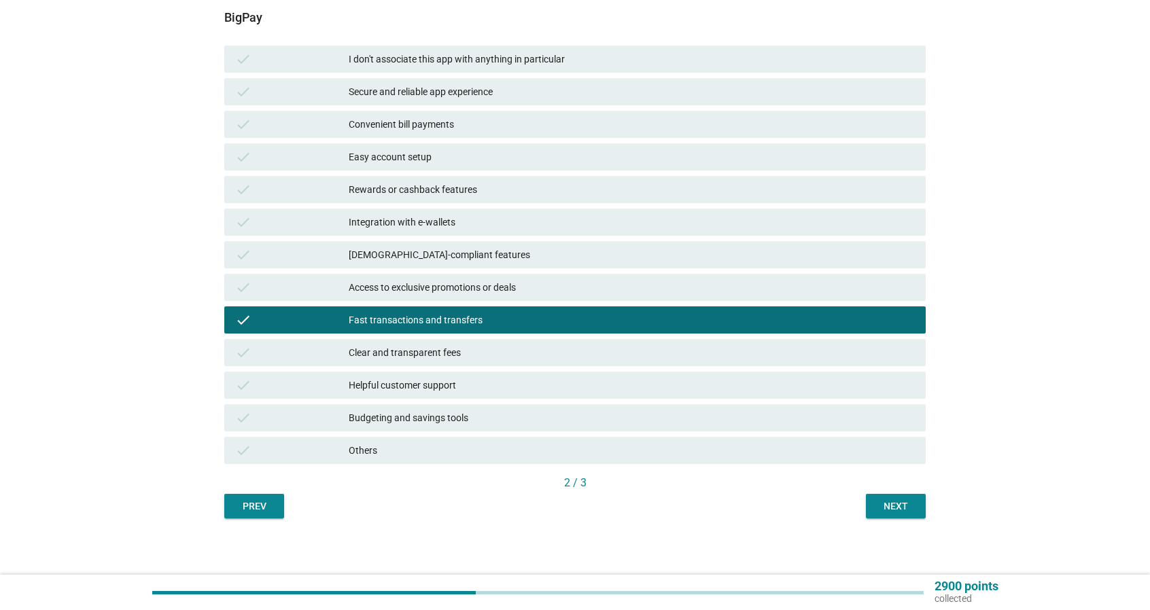
scroll to position [156, 0]
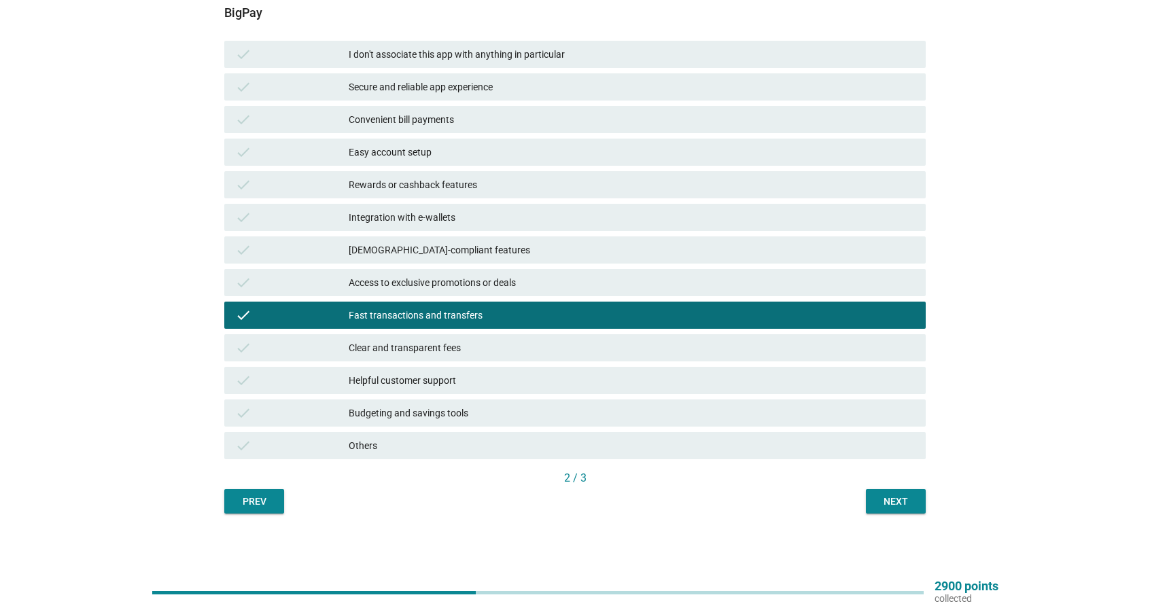
click at [884, 496] on div "Next" at bounding box center [896, 502] width 38 height 14
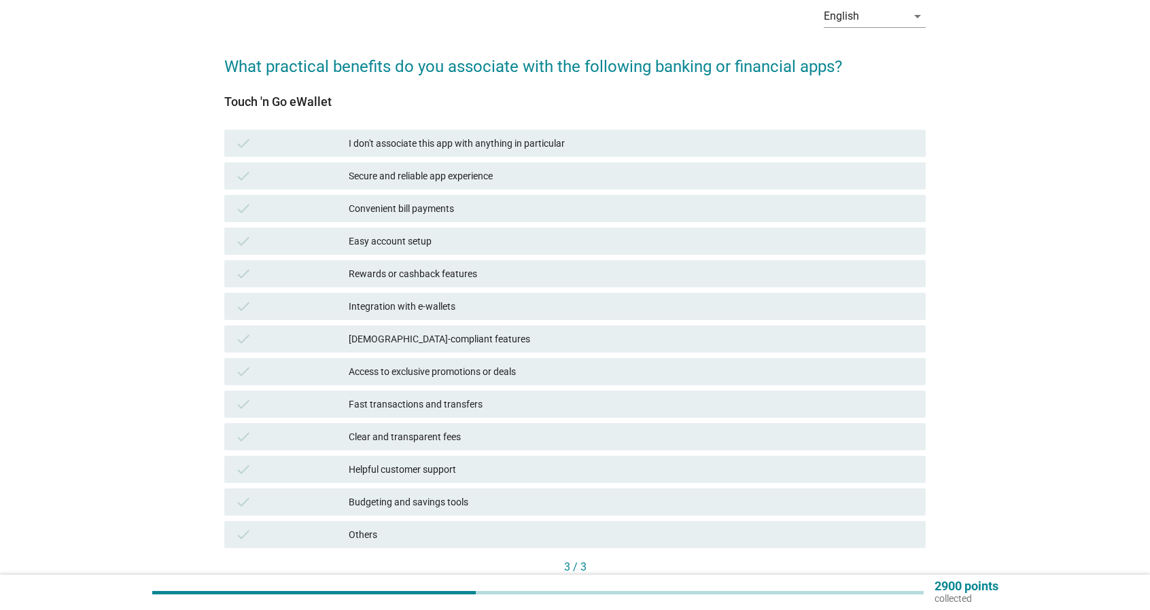
scroll to position [68, 0]
click at [437, 399] on div "Fast transactions and transfers" at bounding box center [632, 403] width 566 height 16
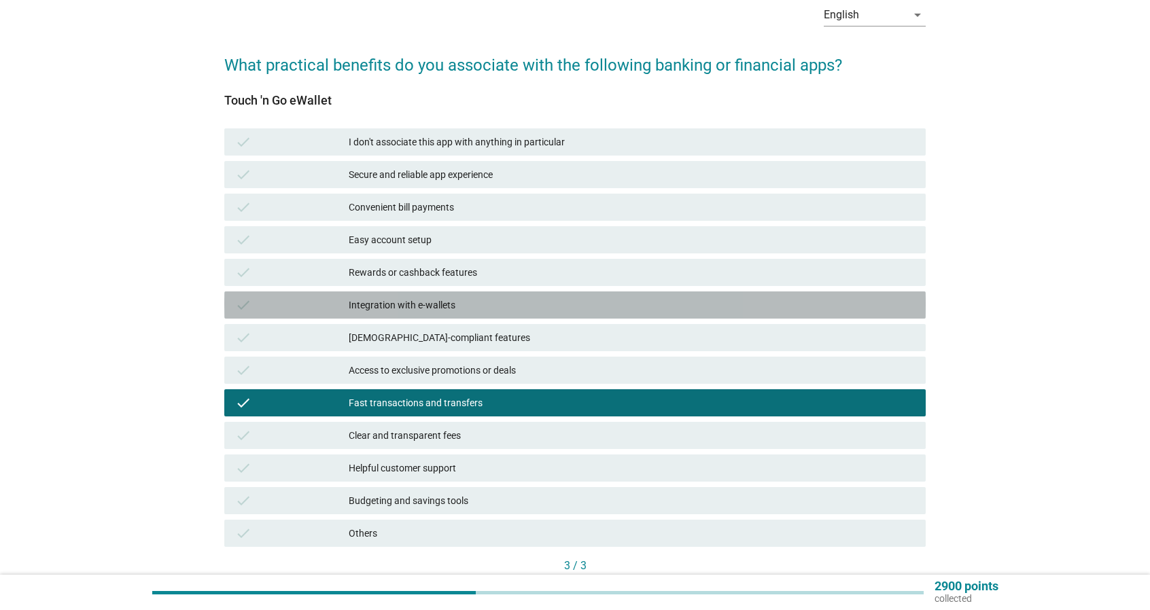
click at [459, 307] on div "Integration with e-wallets" at bounding box center [632, 305] width 566 height 16
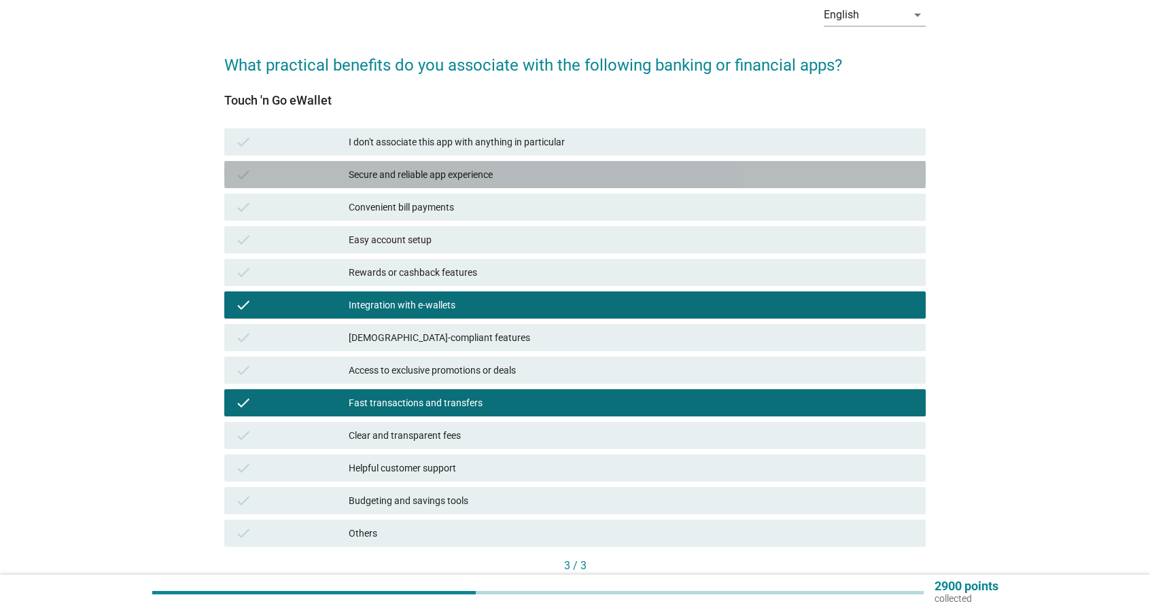
click at [508, 175] on div "Secure and reliable app experience" at bounding box center [632, 175] width 566 height 16
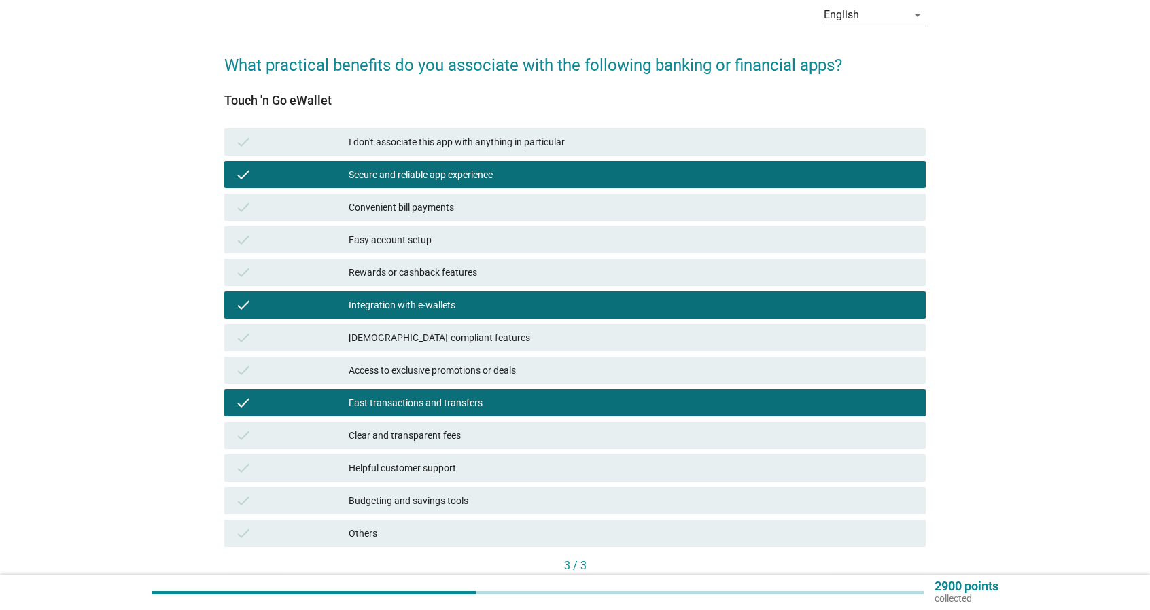
click at [508, 175] on div "Secure and reliable app experience" at bounding box center [632, 175] width 566 height 16
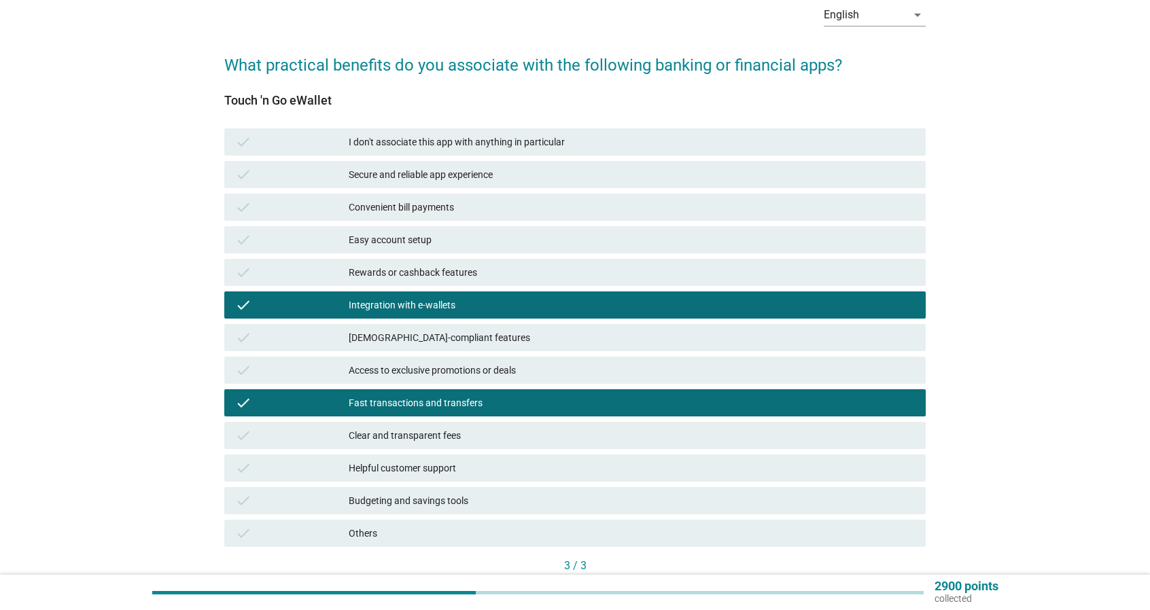
click at [473, 249] on div "check Easy account setup" at bounding box center [574, 239] width 701 height 27
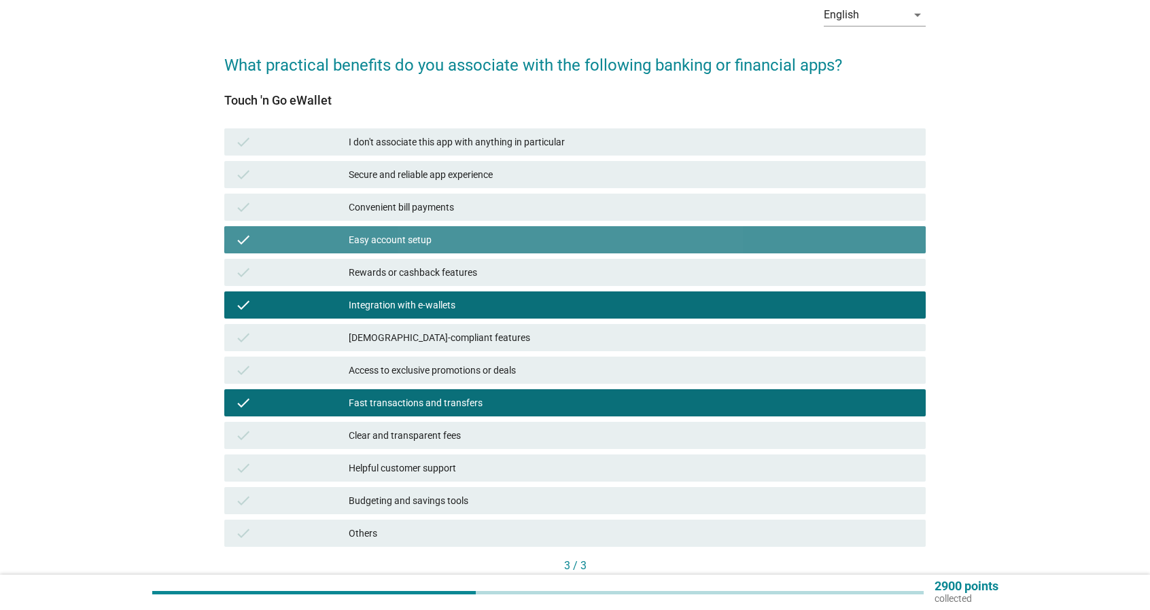
click at [473, 249] on div "check Easy account setup" at bounding box center [574, 239] width 701 height 27
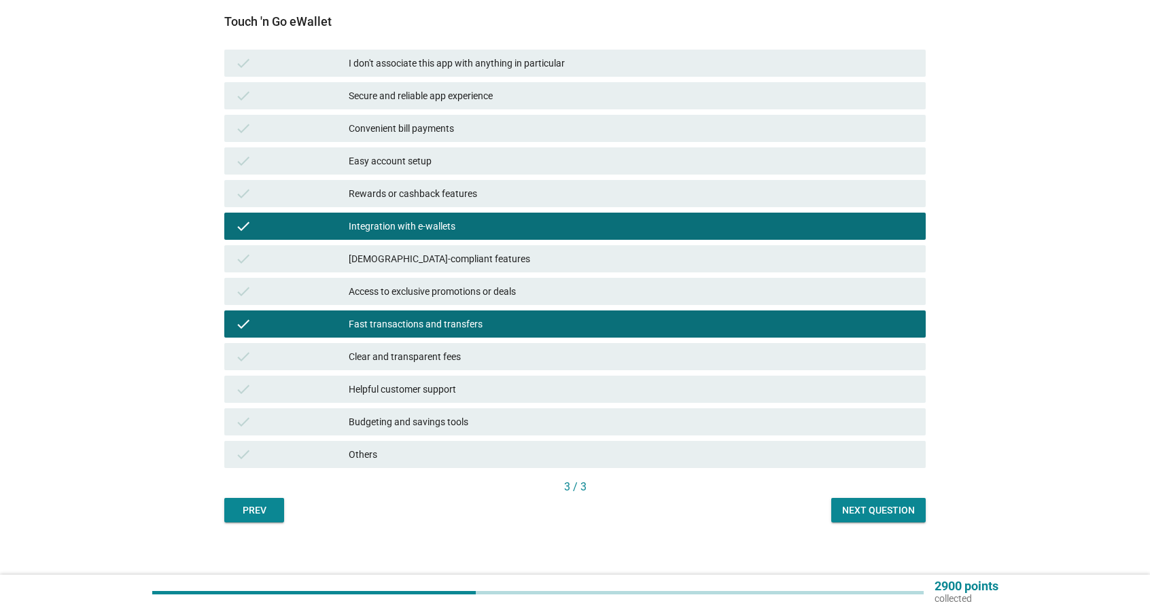
scroll to position [156, 0]
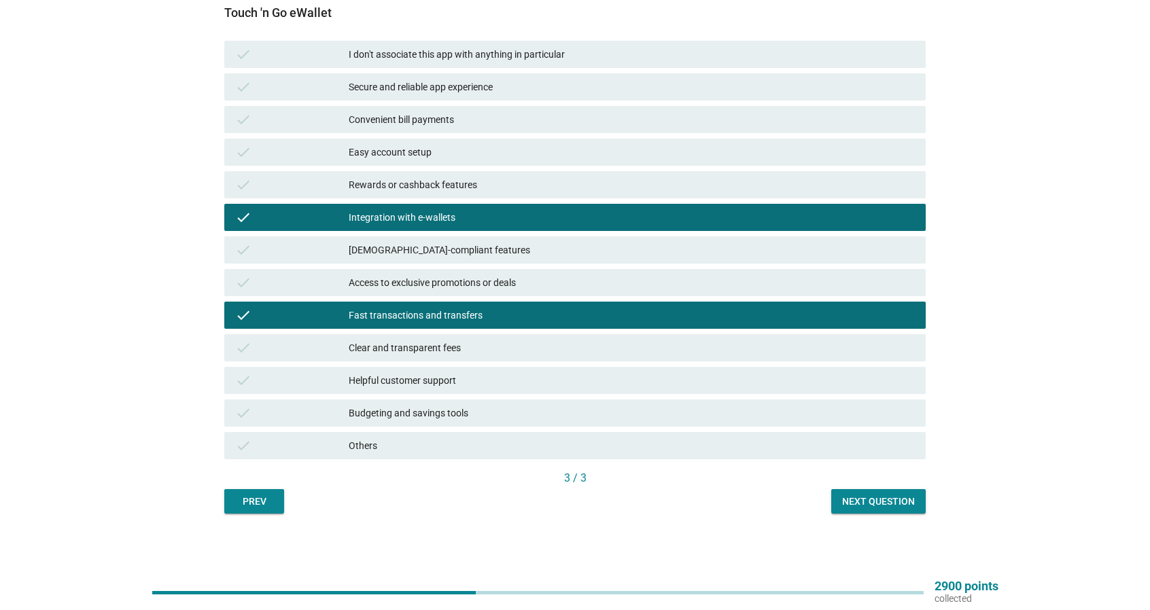
click at [865, 506] on div "Next question" at bounding box center [878, 502] width 73 height 14
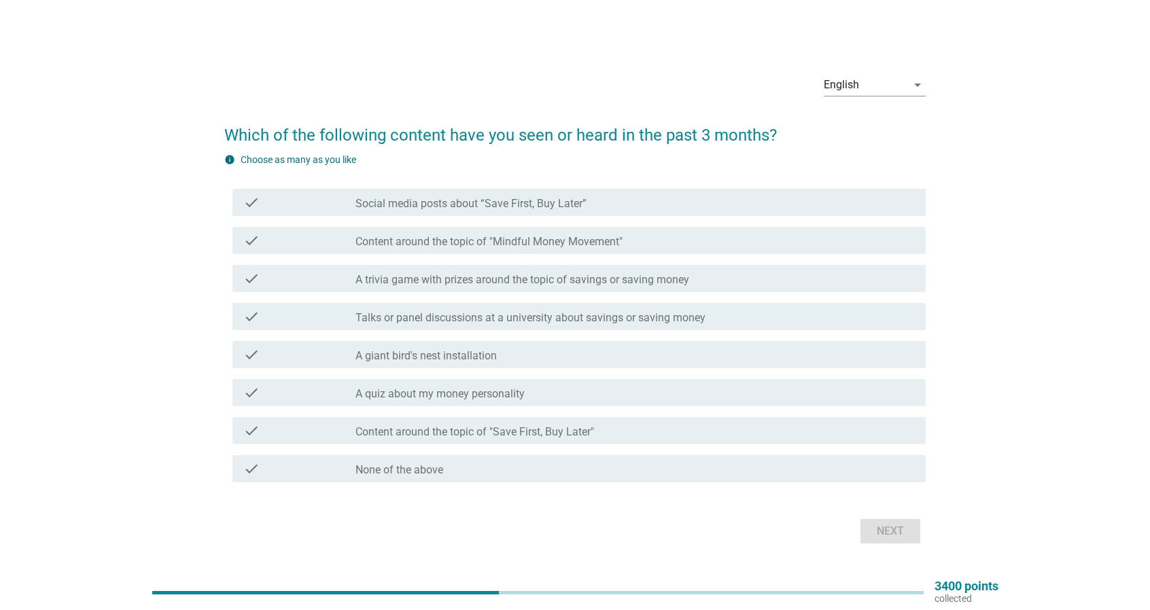
click at [651, 473] on div "check_box_outline_blank None of the above" at bounding box center [634, 469] width 559 height 16
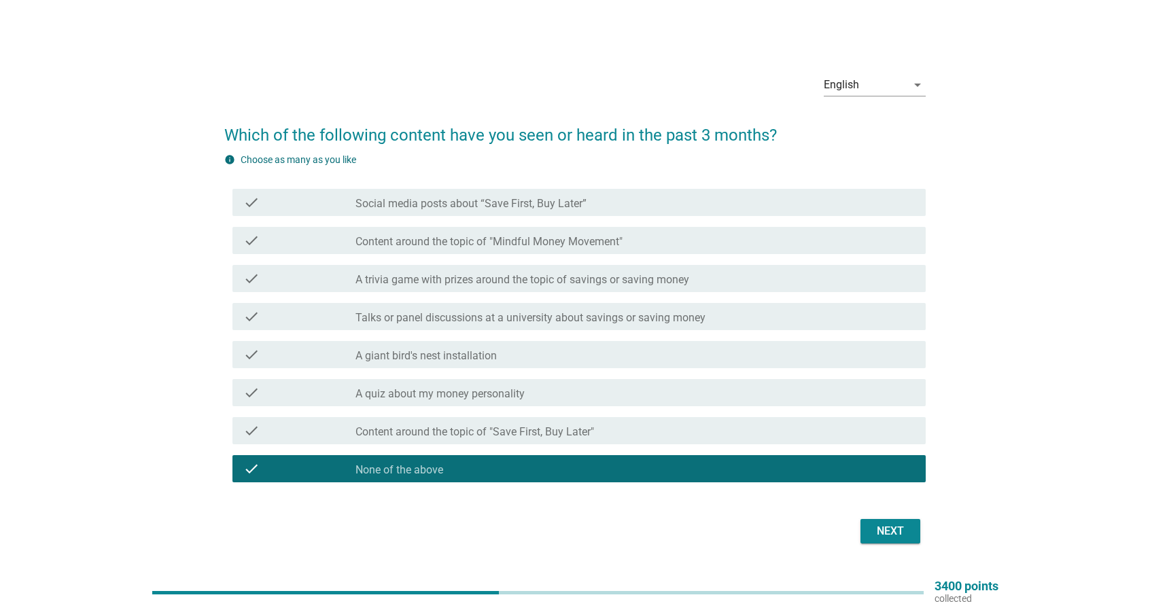
click at [910, 536] on button "Next" at bounding box center [891, 531] width 60 height 24
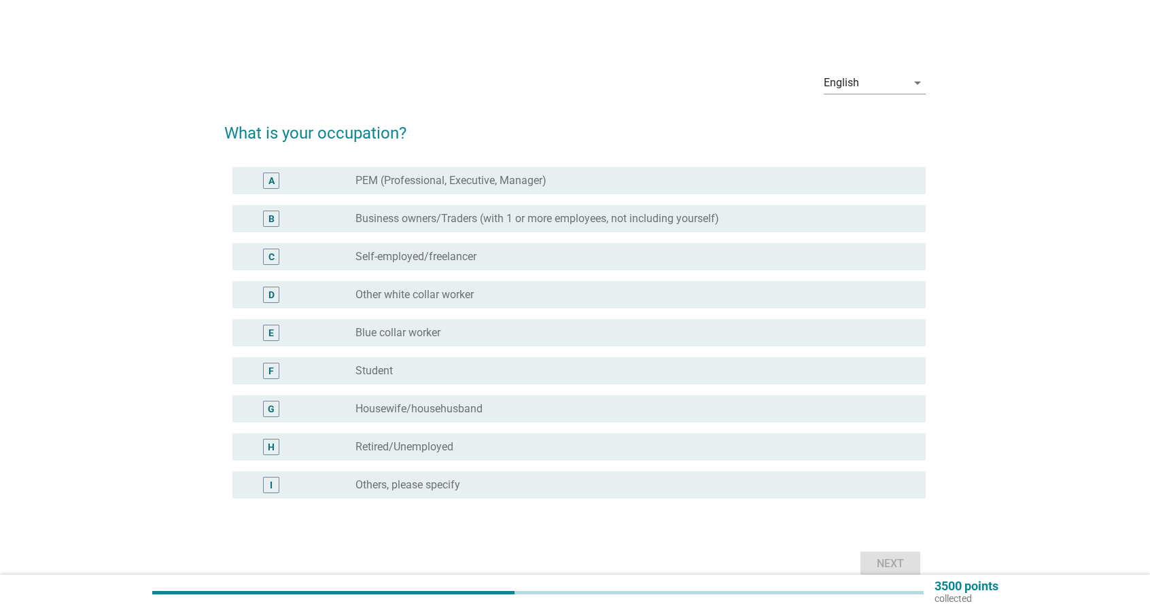
click at [549, 261] on div "radio_button_unchecked Self-employed/freelancer" at bounding box center [629, 257] width 549 height 14
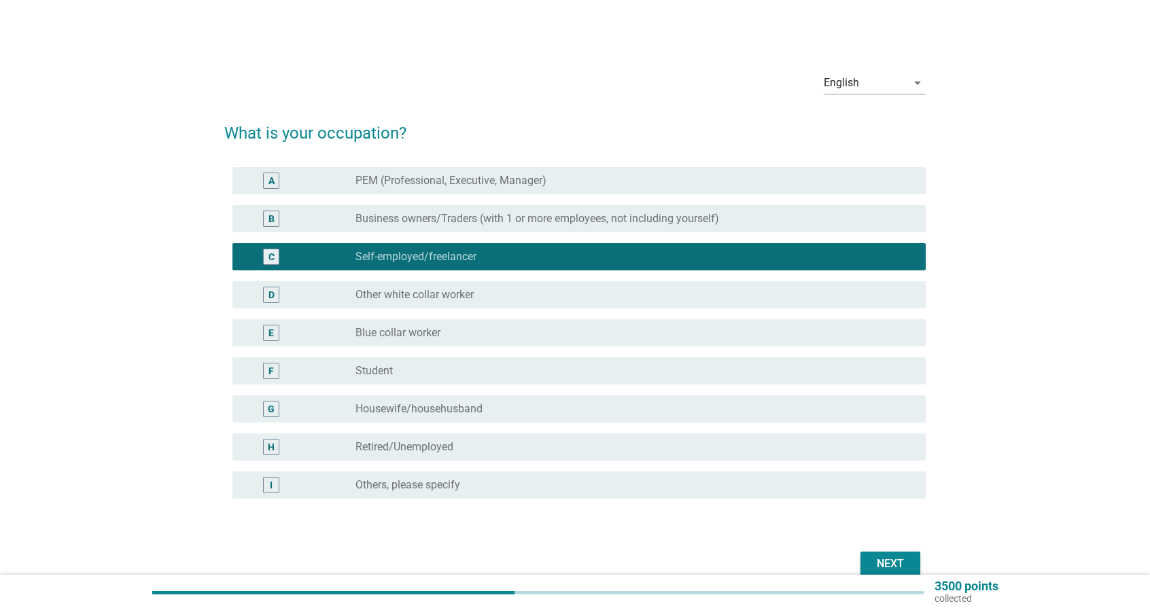
click at [878, 564] on div "Next" at bounding box center [890, 564] width 38 height 16
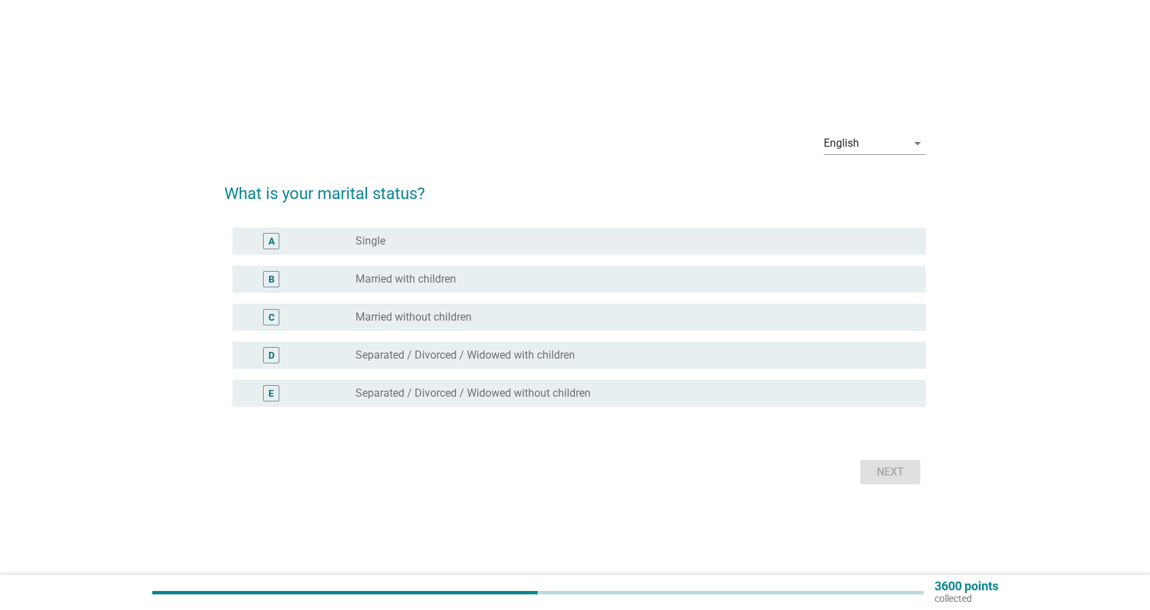
click at [517, 322] on div "radio_button_unchecked Married without children" at bounding box center [629, 318] width 549 height 14
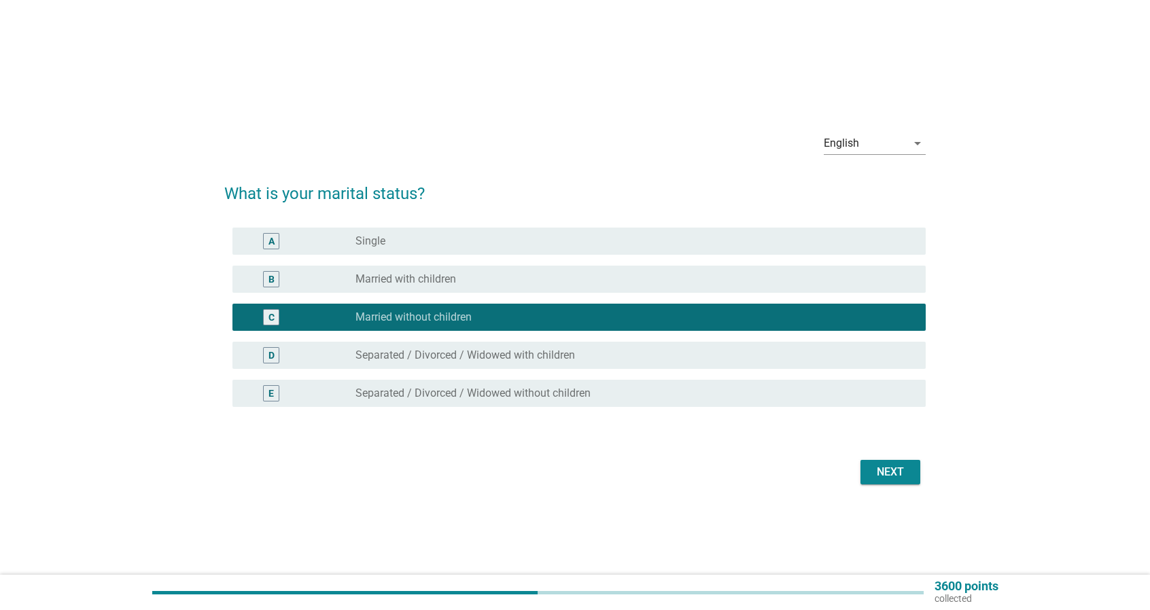
click at [893, 482] on button "Next" at bounding box center [891, 472] width 60 height 24
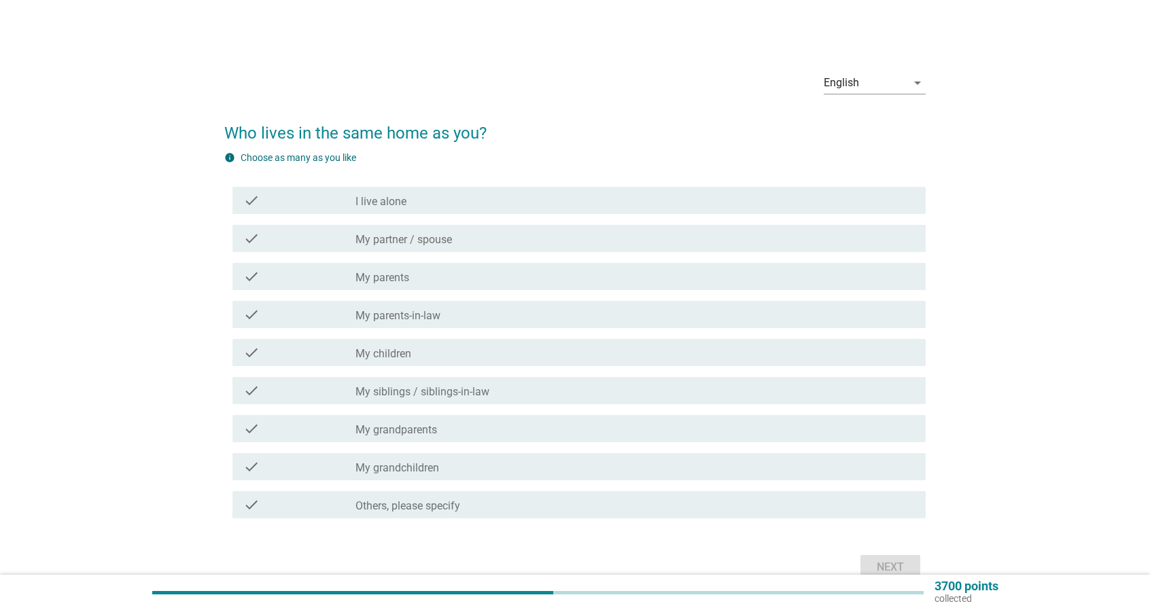
click at [534, 235] on div "check_box_outline_blank My partner / spouse" at bounding box center [634, 238] width 559 height 16
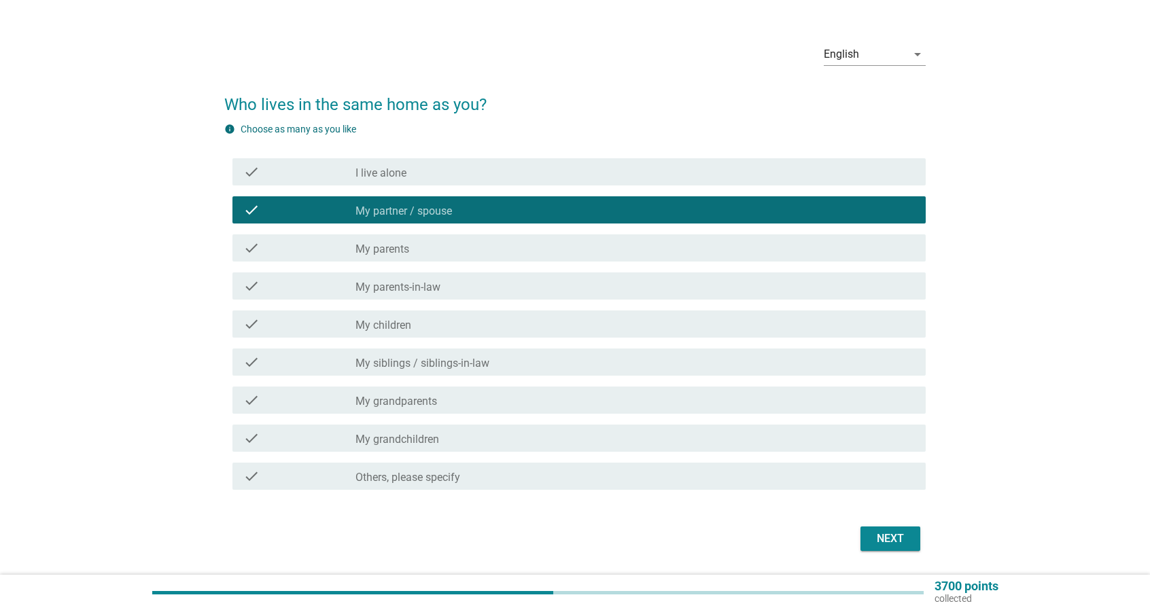
scroll to position [70, 0]
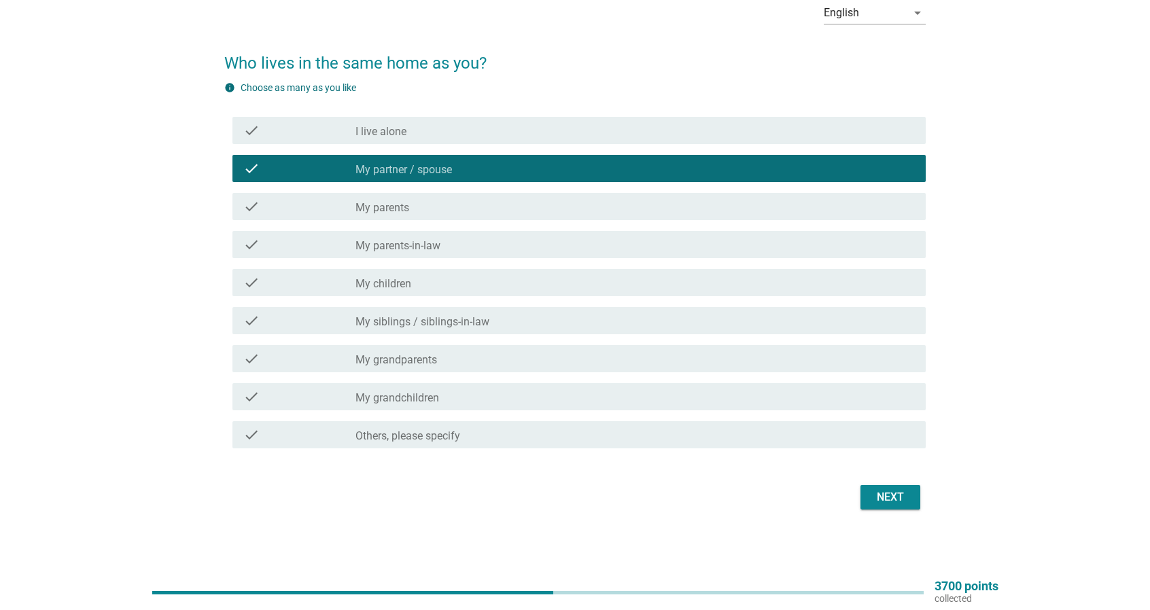
click at [881, 487] on button "Next" at bounding box center [891, 497] width 60 height 24
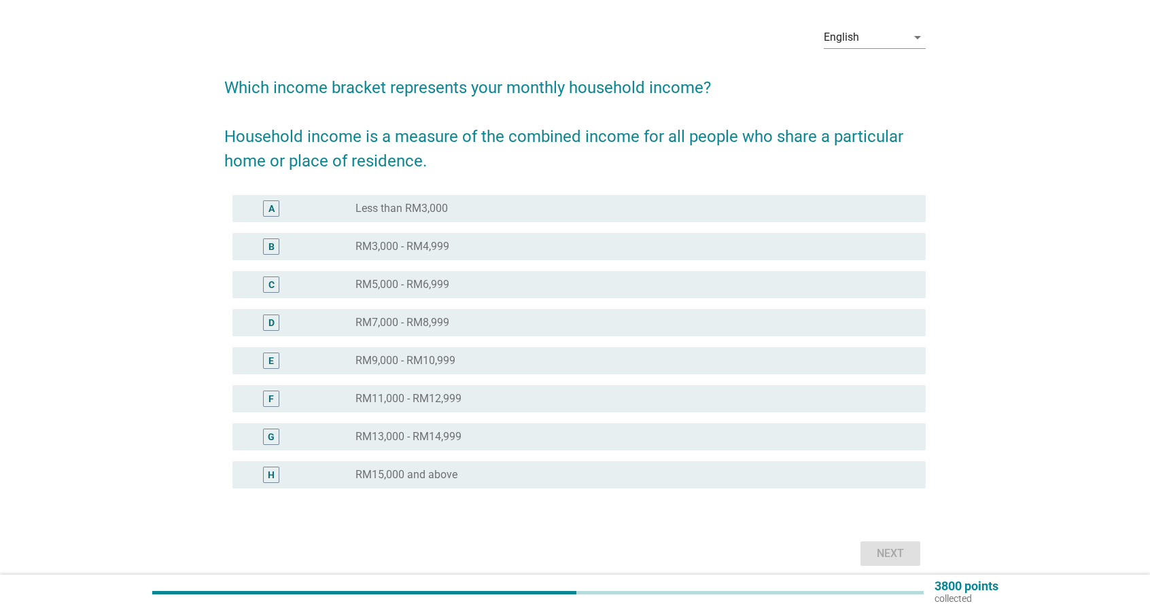
scroll to position [68, 0]
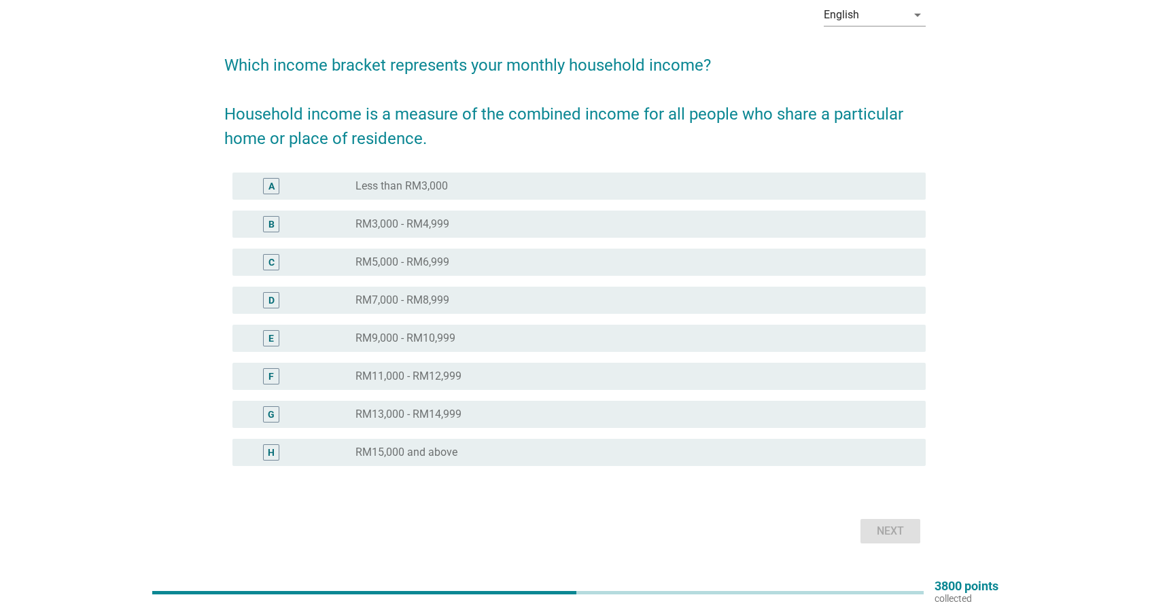
click at [574, 225] on div "radio_button_unchecked RM3,000 - RM4,999" at bounding box center [629, 225] width 549 height 14
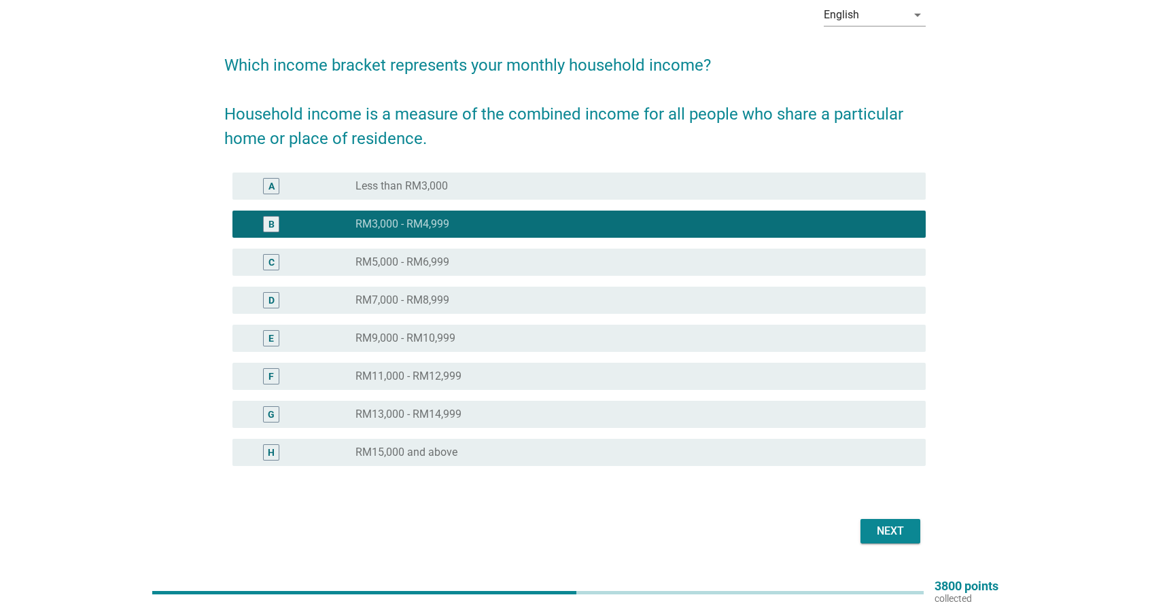
scroll to position [102, 0]
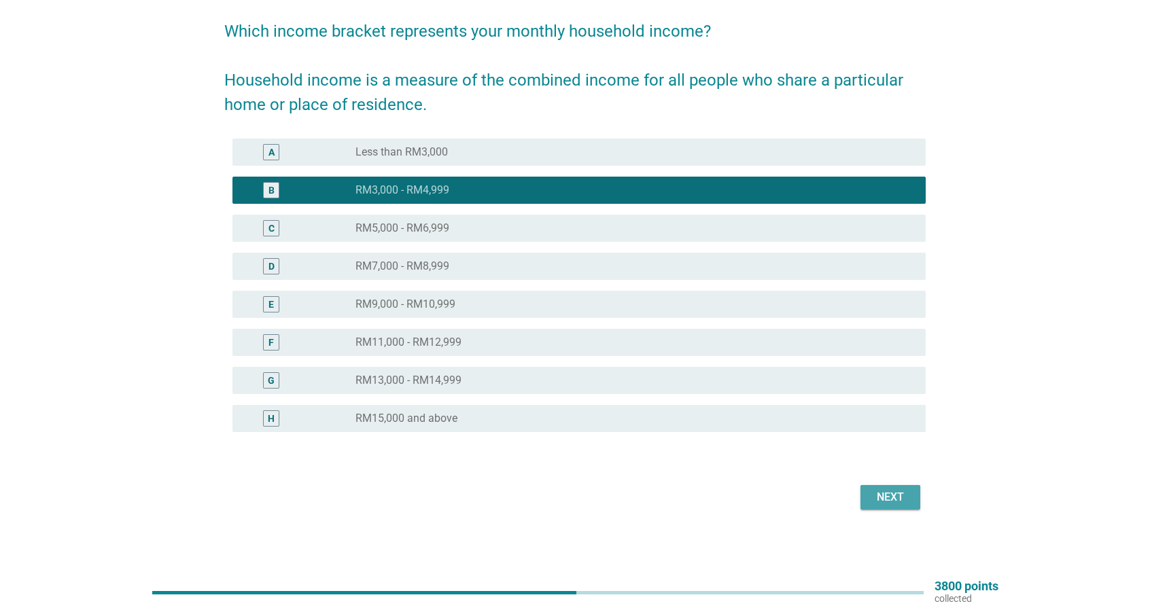
click at [905, 500] on div "Next" at bounding box center [890, 497] width 38 height 16
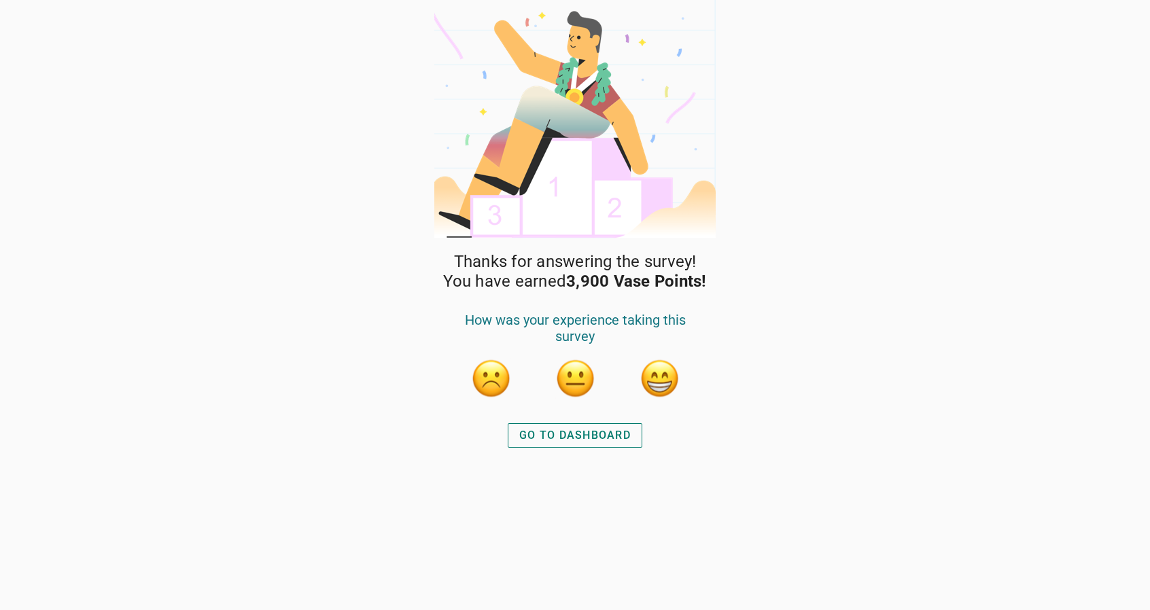
click at [657, 382] on button "button" at bounding box center [659, 378] width 41 height 41
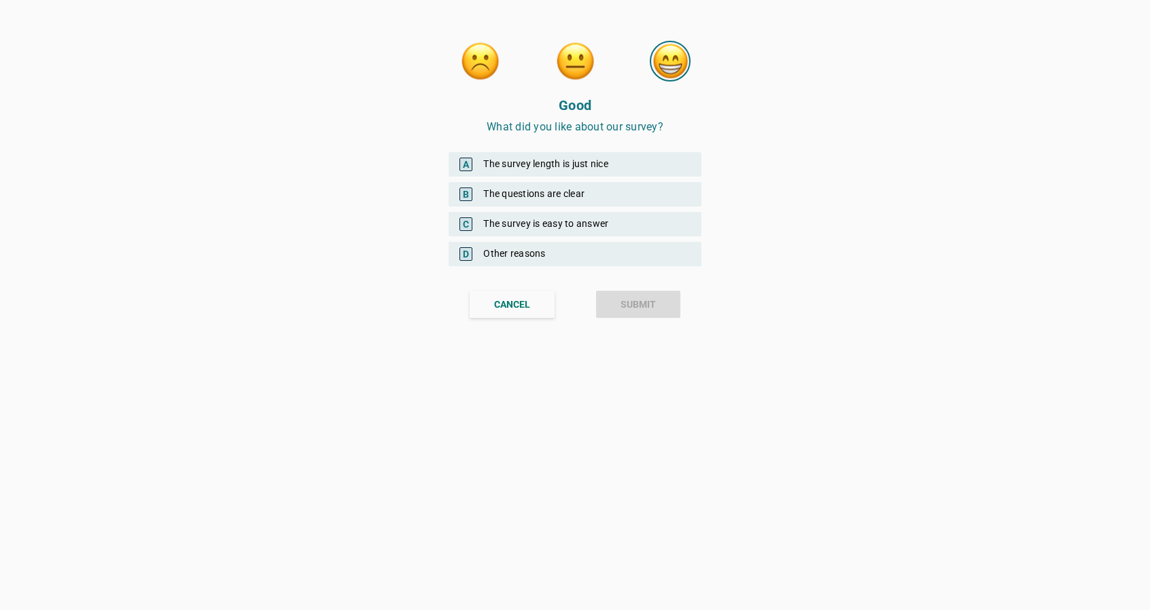
click at [612, 191] on div "B The questions are clear" at bounding box center [575, 194] width 253 height 24
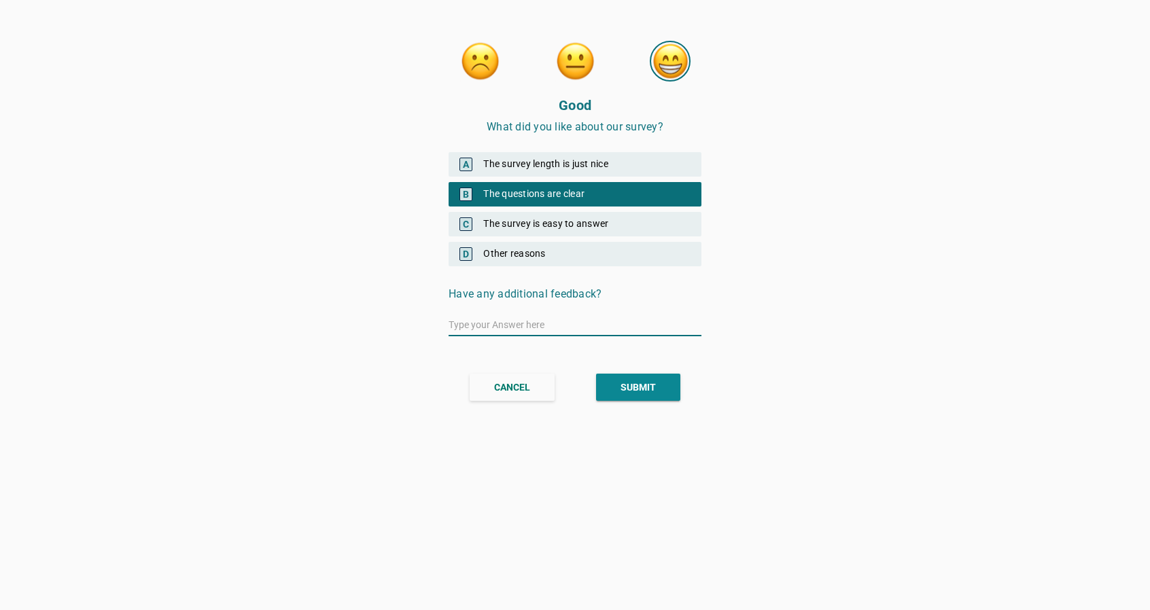
click at [643, 388] on div "SUBMIT" at bounding box center [638, 388] width 35 height 14
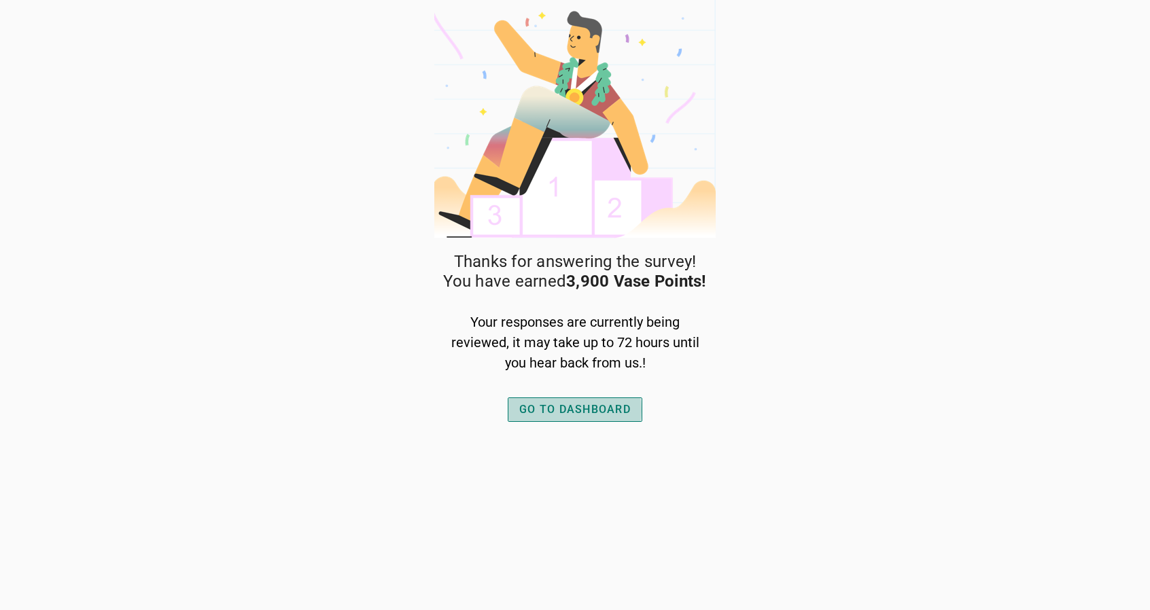
click at [606, 409] on div "GO TO DASHBOARD" at bounding box center [574, 410] width 111 height 16
